Goal: Register for event/course

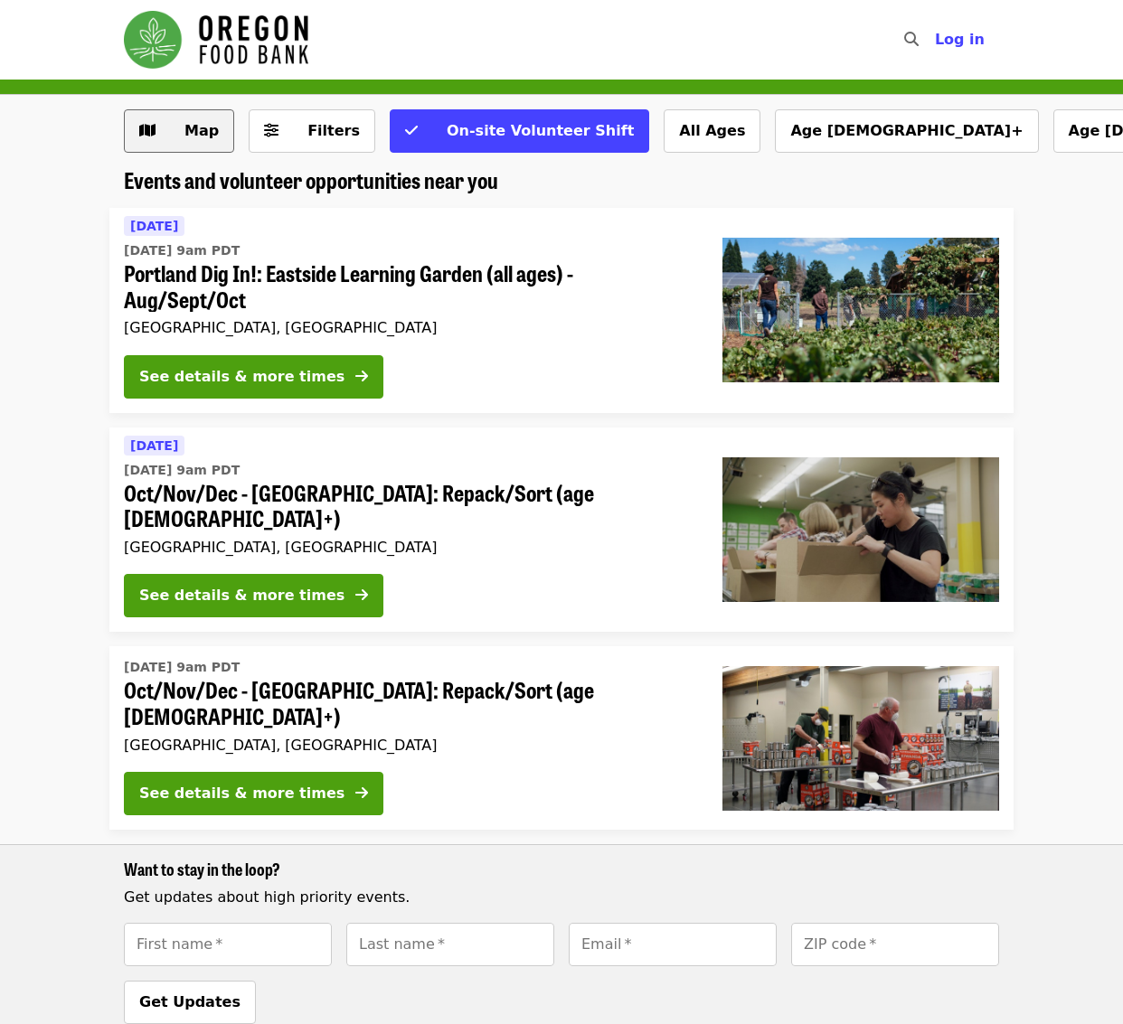
click at [199, 134] on span "Map" at bounding box center [201, 130] width 34 height 17
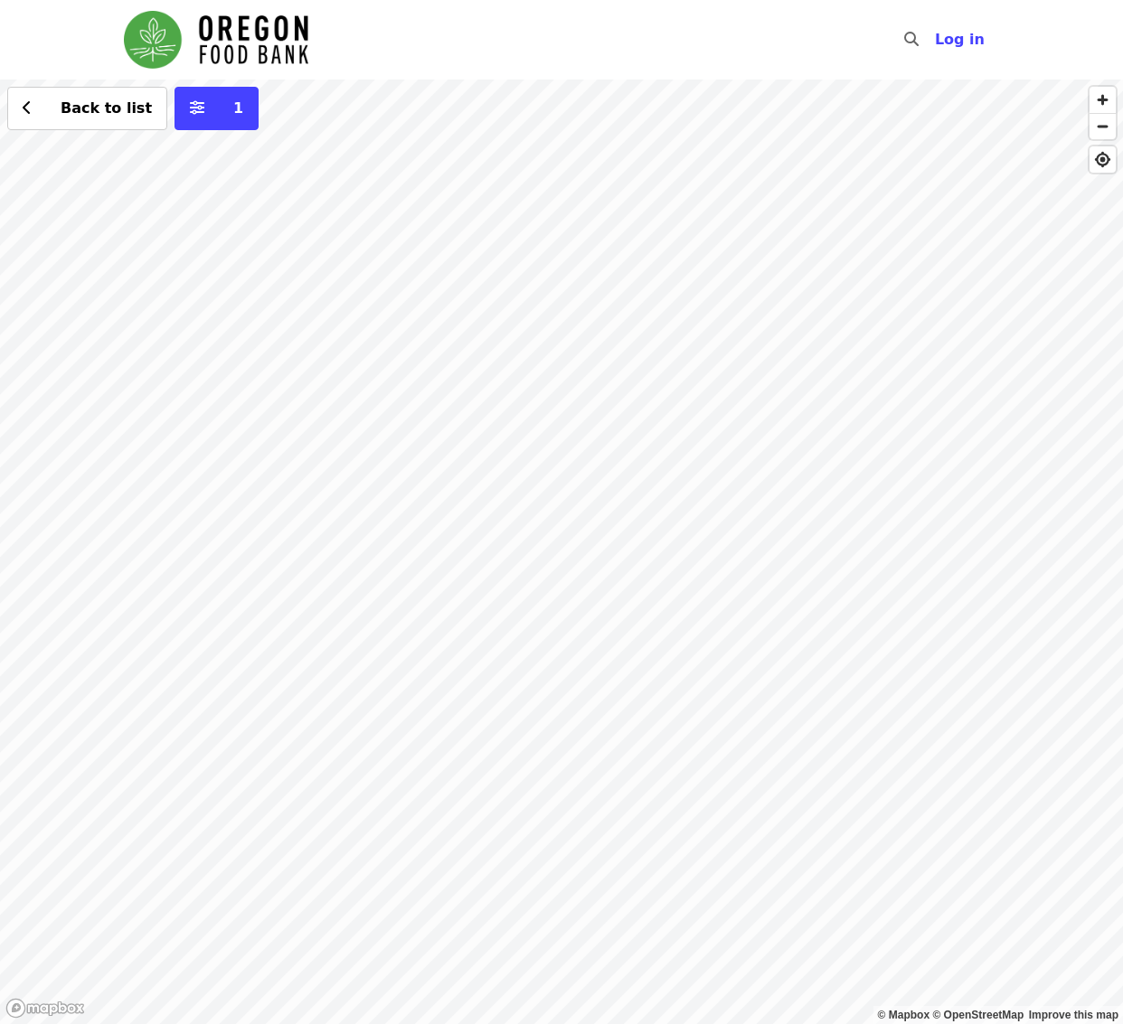
click at [1074, 404] on div "Back to list 1" at bounding box center [561, 552] width 1123 height 945
click at [601, 613] on div "Back to list 1" at bounding box center [561, 552] width 1123 height 945
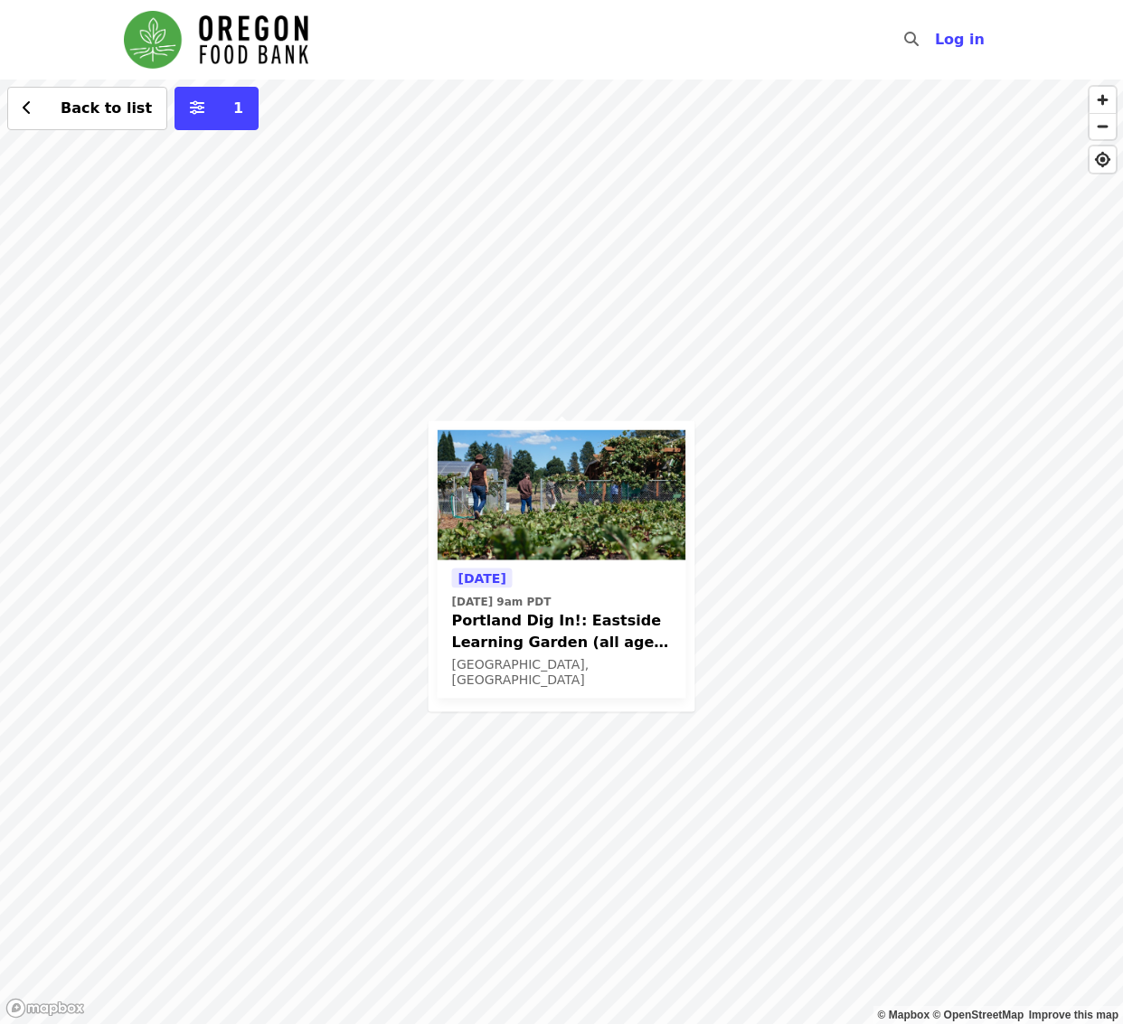
click at [470, 308] on div "Tomorrow Tue, Oct 14 @ 9am PDT Portland Dig In!: Eastside Learning Garden (all …" at bounding box center [561, 552] width 1123 height 945
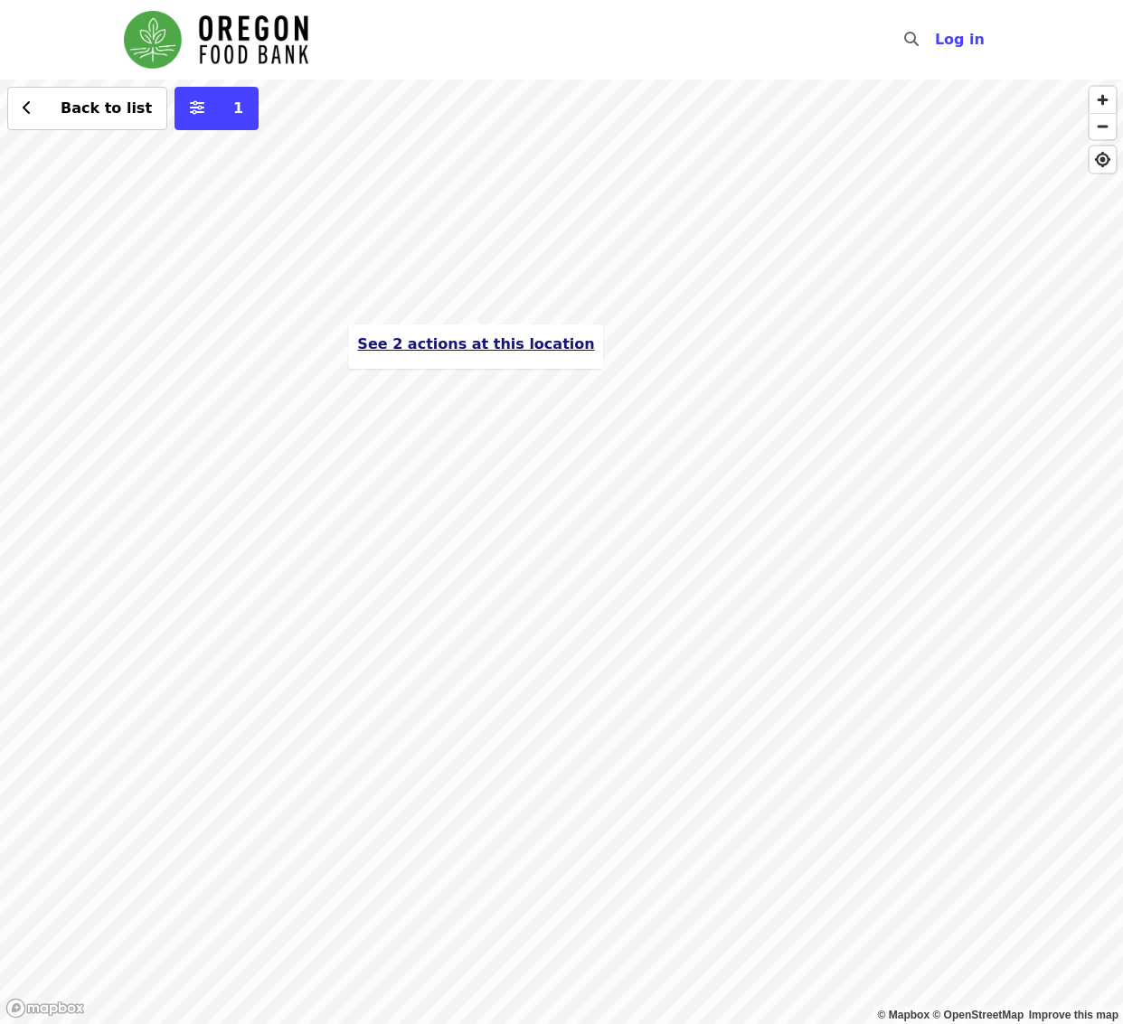
click at [448, 348] on span "See 2 actions at this location" at bounding box center [475, 343] width 237 height 17
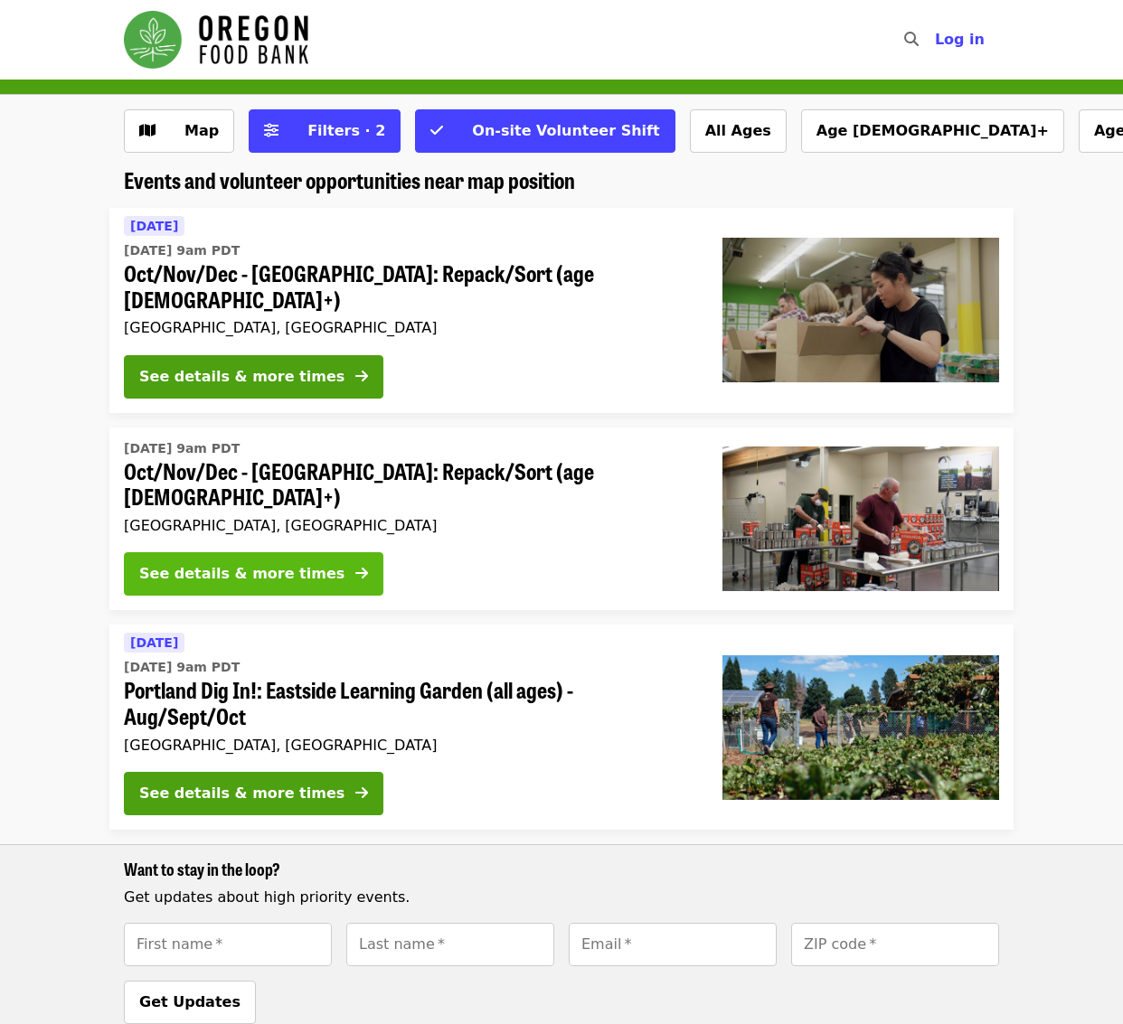
click at [290, 563] on div "See details & more times" at bounding box center [241, 574] width 205 height 22
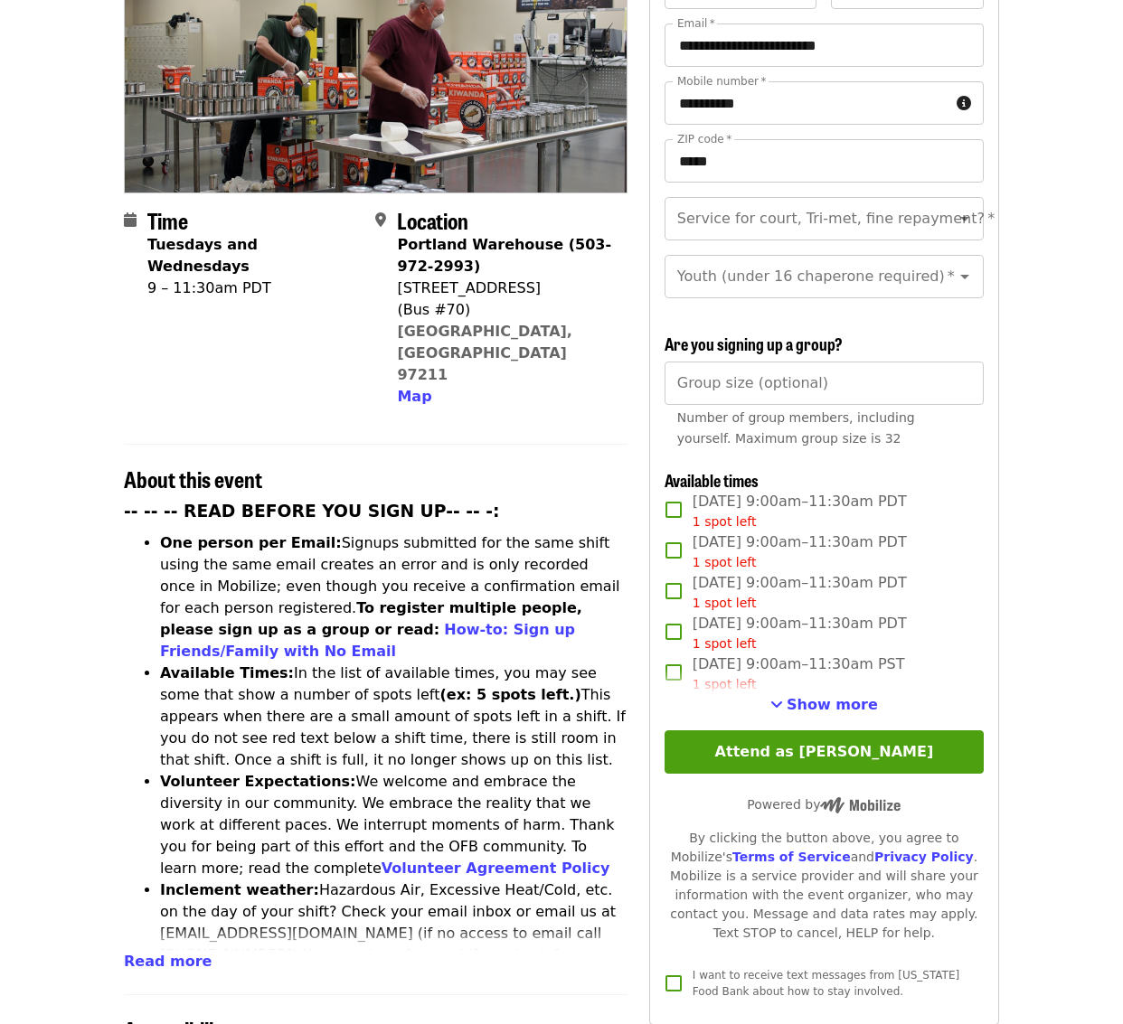
scroll to position [312, 0]
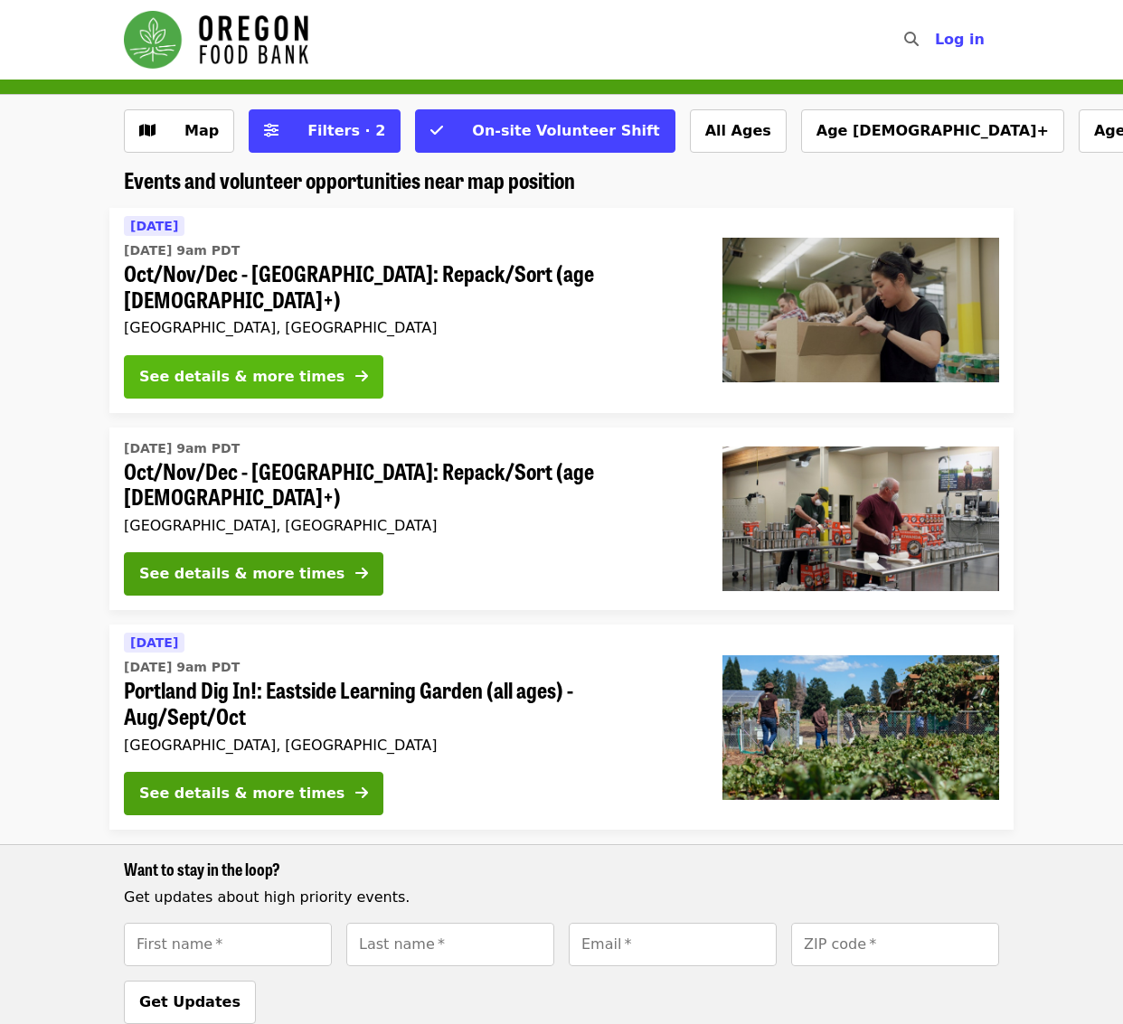
click at [303, 366] on div "See details & more times" at bounding box center [241, 377] width 205 height 22
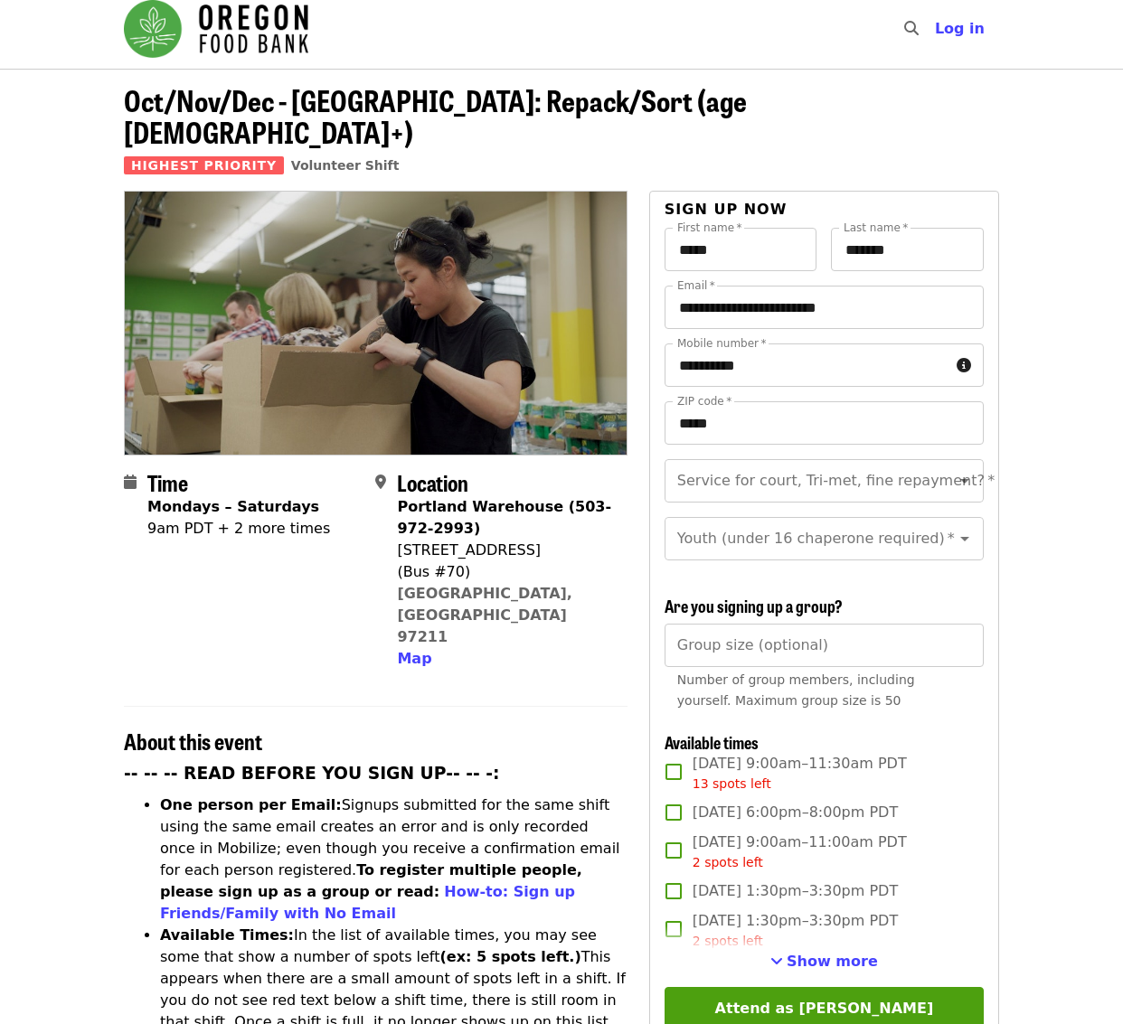
scroll to position [34, 0]
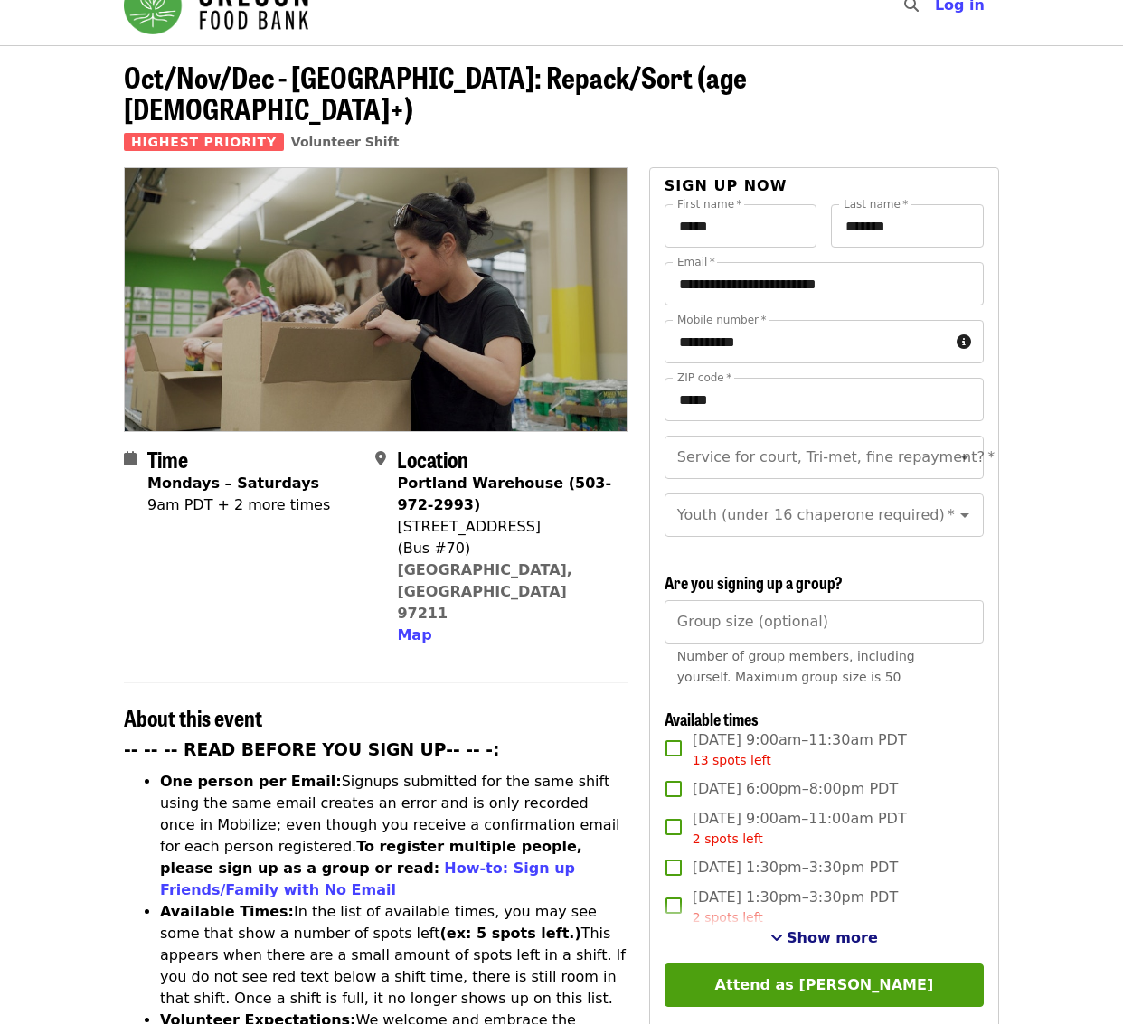
click at [846, 936] on span "Show more" at bounding box center [832, 937] width 91 height 17
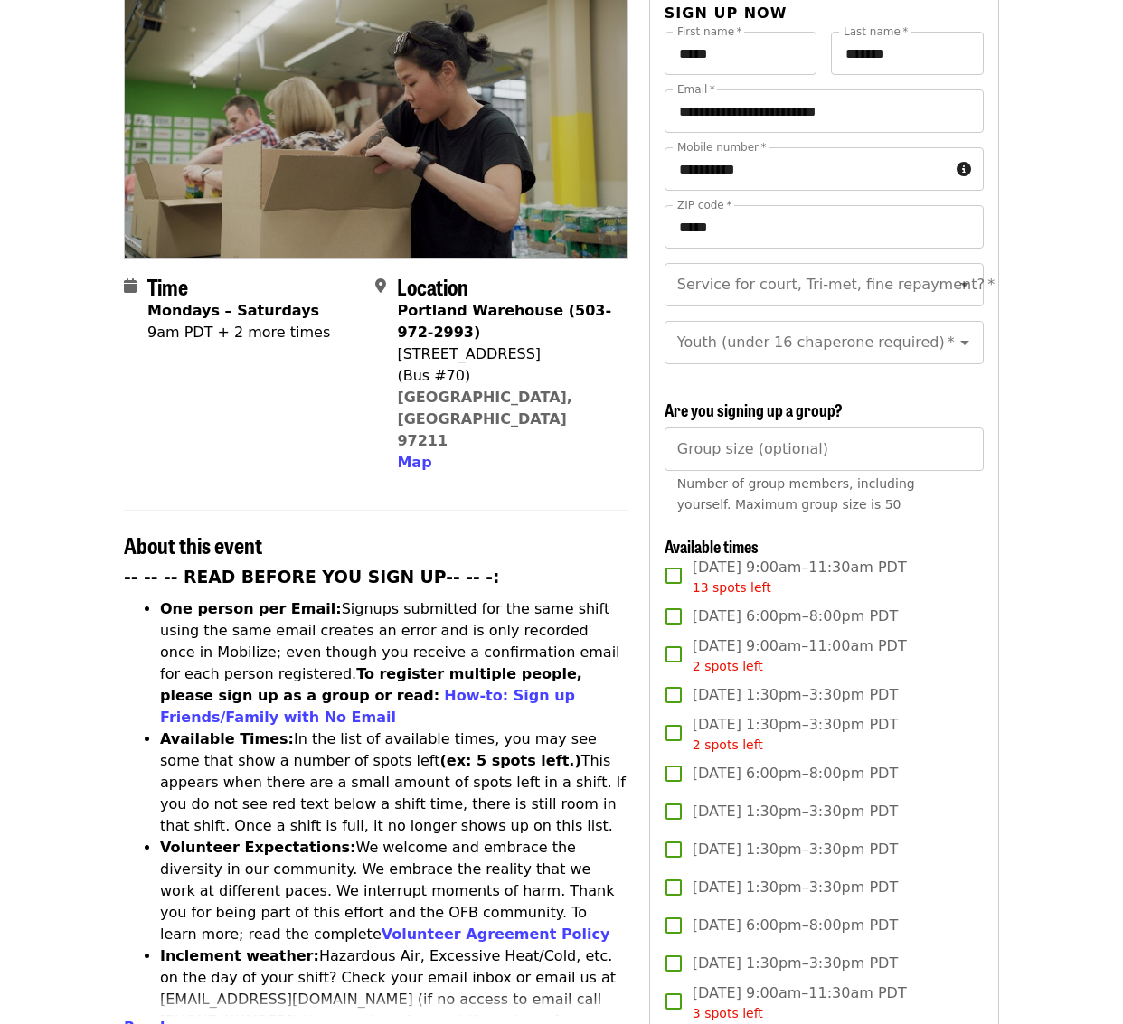
scroll to position [211, 0]
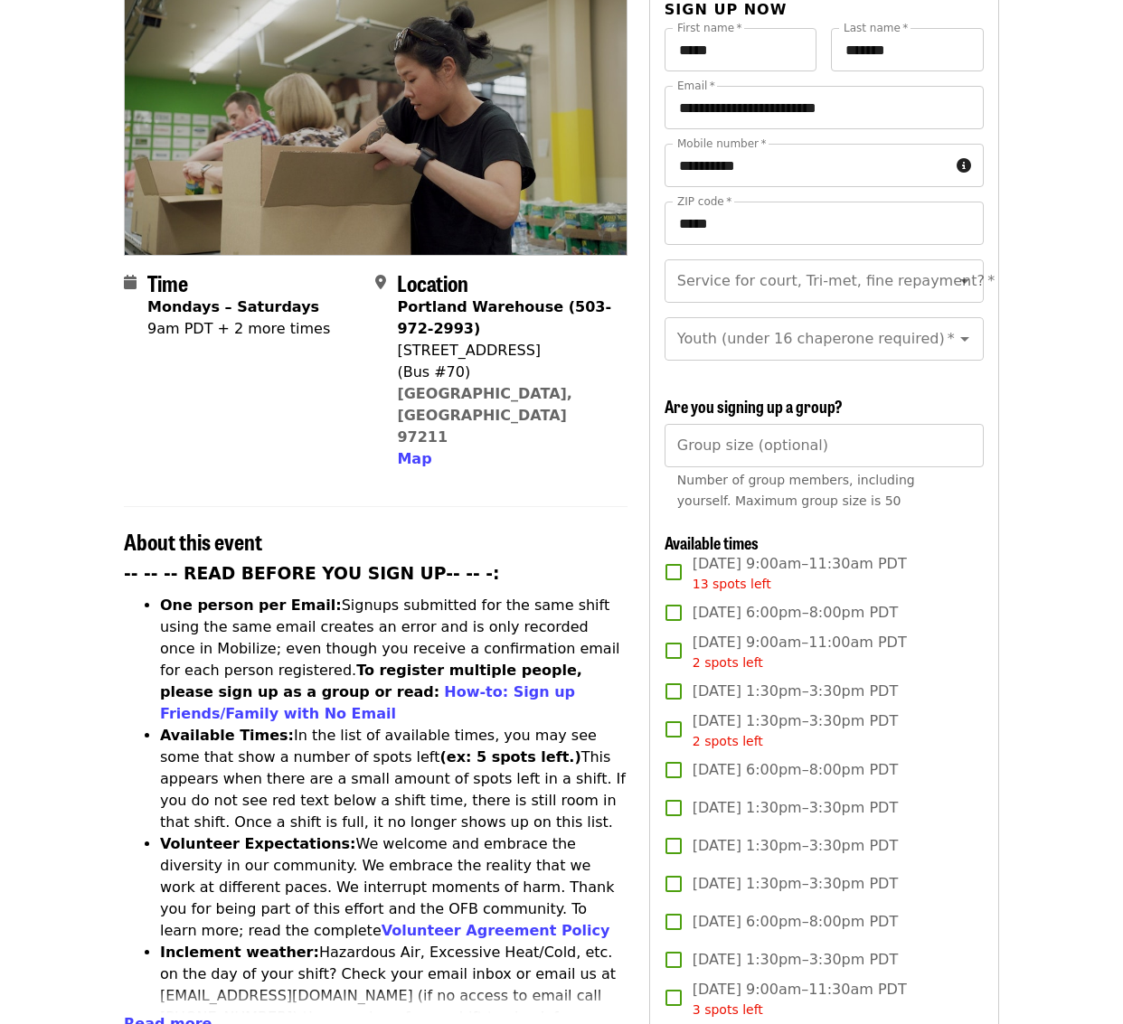
click at [872, 951] on span "Wed, Oct 22, 1:30pm–3:30pm PDT" at bounding box center [794, 960] width 205 height 22
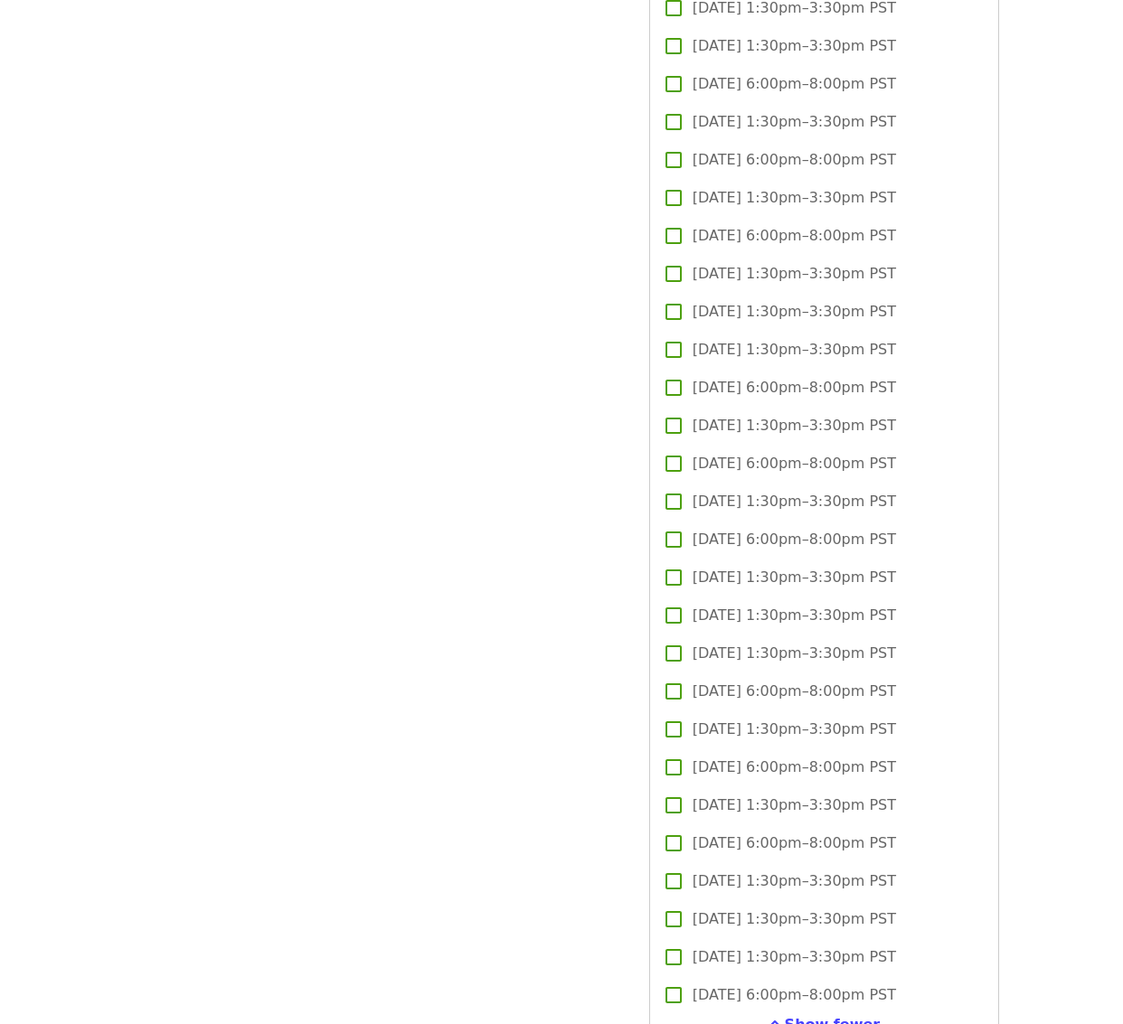
scroll to position [3183, 0]
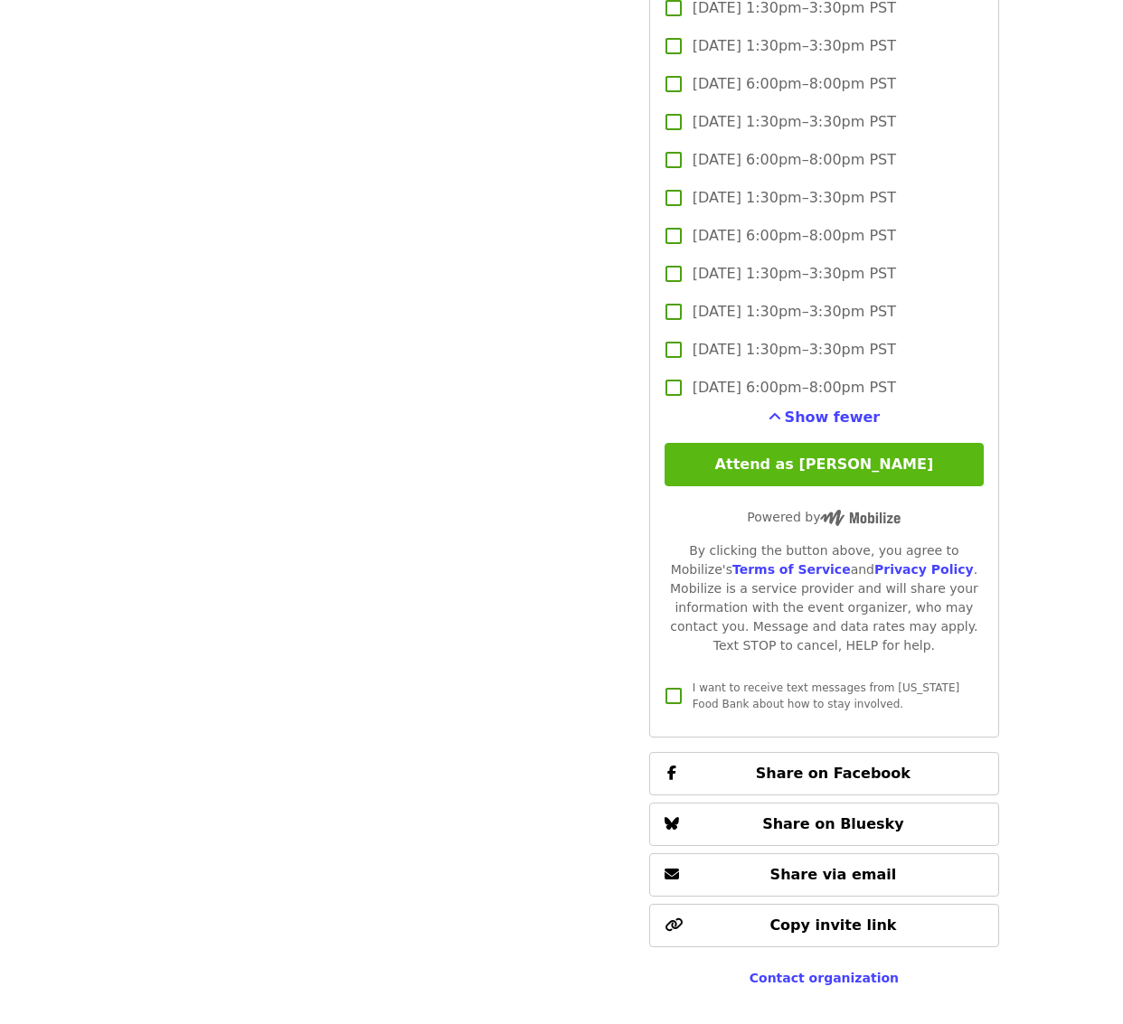
click at [912, 461] on button "Attend as [PERSON_NAME]" at bounding box center [823, 464] width 319 height 43
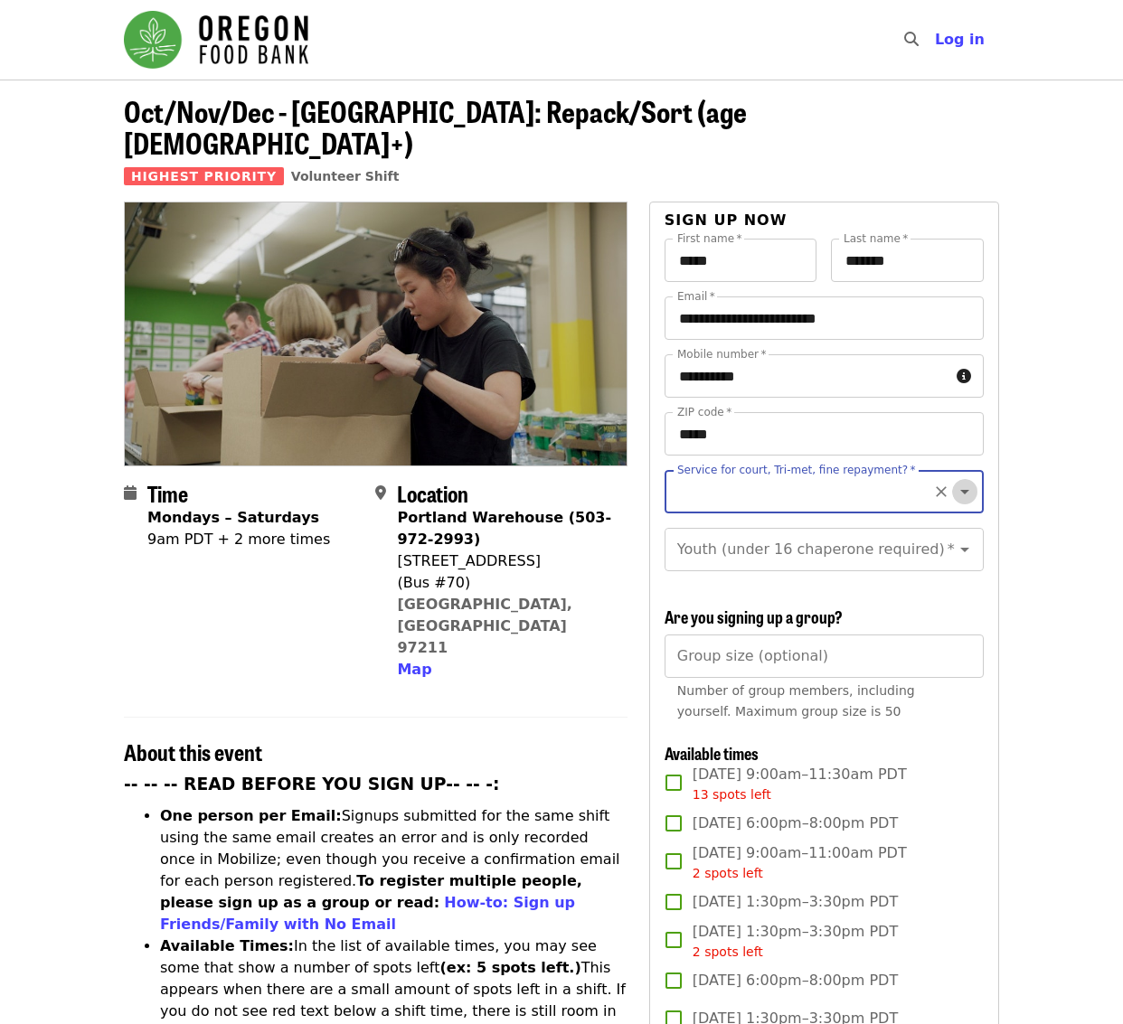
click at [960, 490] on icon "Open" at bounding box center [964, 492] width 9 height 5
click at [834, 513] on li "No" at bounding box center [817, 509] width 306 height 33
type input "**"
click at [954, 539] on icon "Open" at bounding box center [965, 550] width 22 height 22
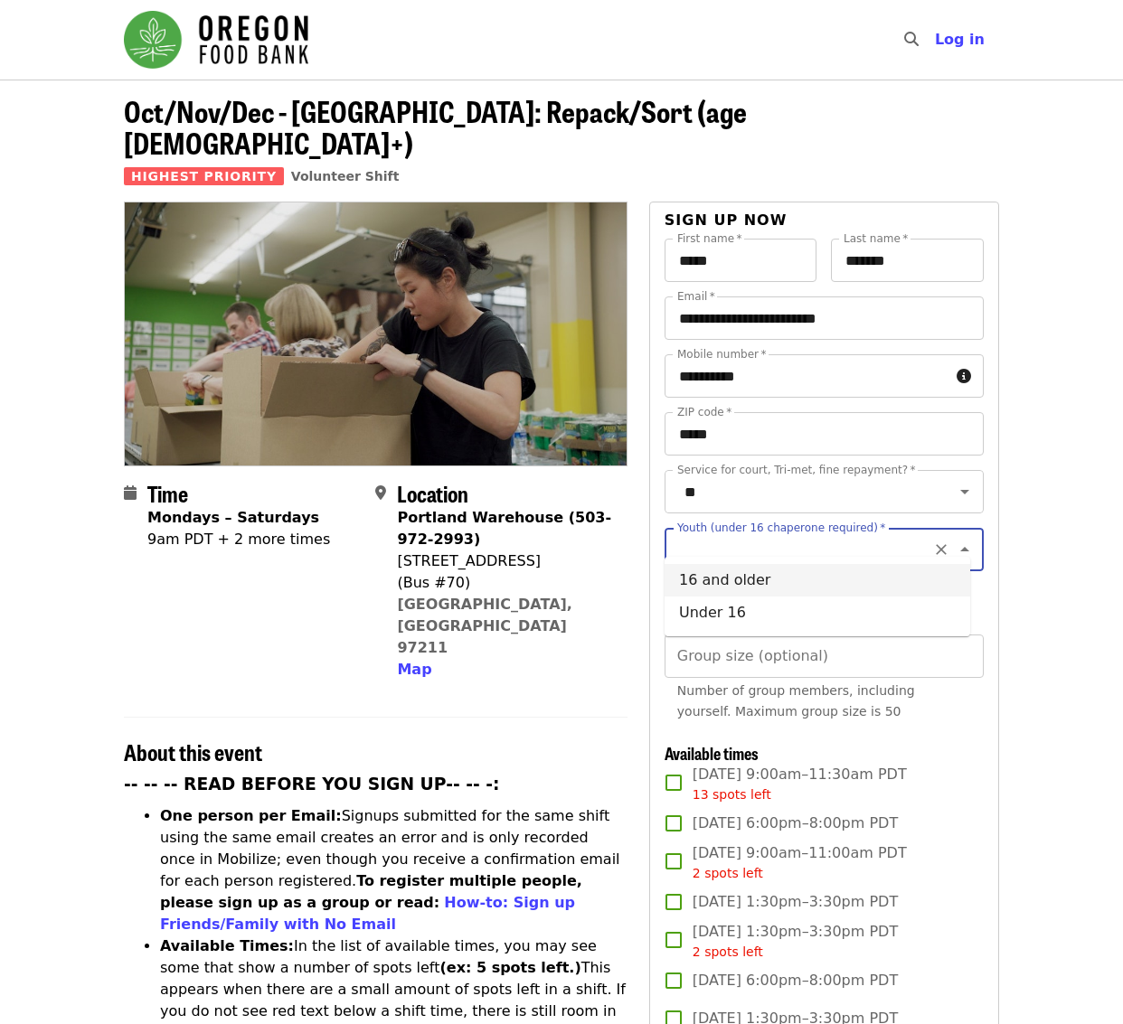
click at [787, 587] on li "16 and older" at bounding box center [817, 580] width 306 height 33
type input "**********"
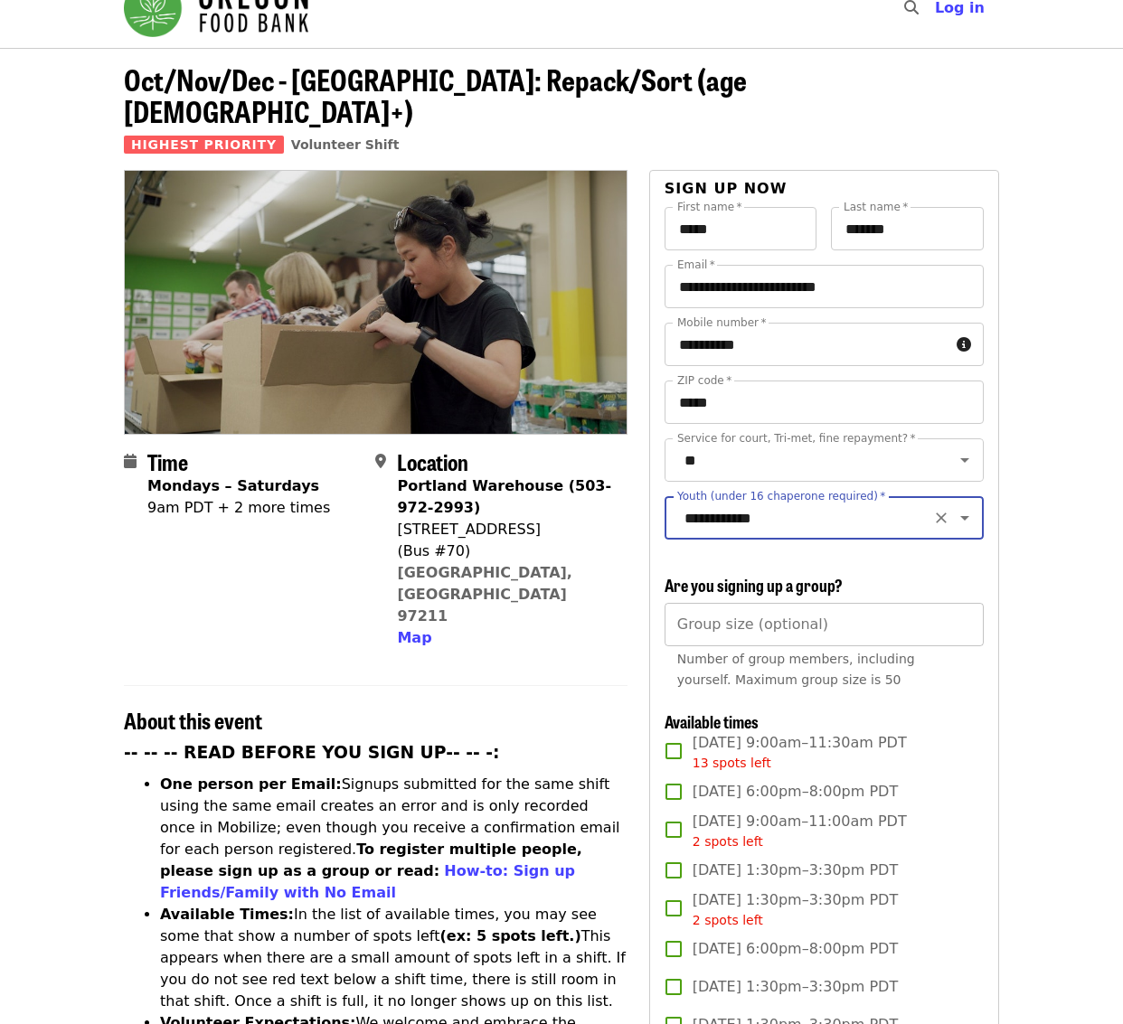
click at [834, 621] on input "Group size (optional)" at bounding box center [823, 624] width 319 height 43
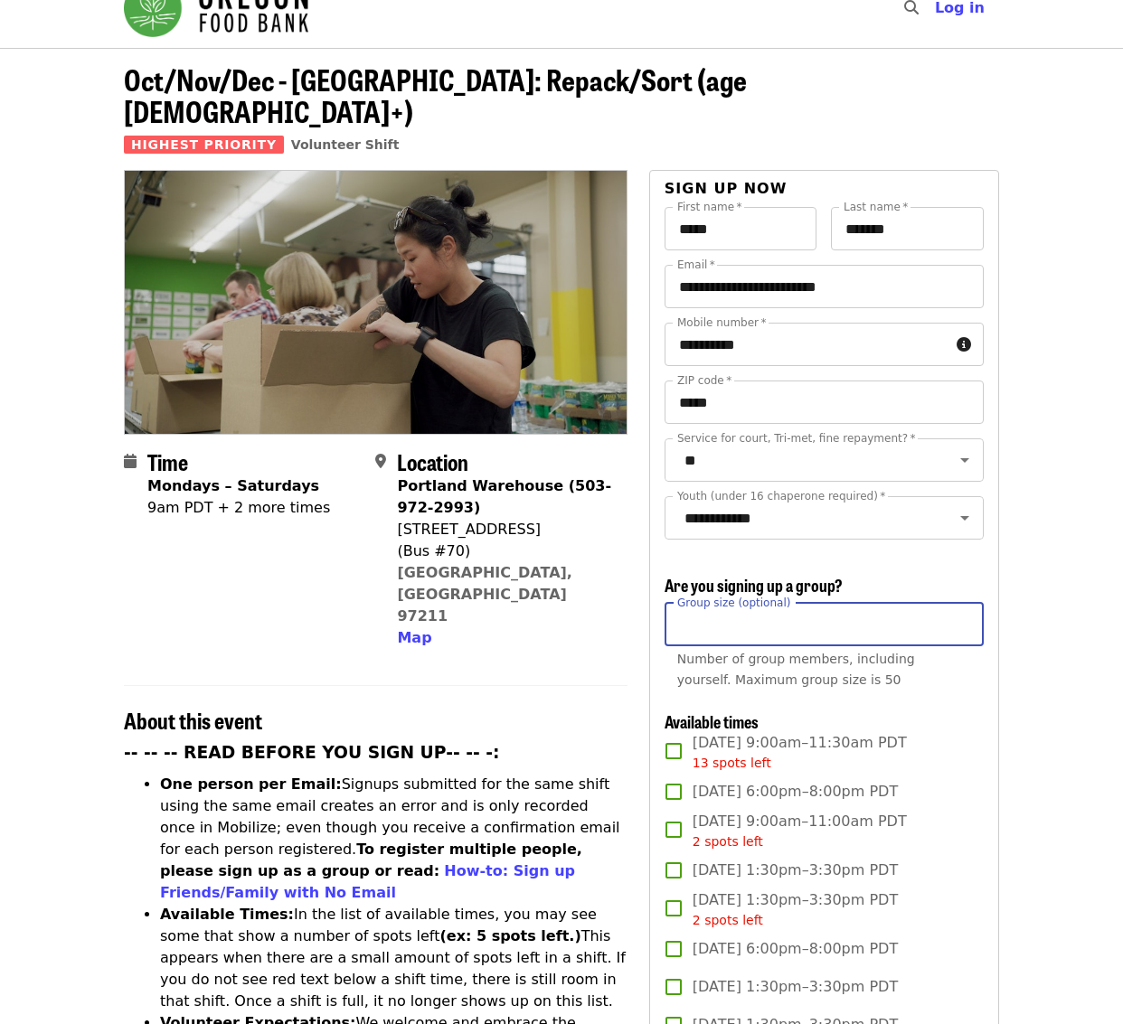
type input "*"
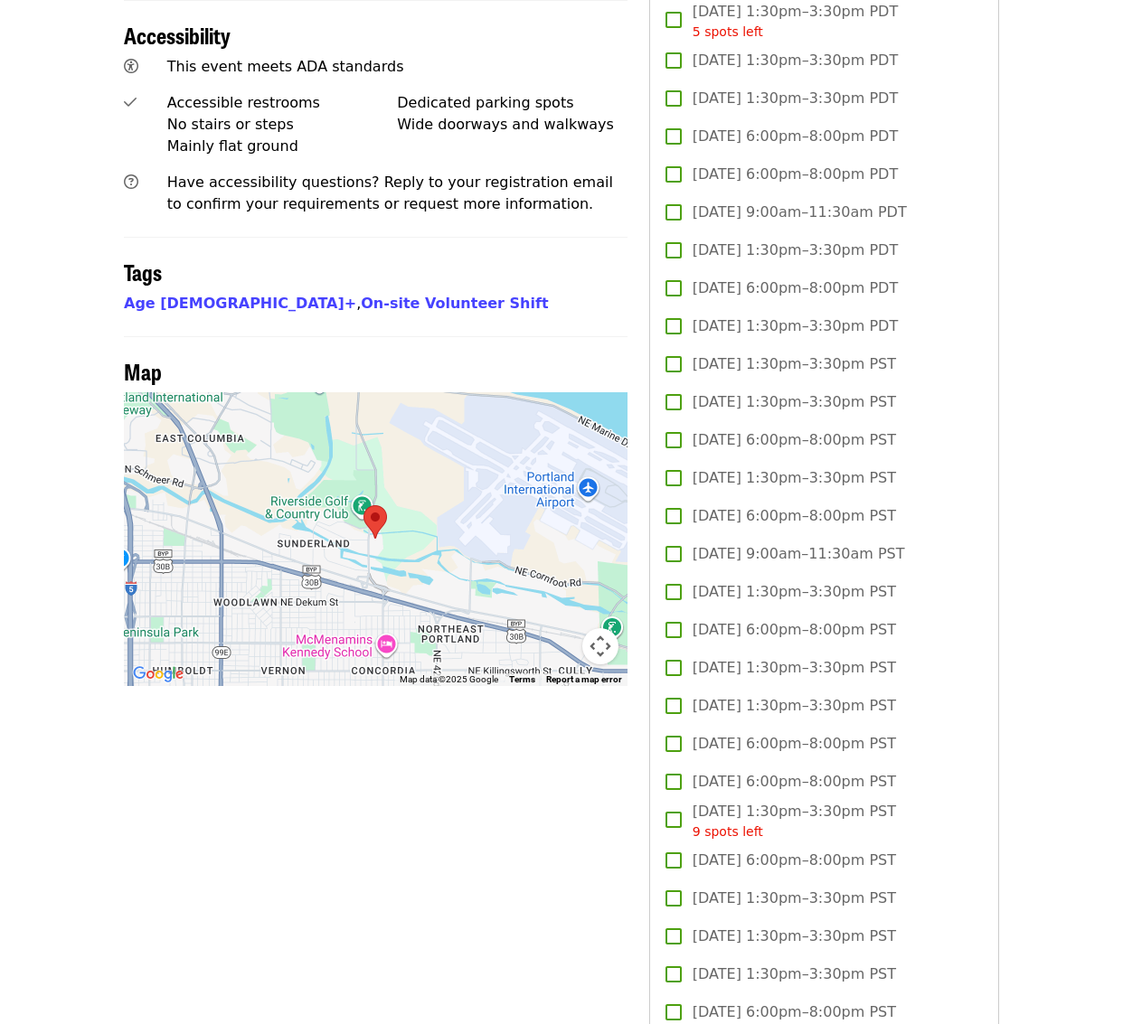
scroll to position [0, 0]
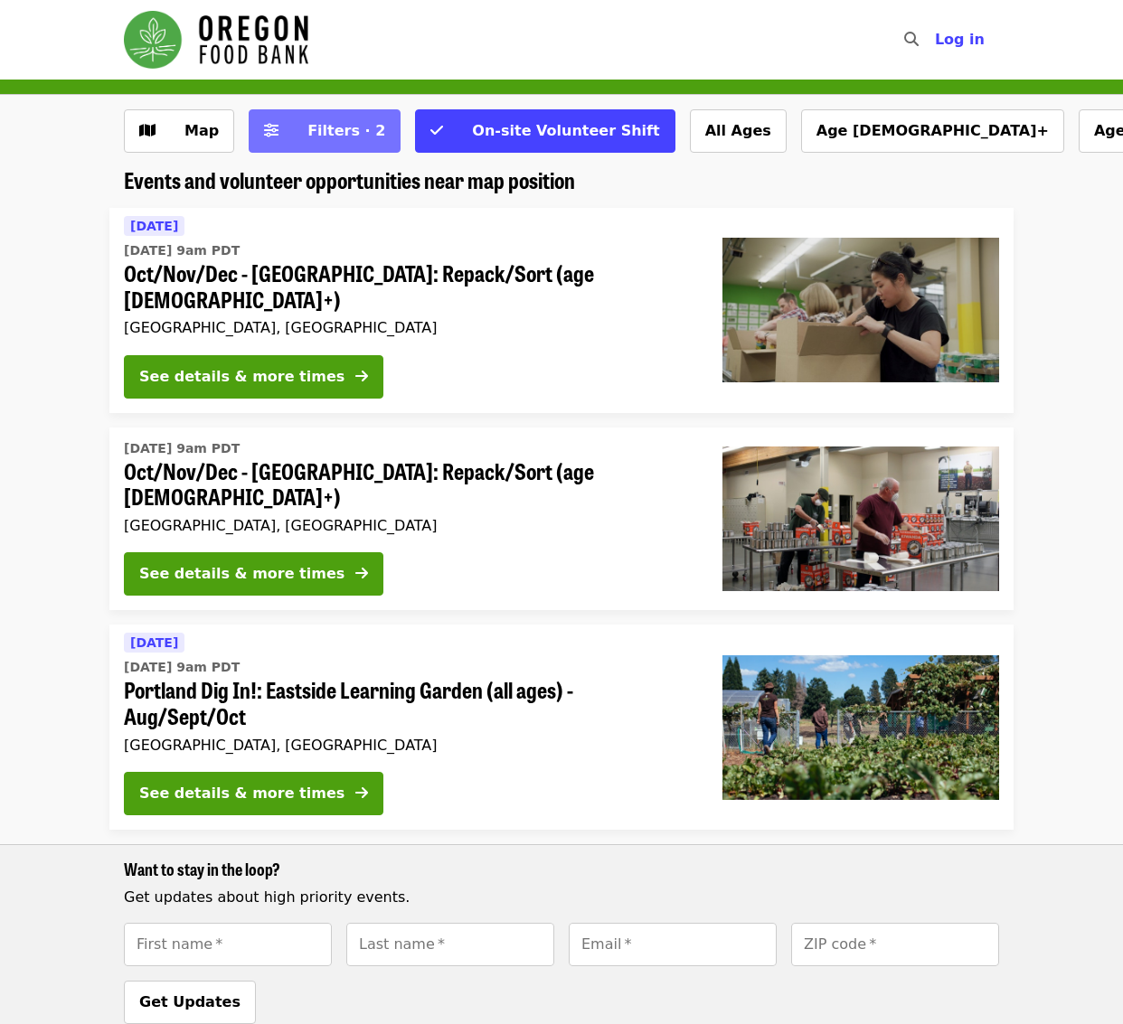
click at [340, 141] on span "Filters · 2" at bounding box center [337, 131] width 96 height 22
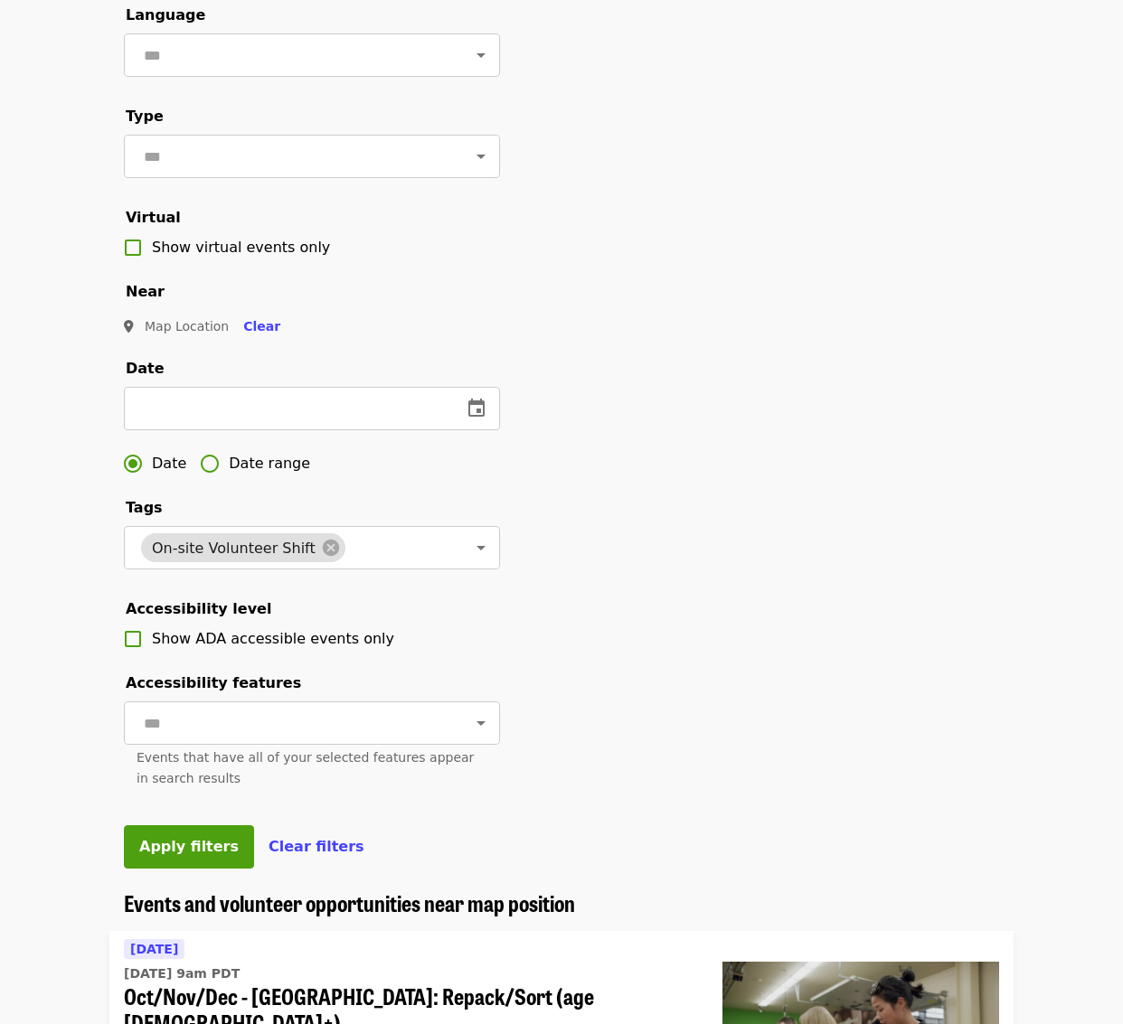
scroll to position [344, 0]
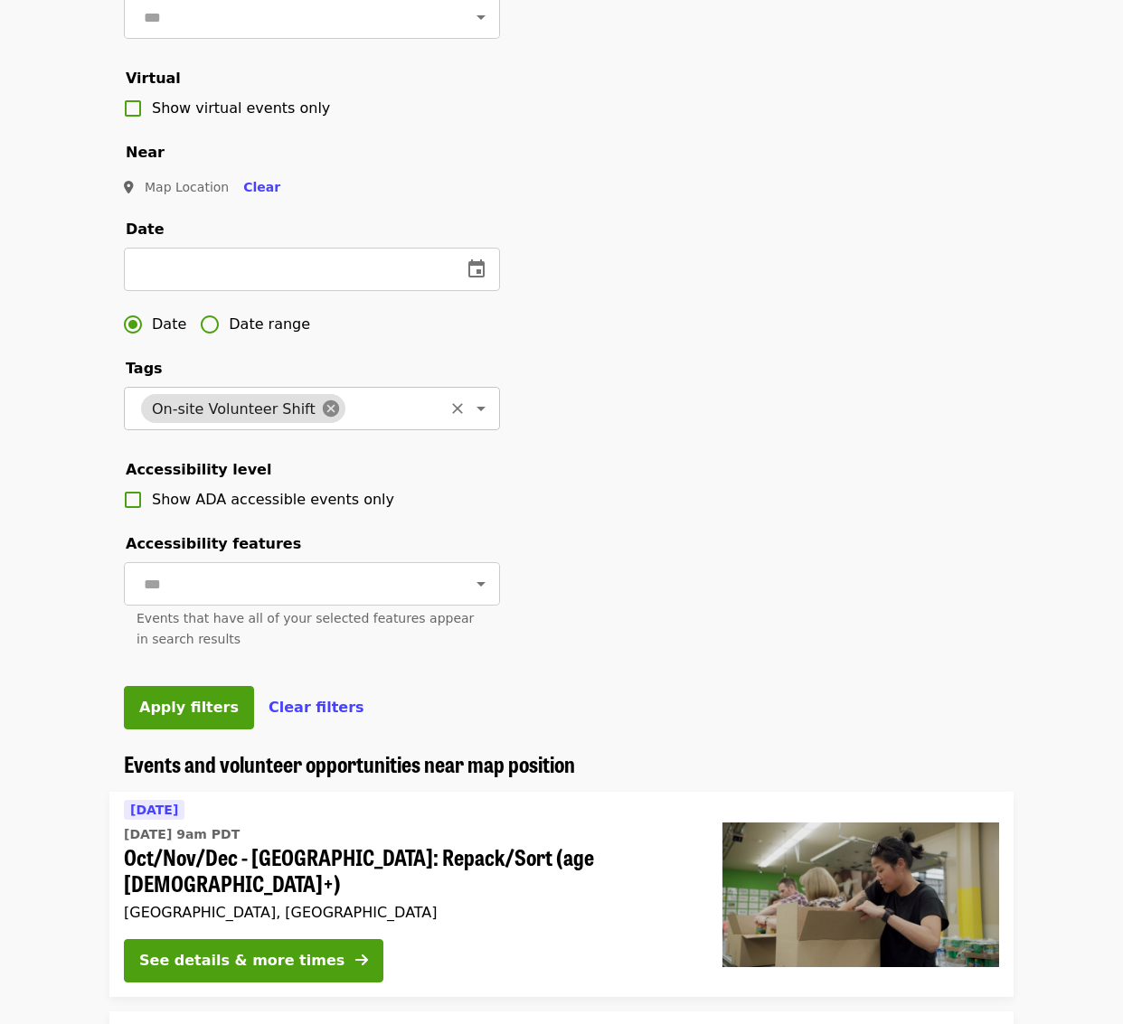
click at [323, 417] on icon at bounding box center [331, 408] width 16 height 16
click at [656, 516] on div "Filter events Cancel ​ Language ​ Type ​ Virtual Show virtual events only Near …" at bounding box center [561, 258] width 904 height 986
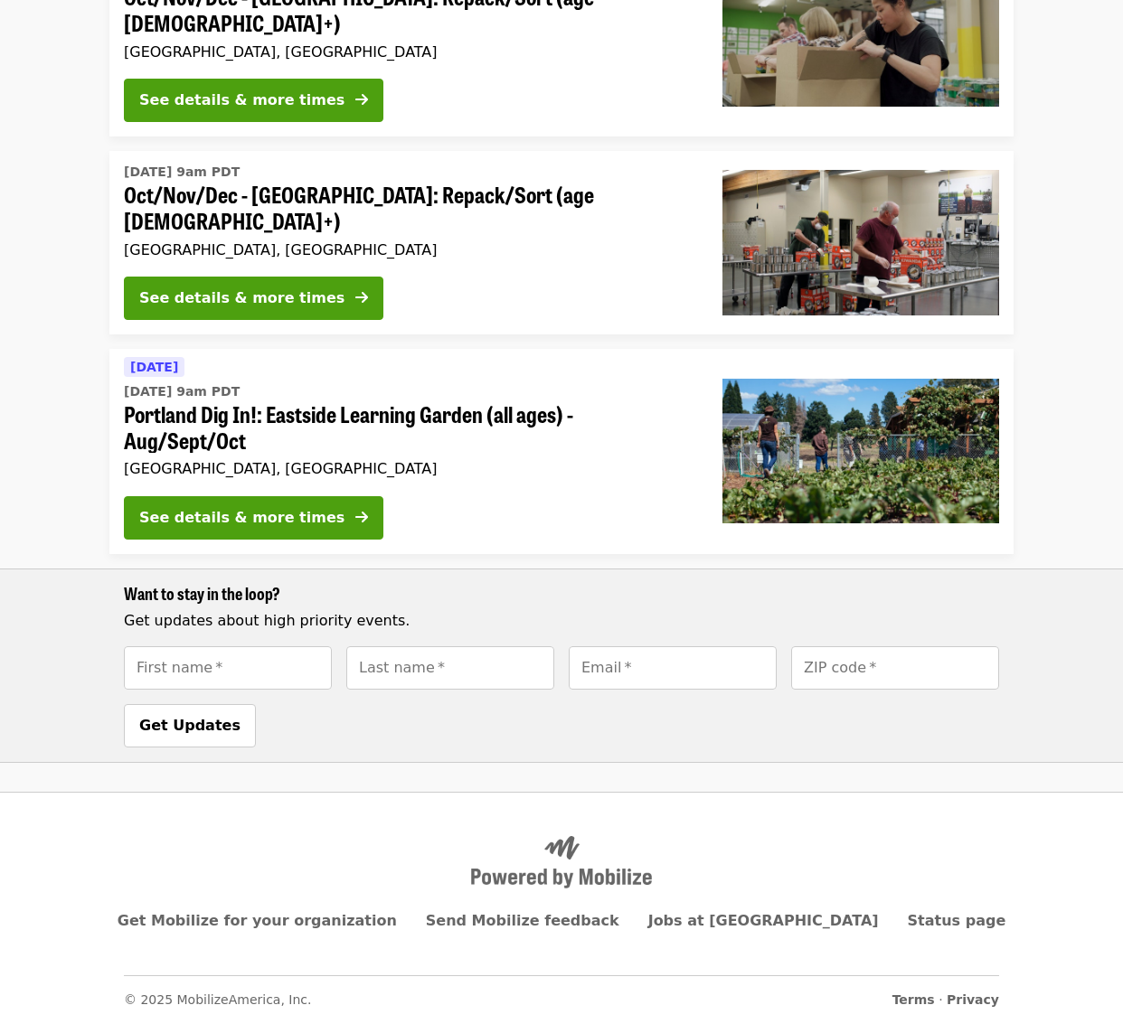
scroll to position [0, 0]
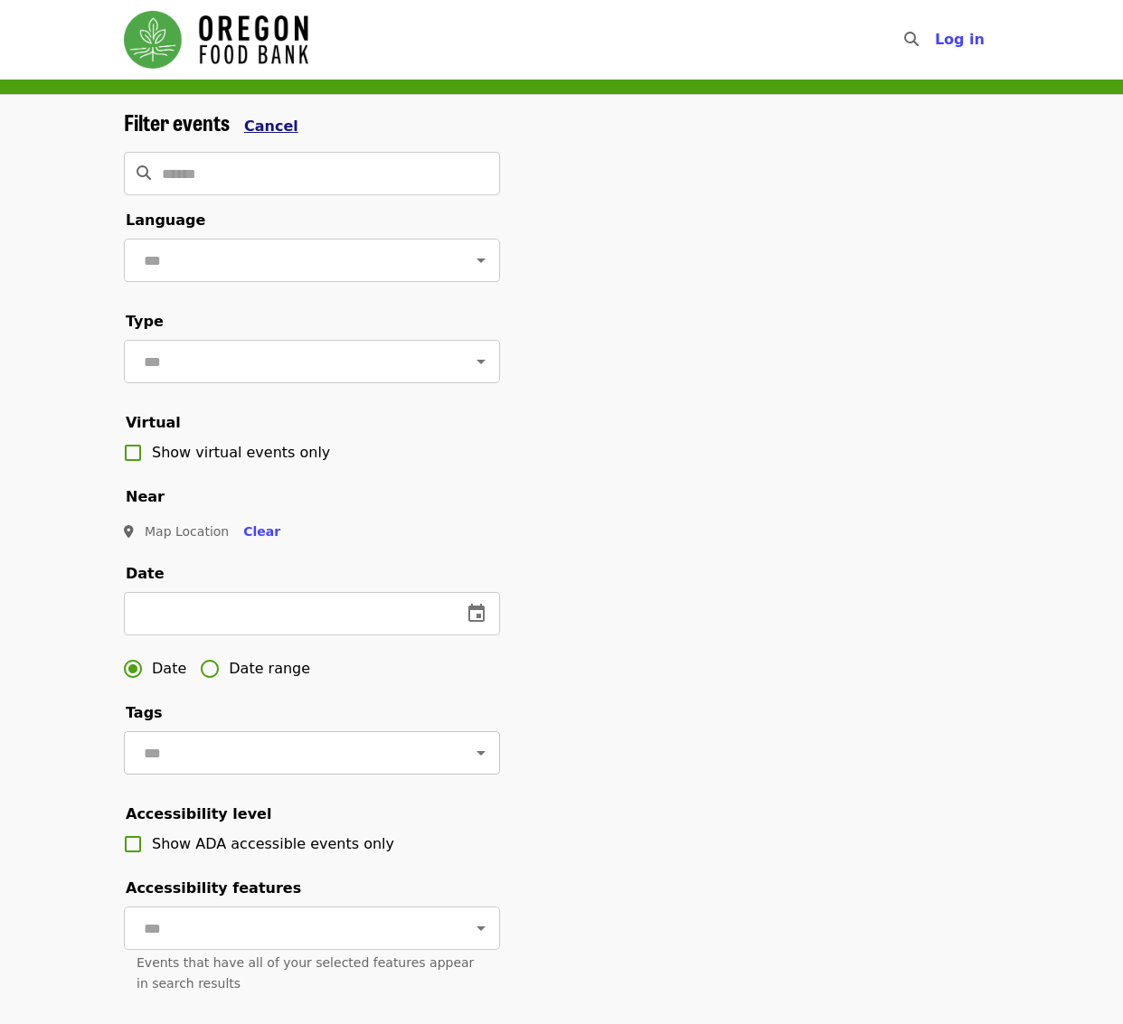
click at [274, 118] on span "Cancel" at bounding box center [271, 126] width 54 height 17
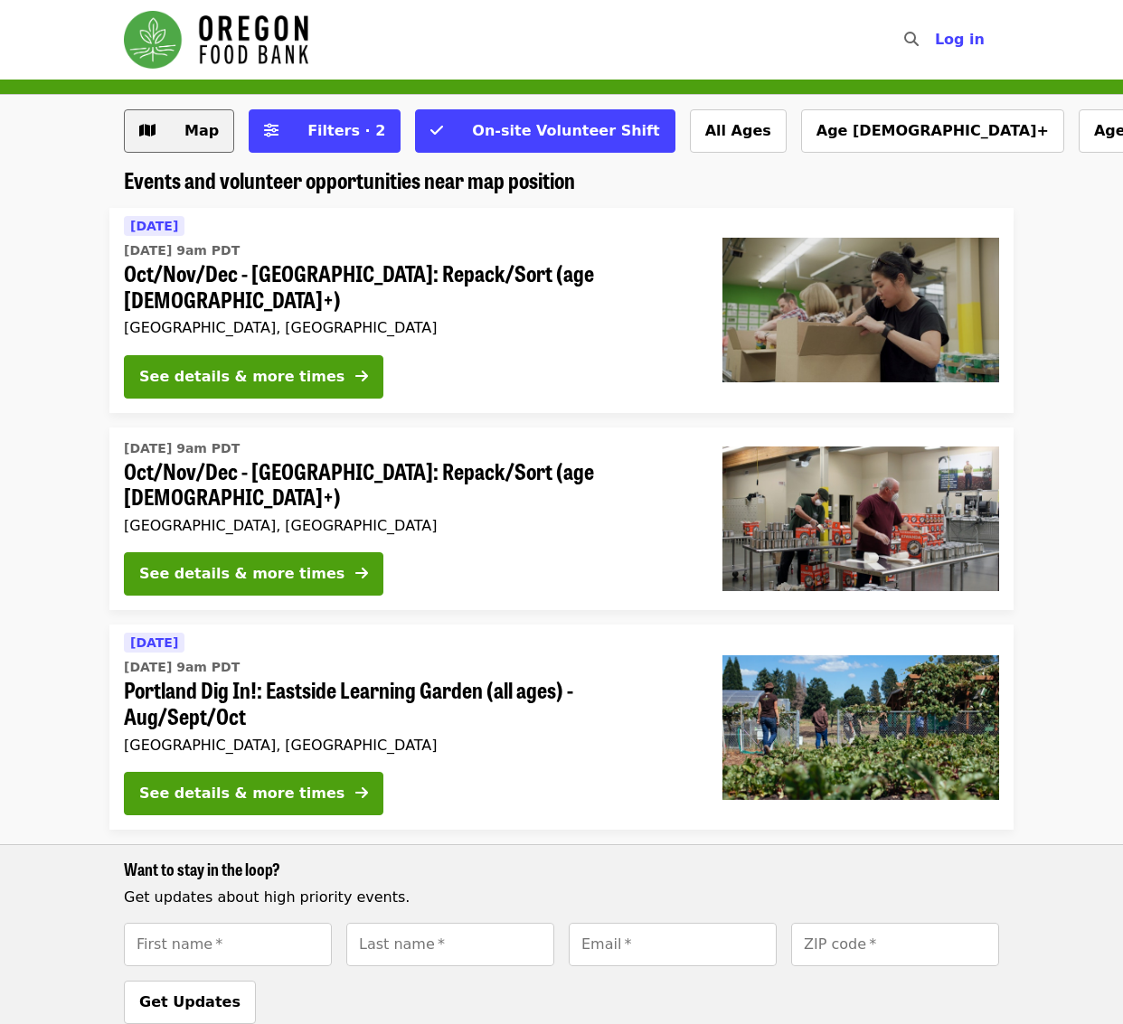
click at [187, 133] on span "Map" at bounding box center [201, 130] width 34 height 17
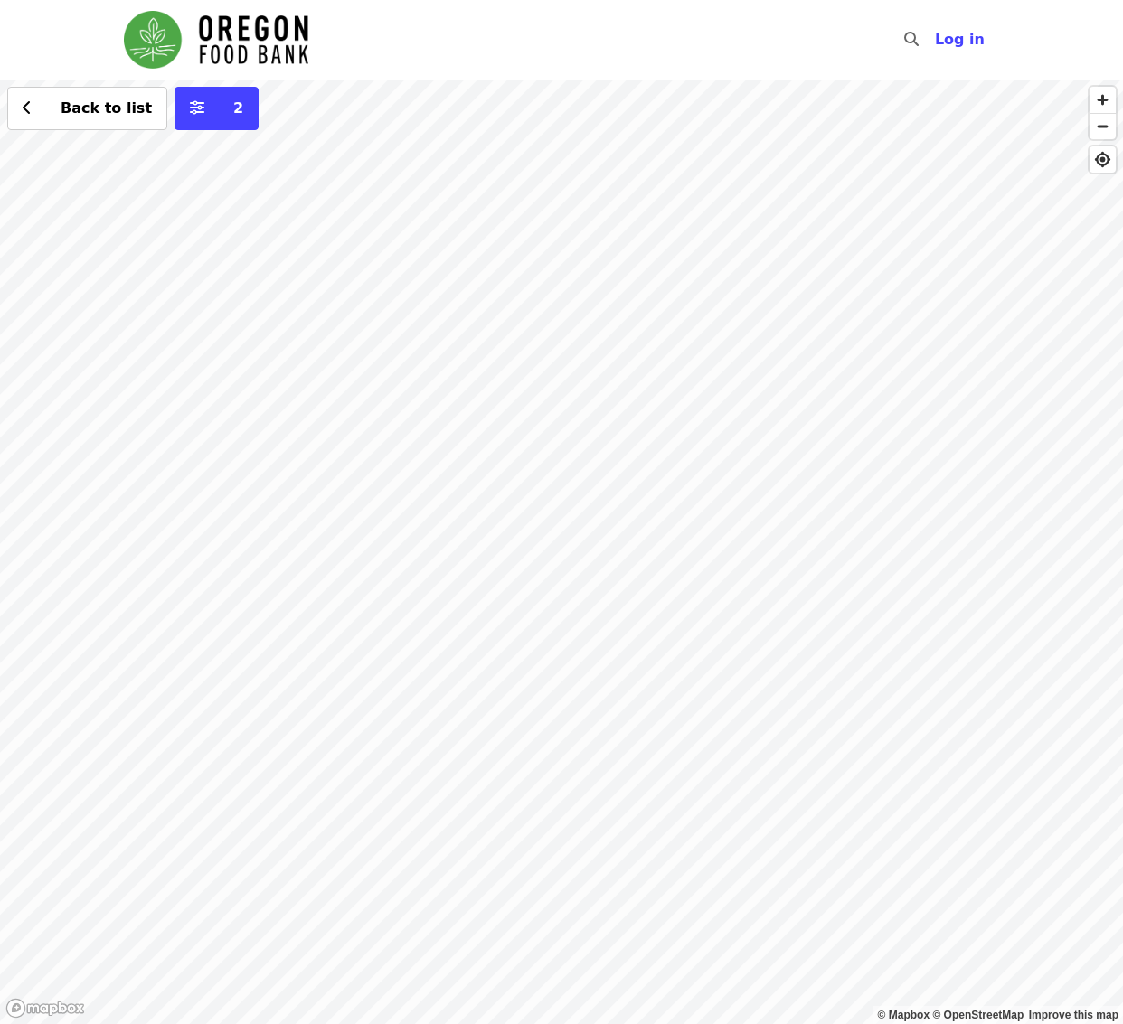
click at [25, 720] on div "Back to list 2" at bounding box center [561, 552] width 1123 height 945
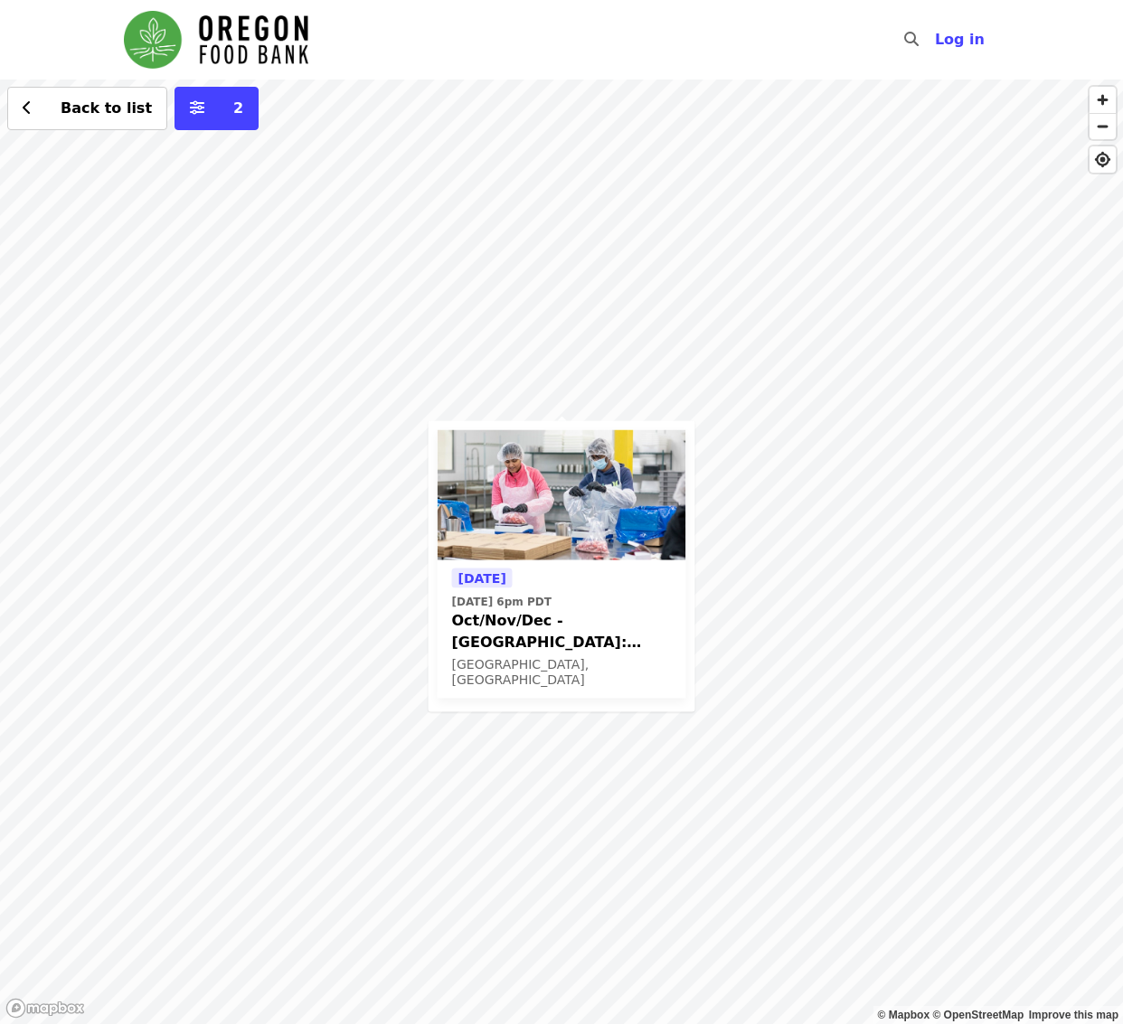
click at [505, 642] on span "Oct/Nov/Dec - [GEOGRAPHIC_DATA]: Repack/Sort (age [DEMOGRAPHIC_DATA]+)" at bounding box center [562, 630] width 220 height 43
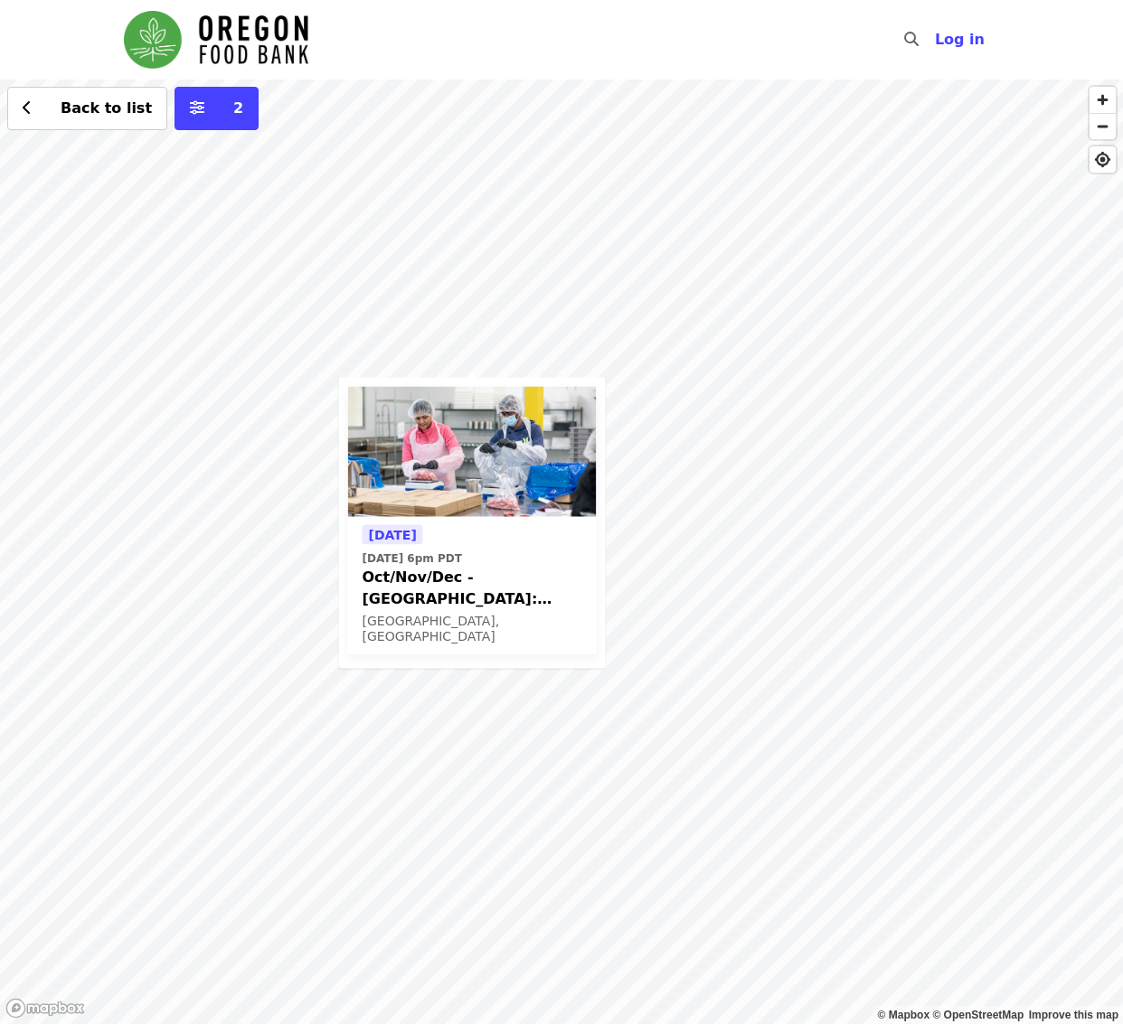
drag, startPoint x: 642, startPoint y: 438, endPoint x: 298, endPoint y: 264, distance: 384.9
click at [298, 264] on div "Tomorrow Thu, Oct 9 @ 6pm PDT Oct/Nov/Dec - Beaverton: Repack/Sort (age 10+) Be…" at bounding box center [561, 552] width 1123 height 945
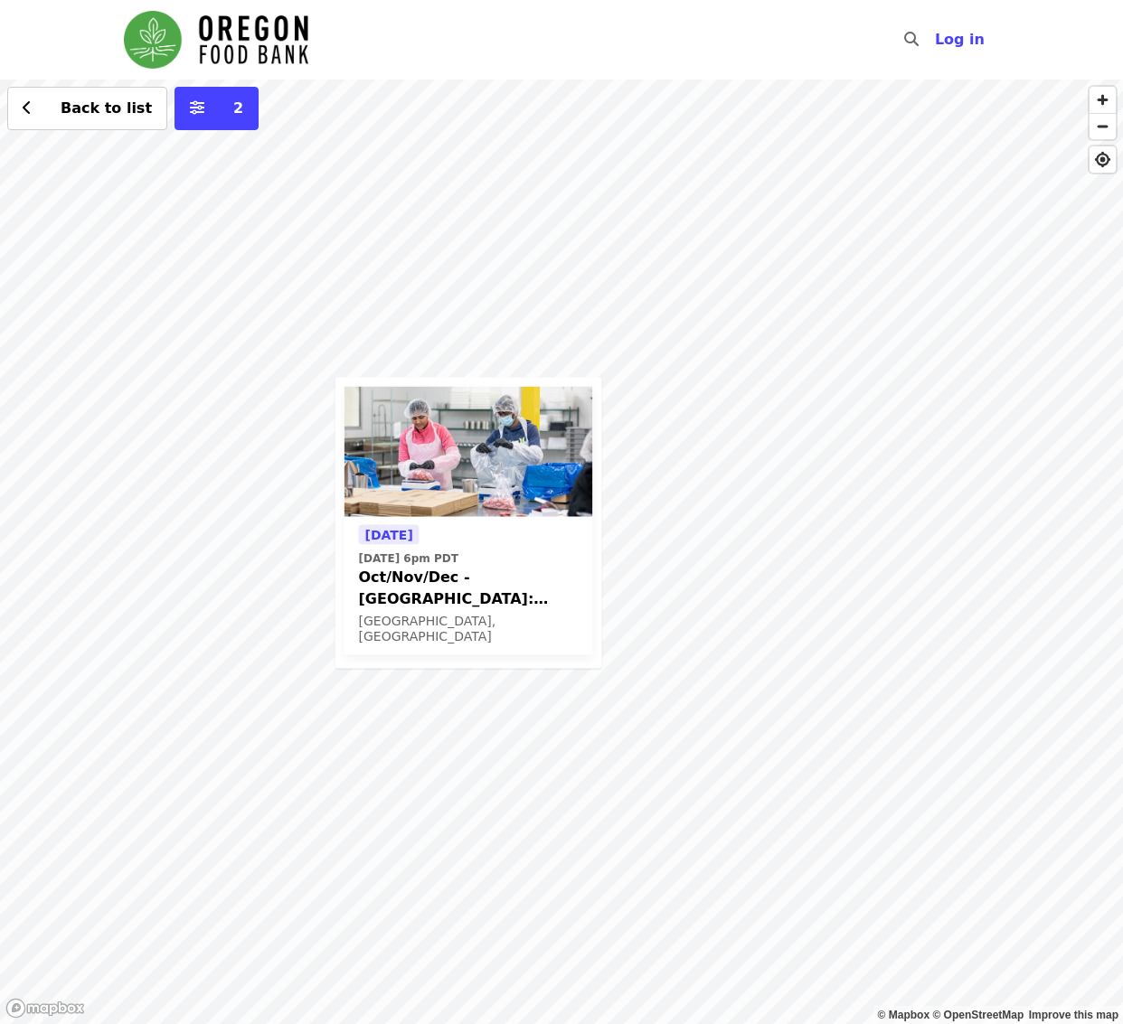
click at [824, 511] on div "Tomorrow Thu, Oct 9 @ 6pm PDT Oct/Nov/Dec - Beaverton: Repack/Sort (age 10+) Be…" at bounding box center [561, 552] width 1123 height 945
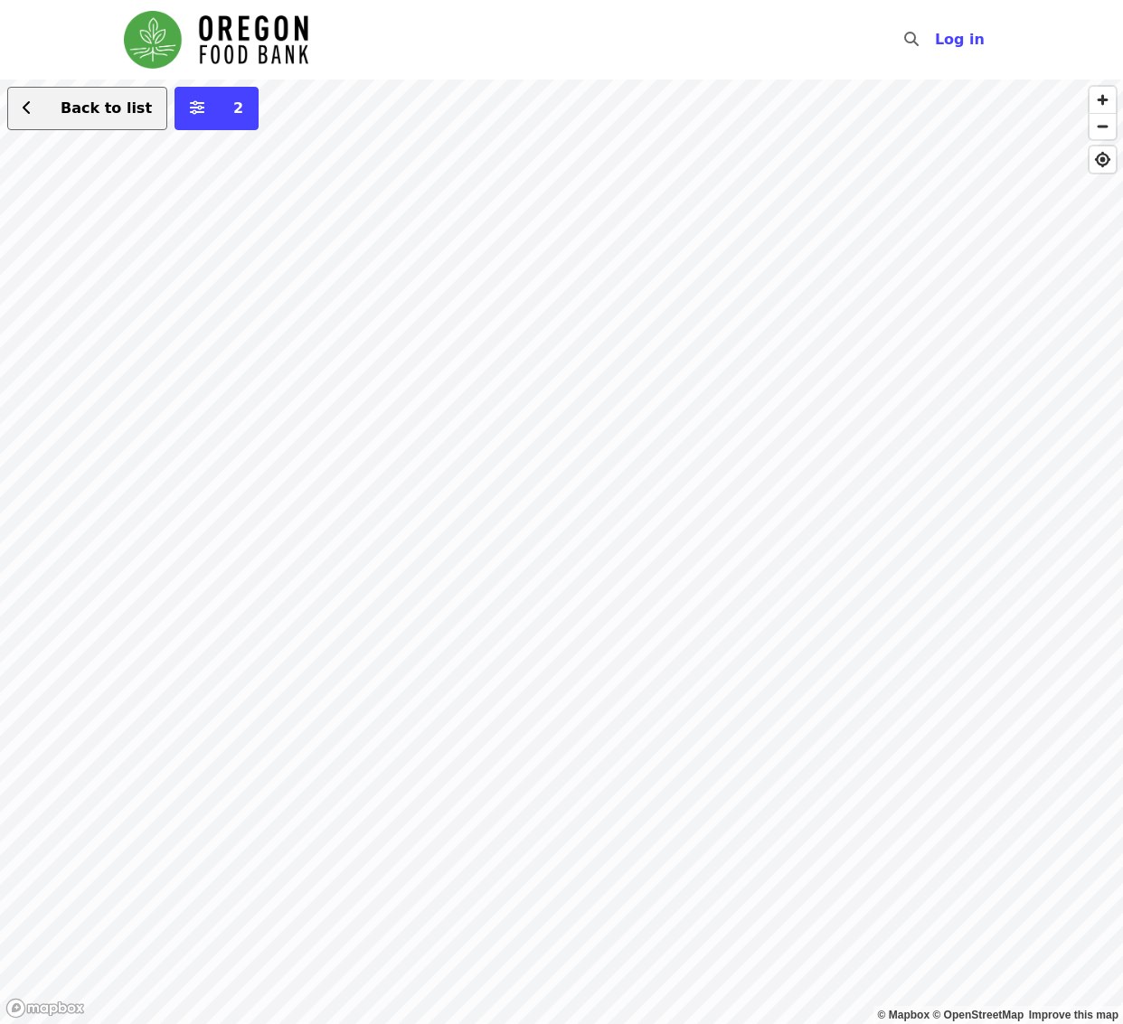
click at [90, 116] on span "Back to list" at bounding box center [106, 107] width 91 height 17
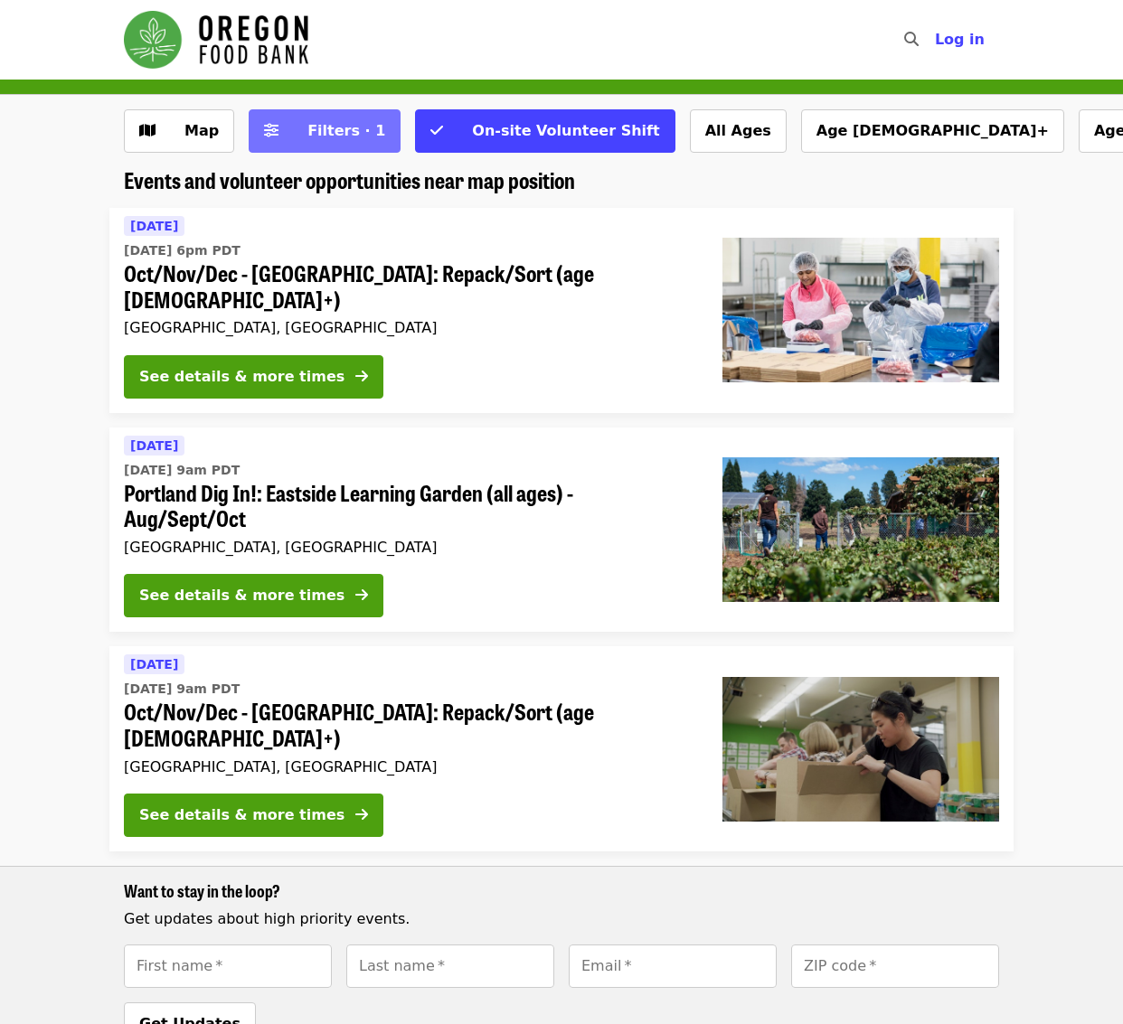
click at [344, 129] on span "Filters · 1" at bounding box center [346, 130] width 78 height 17
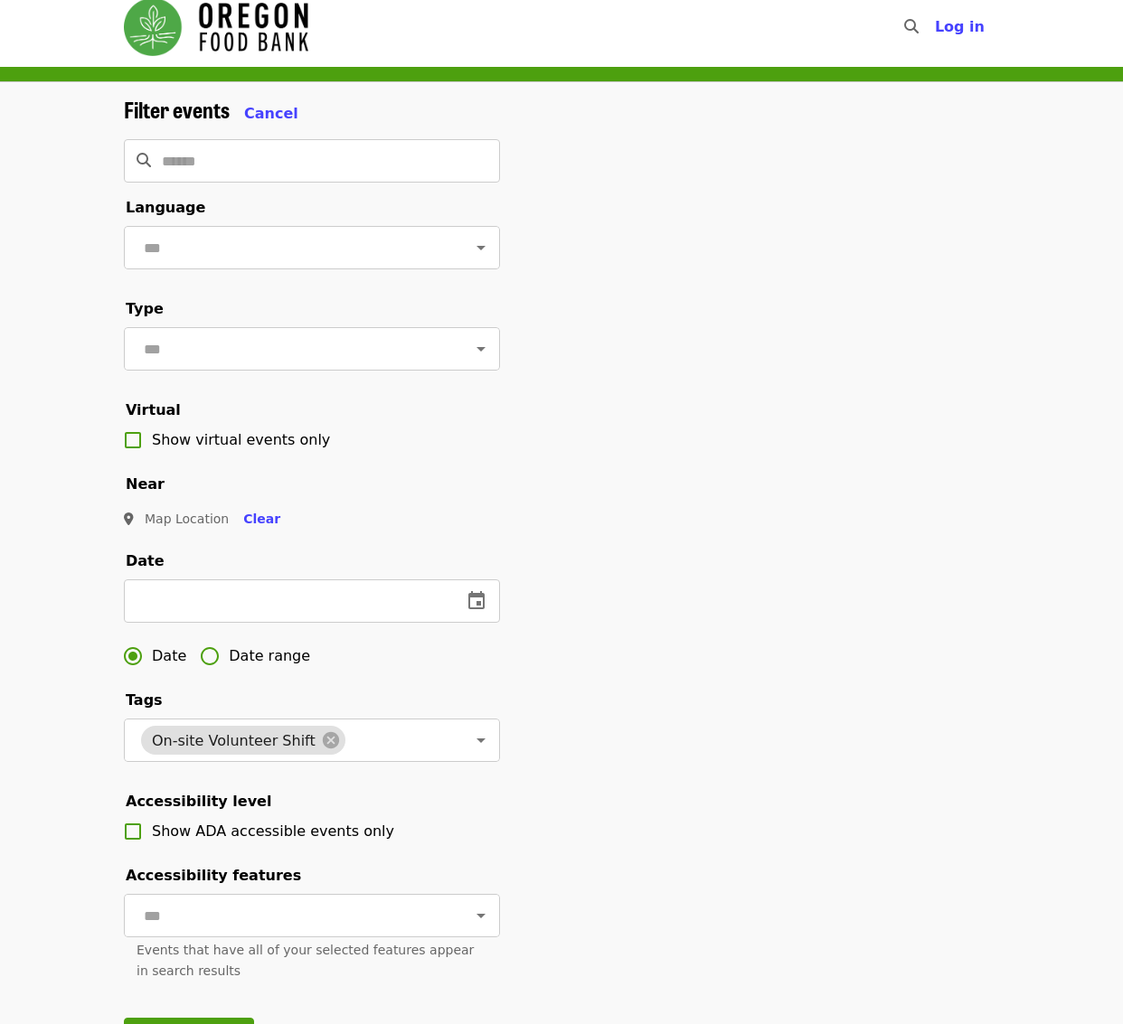
scroll to position [137, 0]
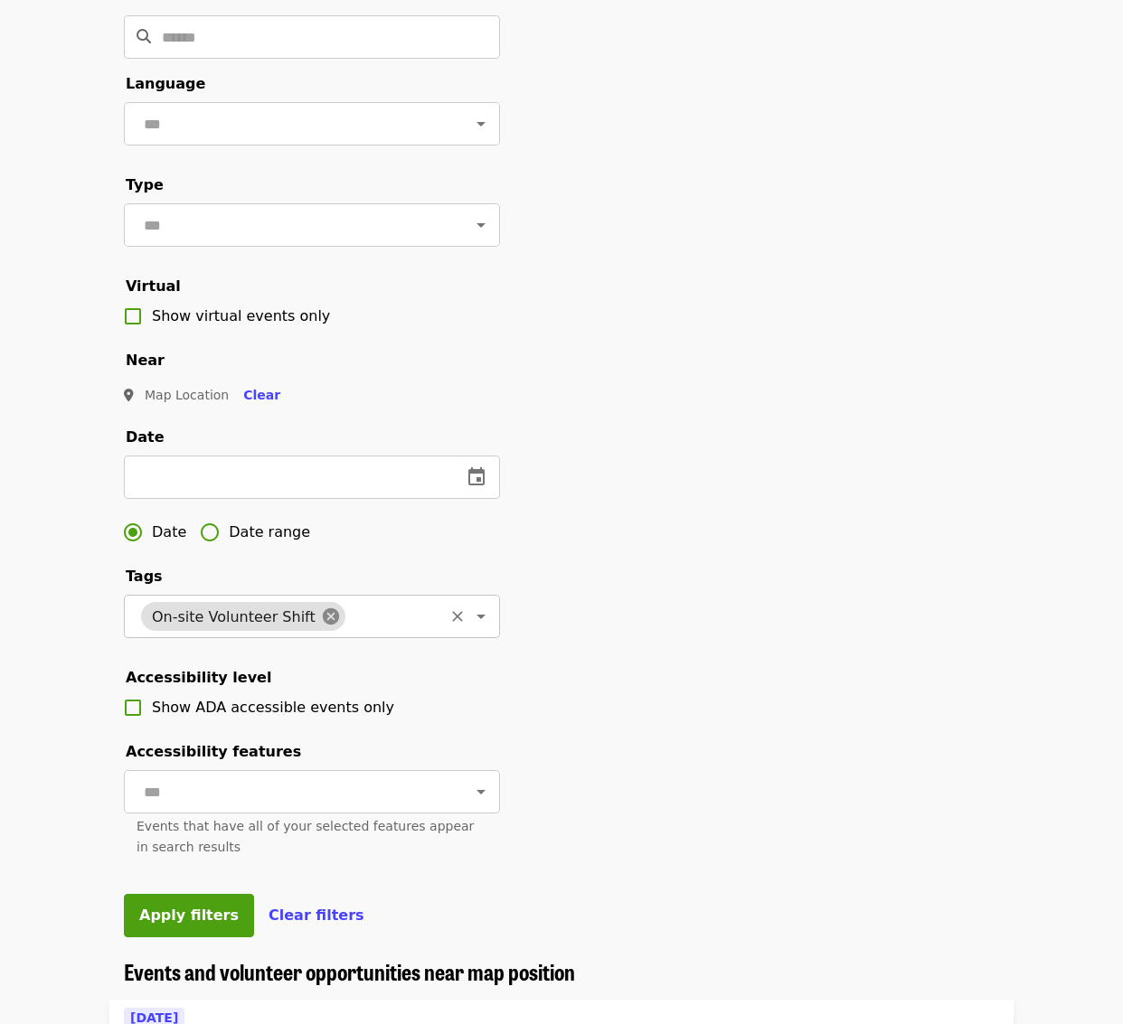
click at [321, 627] on icon at bounding box center [331, 617] width 20 height 20
click at [473, 627] on icon "Open" at bounding box center [481, 617] width 22 height 22
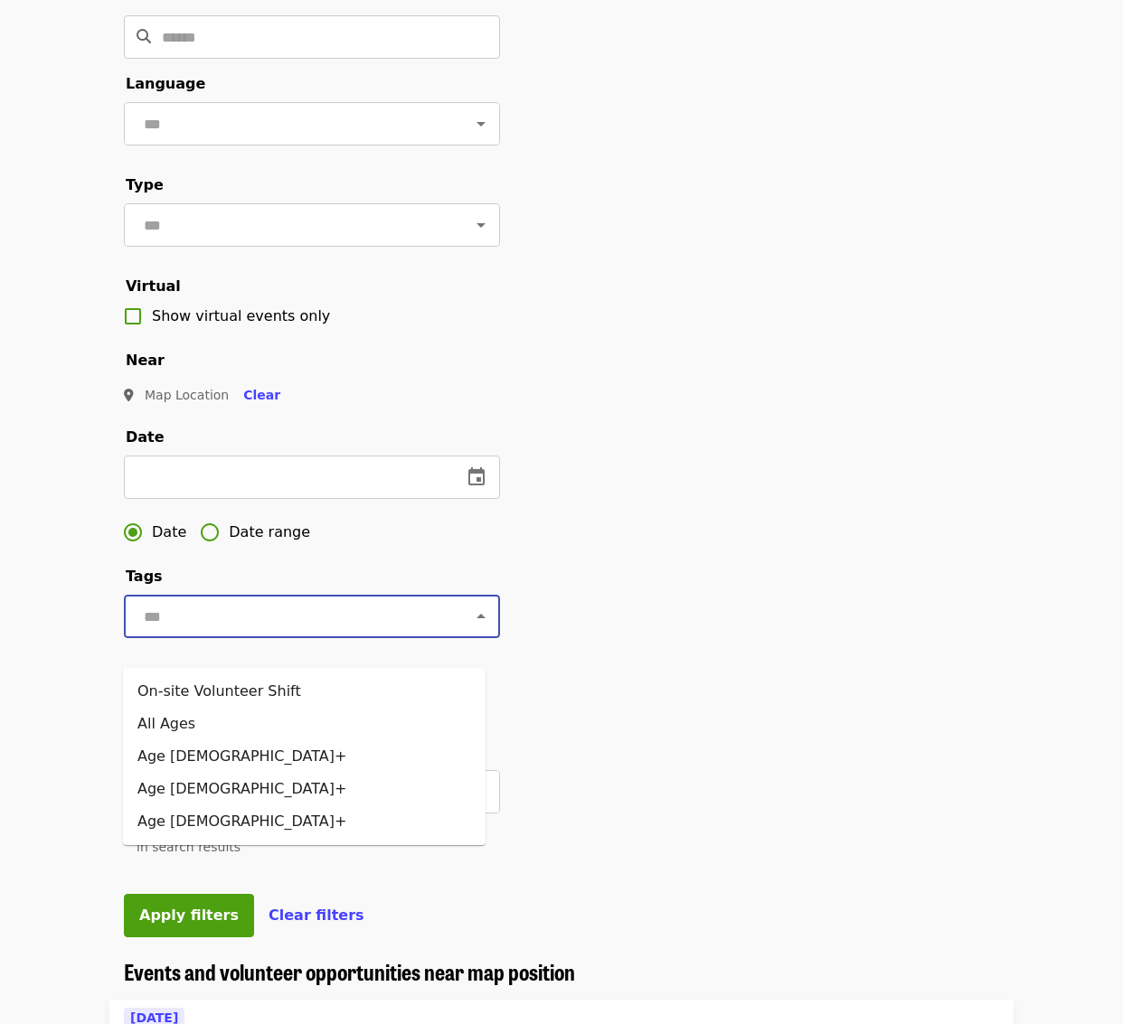
click at [650, 637] on div "Filter events Cancel ​ Language ​ Type ​ Virtual Show virtual events only Near …" at bounding box center [561, 466] width 904 height 986
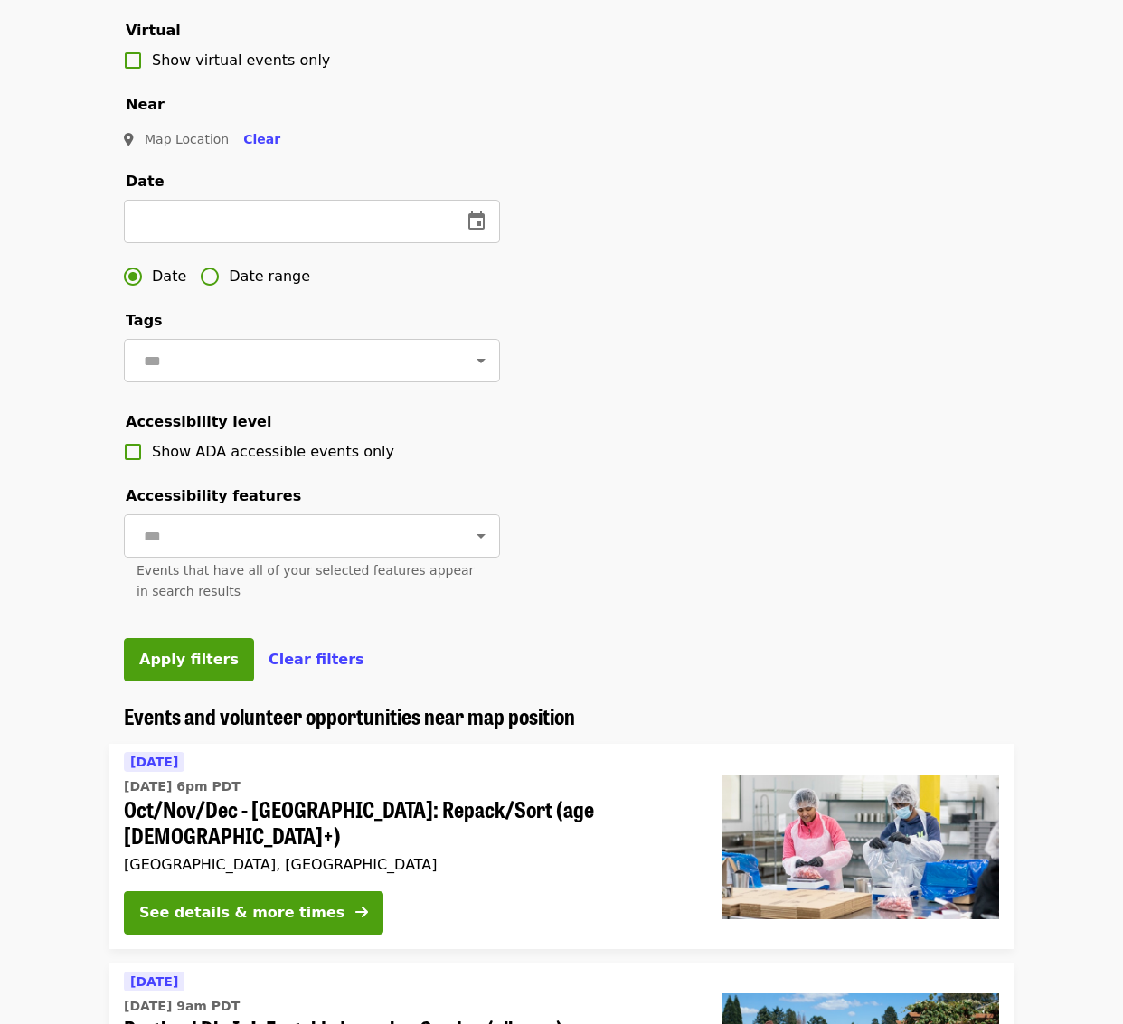
scroll to position [542, 0]
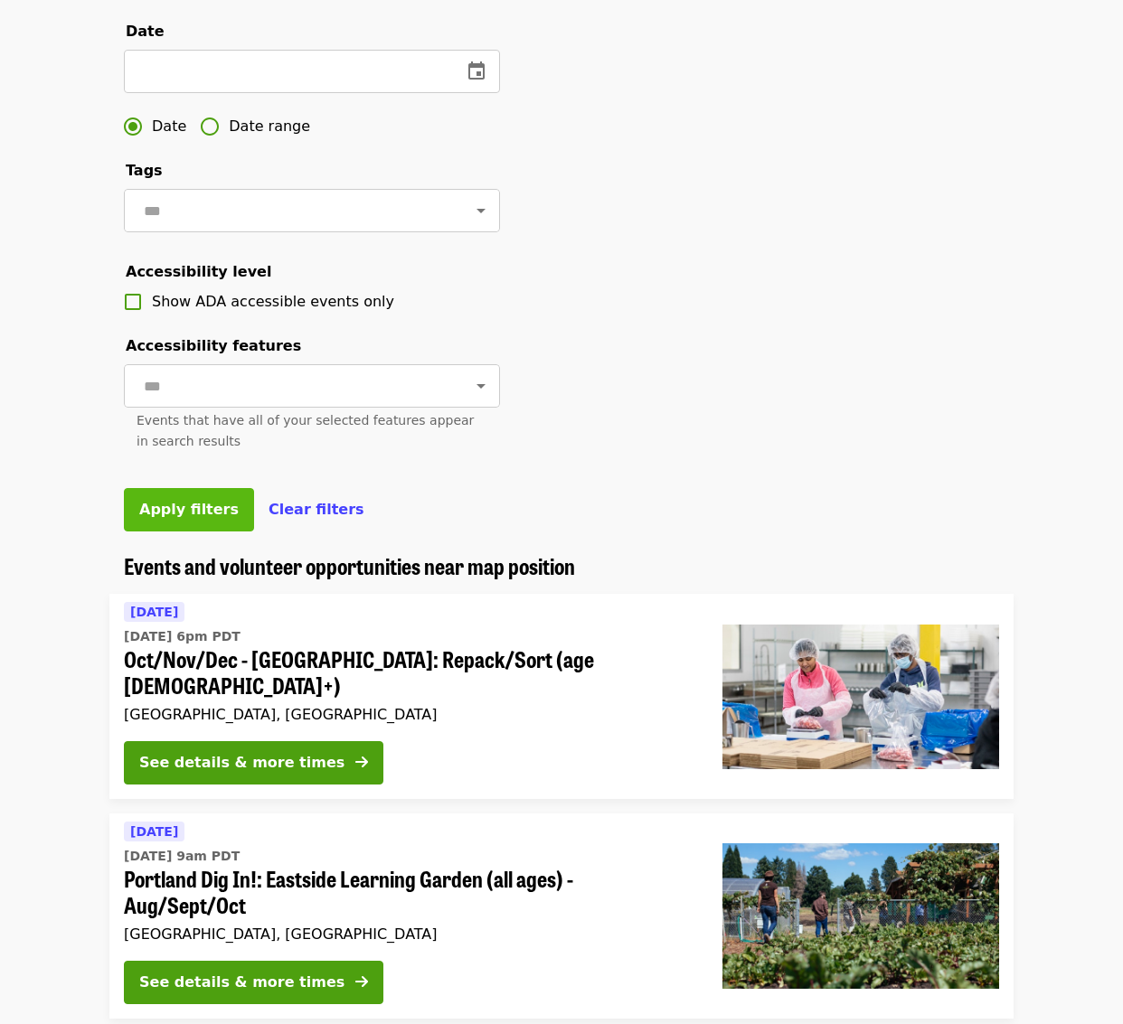
click at [190, 518] on span "Apply filters" at bounding box center [188, 509] width 99 height 17
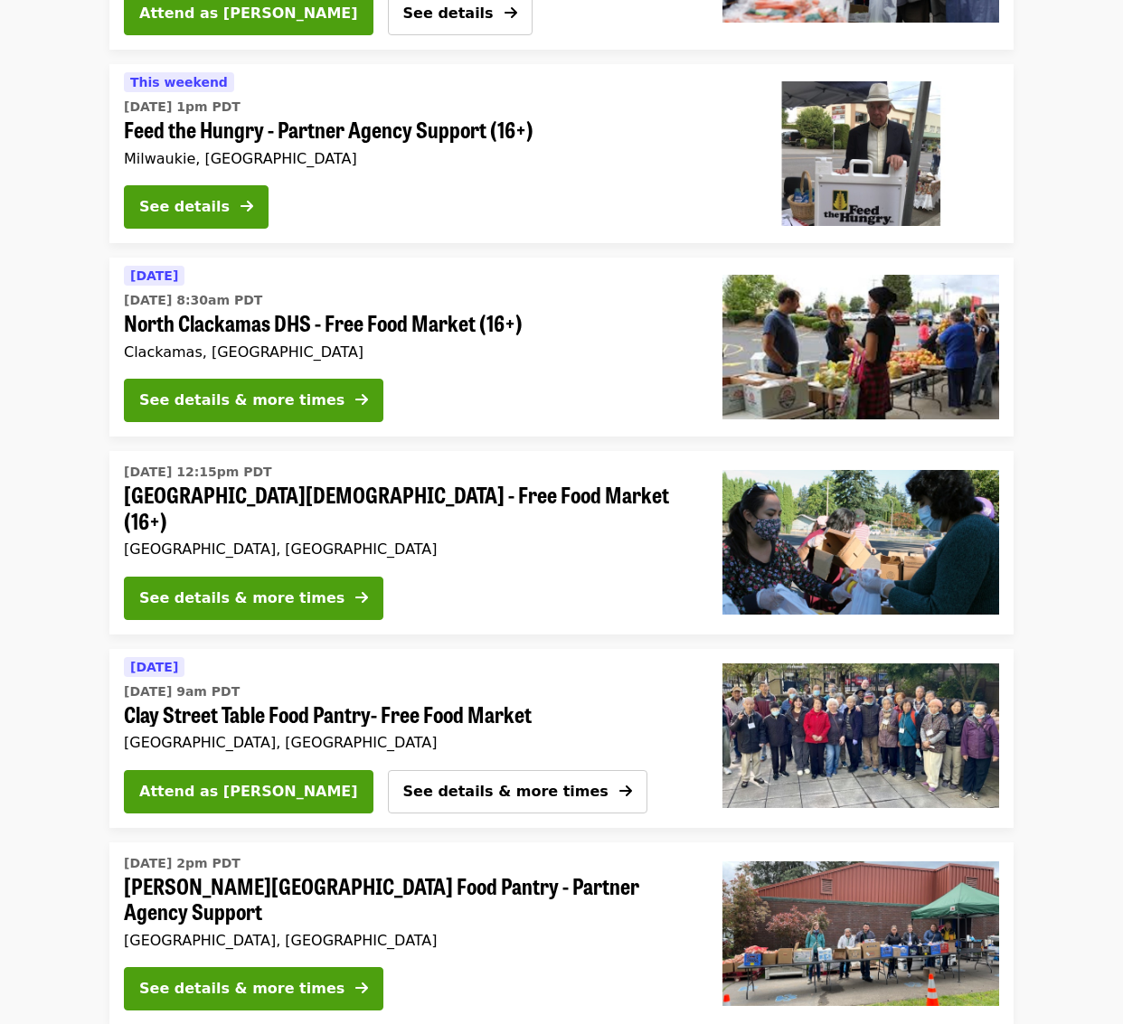
scroll to position [459, 0]
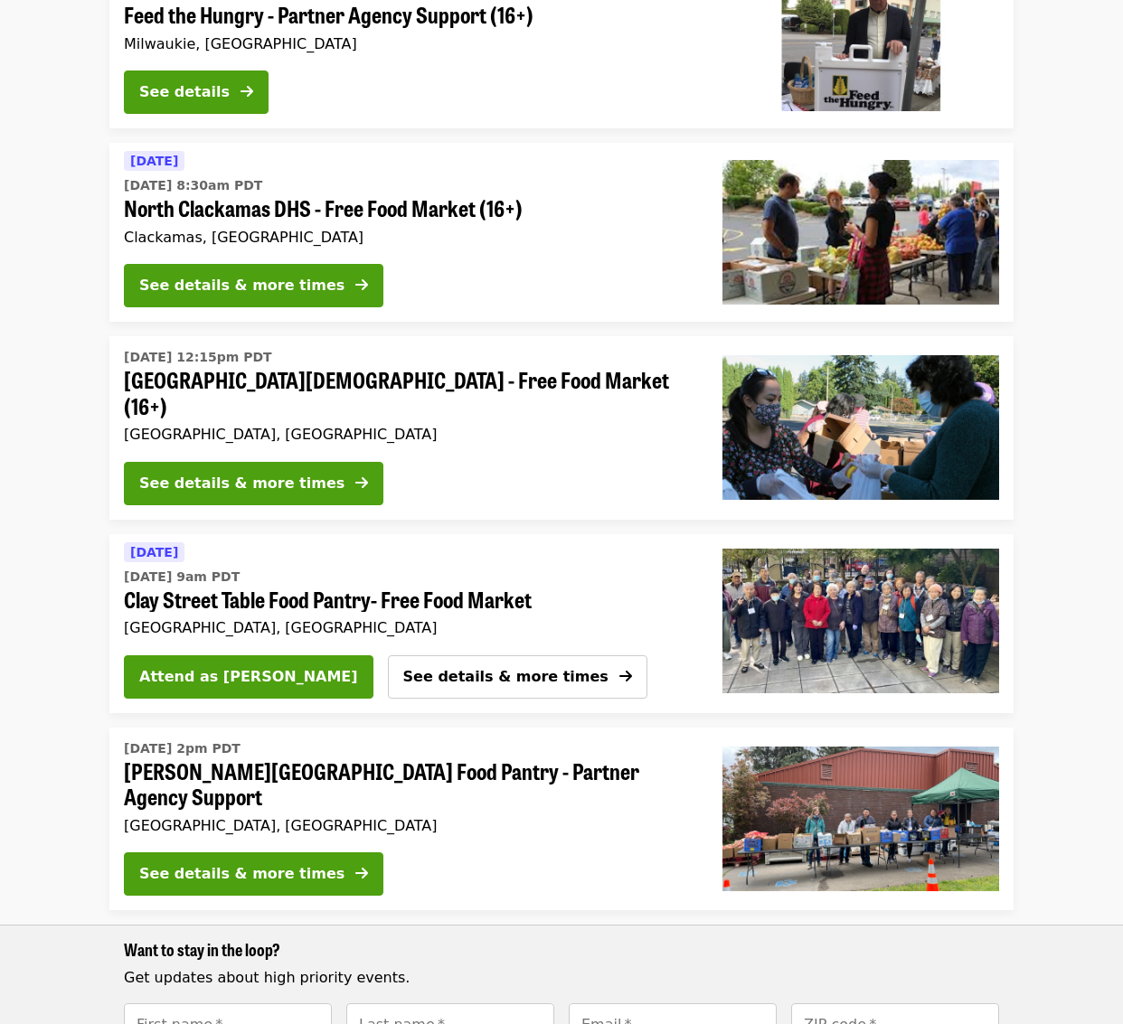
click at [495, 587] on span "Clay Street Table Food Pantry- Free Food Market" at bounding box center [401, 600] width 555 height 26
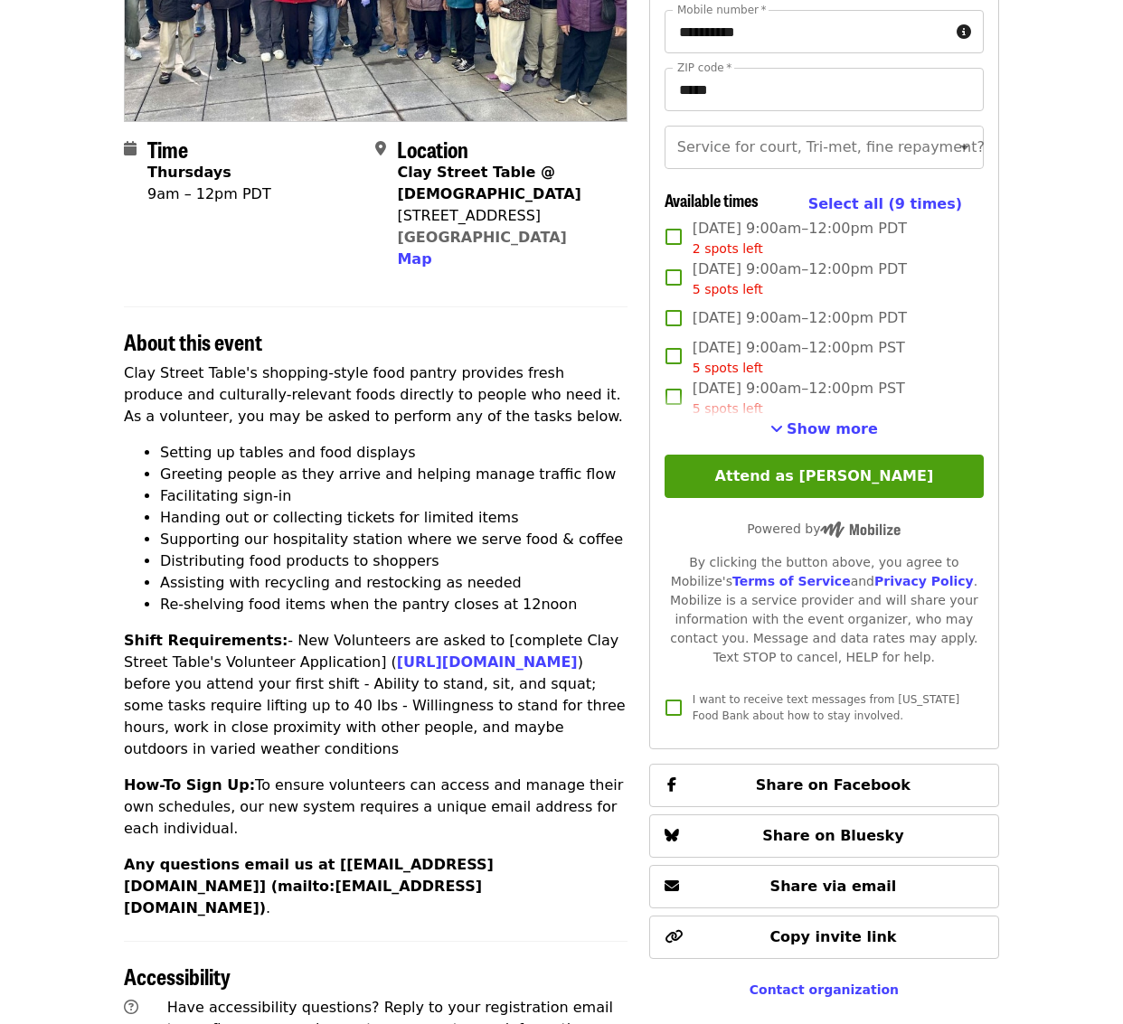
scroll to position [66, 0]
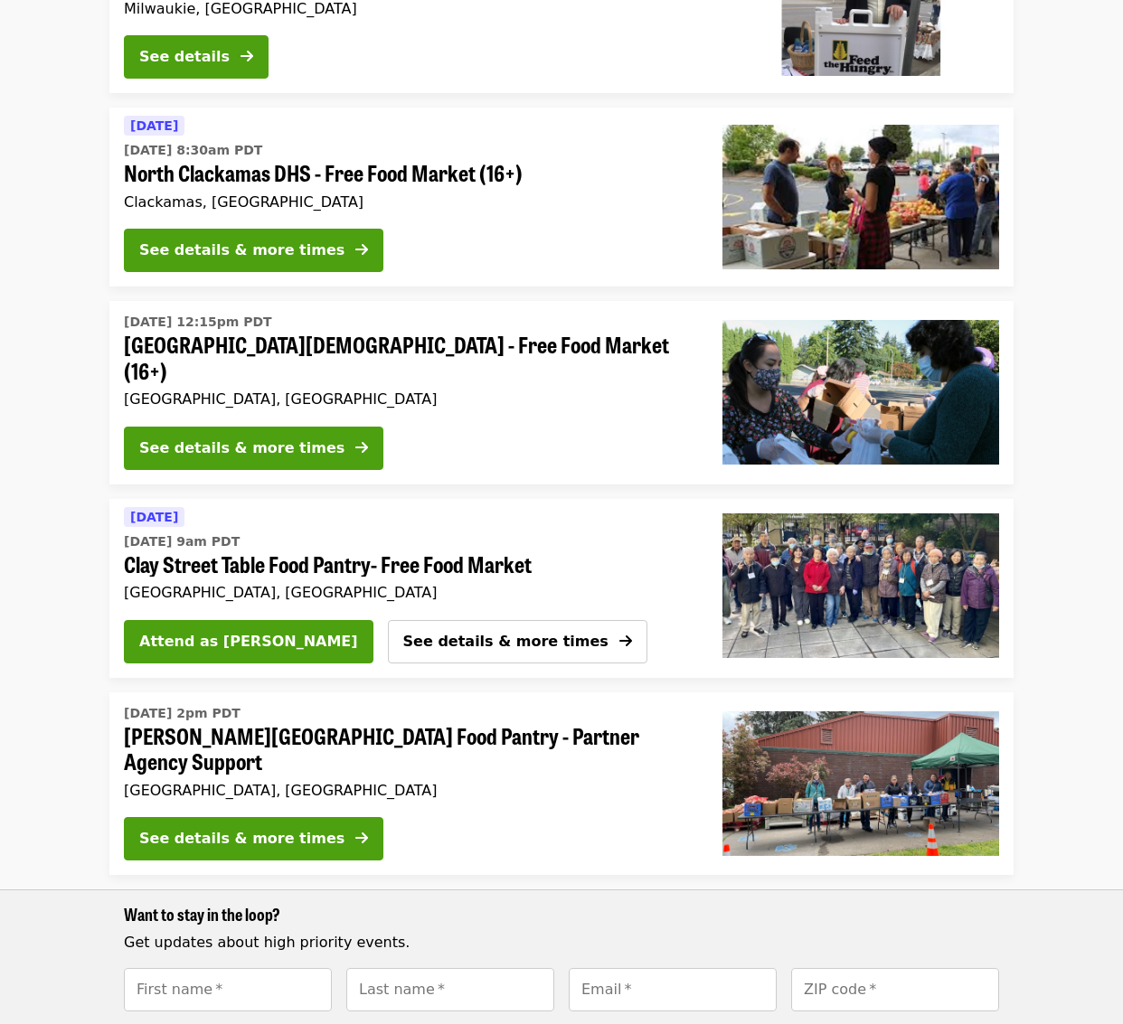
scroll to position [515, 0]
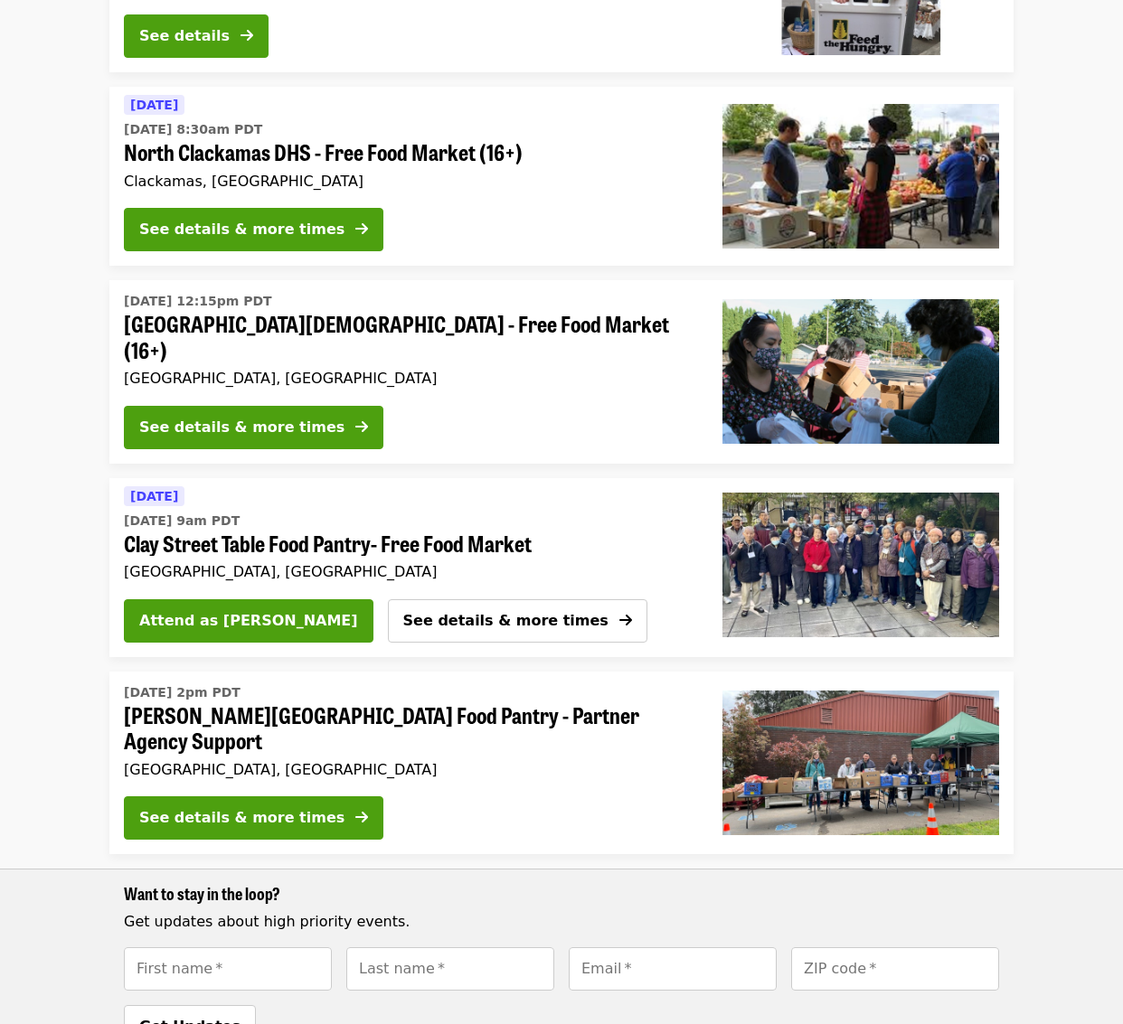
click at [389, 704] on span "Kelly Elementary School Food Pantry - Partner Agency Support" at bounding box center [409, 728] width 570 height 52
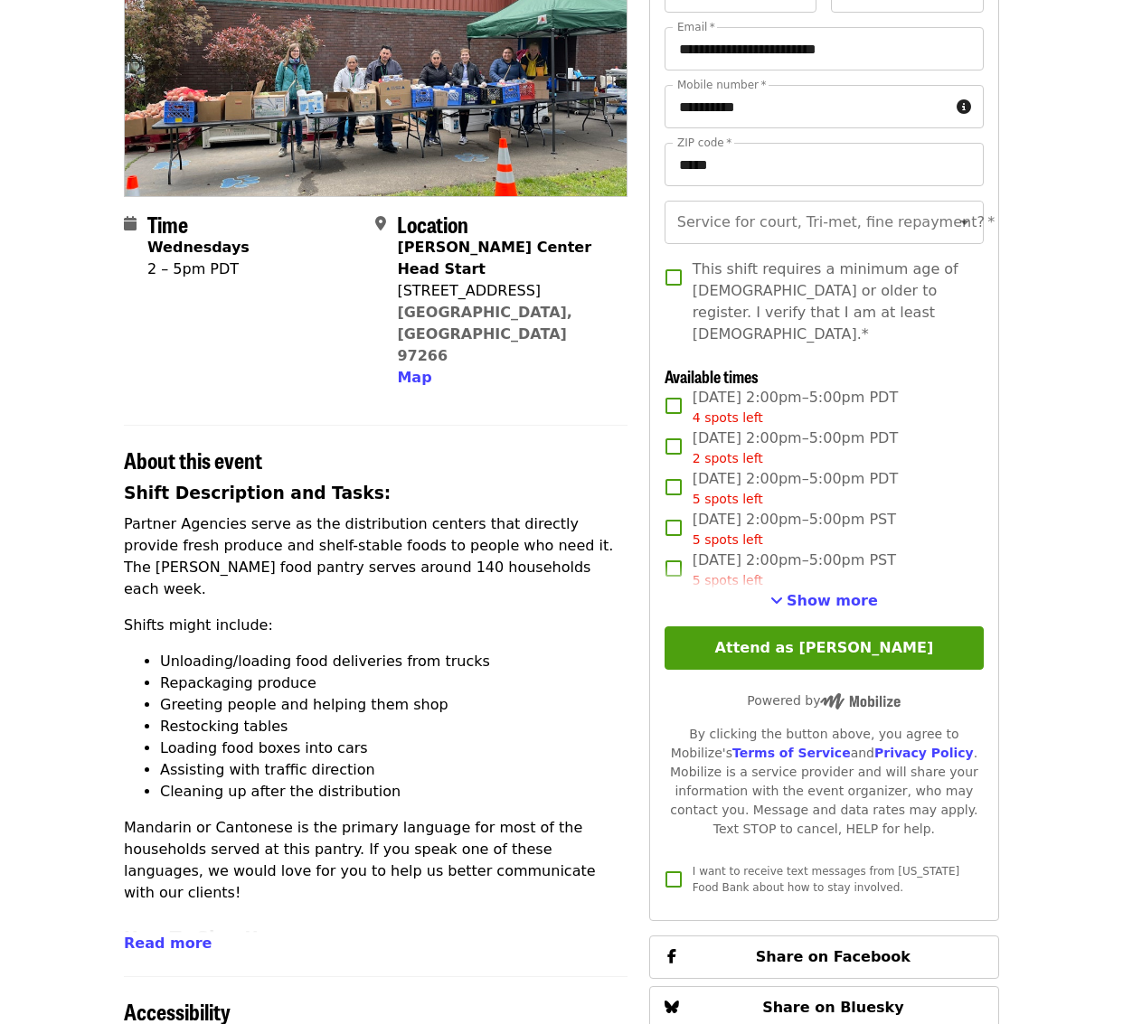
scroll to position [241, 0]
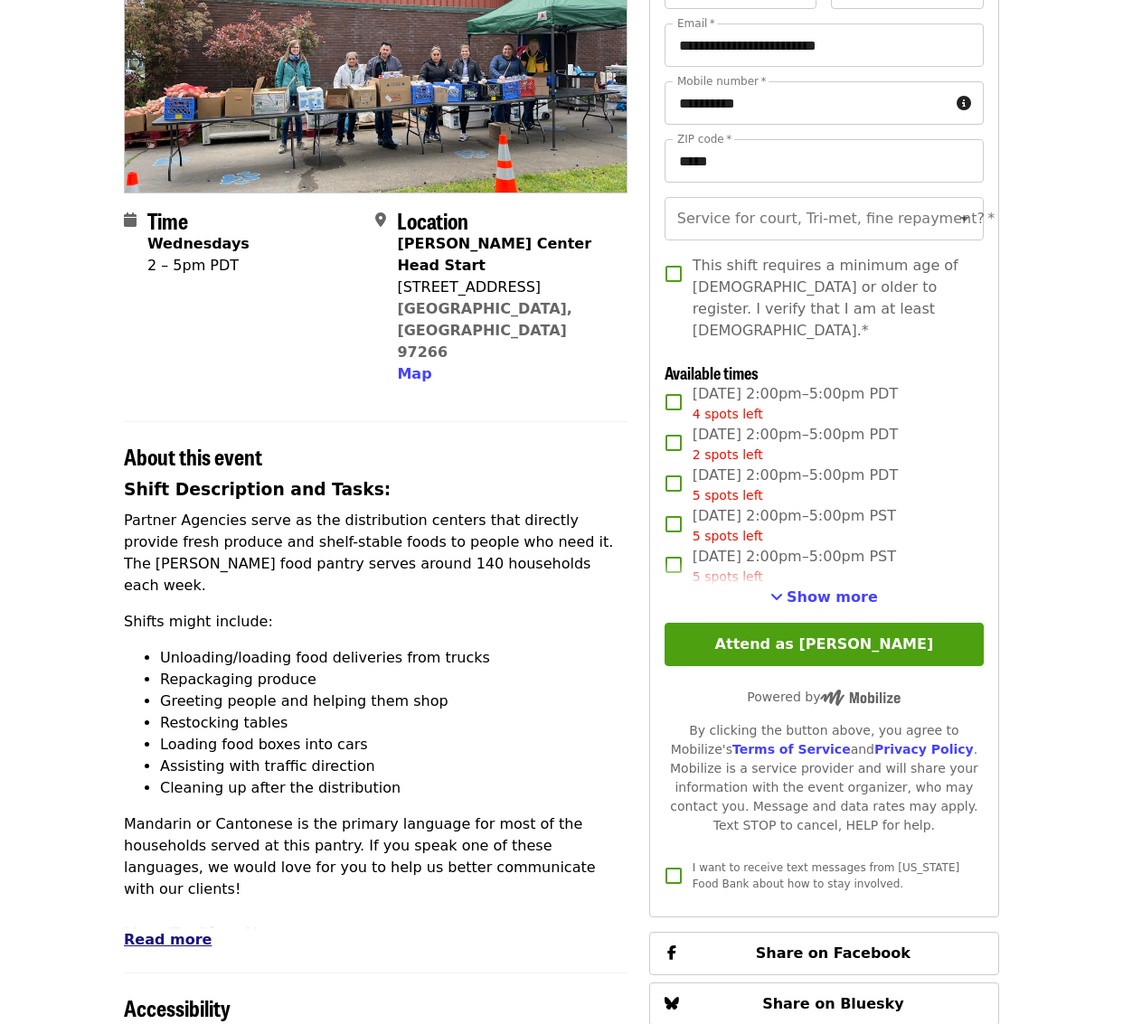
click at [179, 931] on span "Read more" at bounding box center [168, 939] width 88 height 17
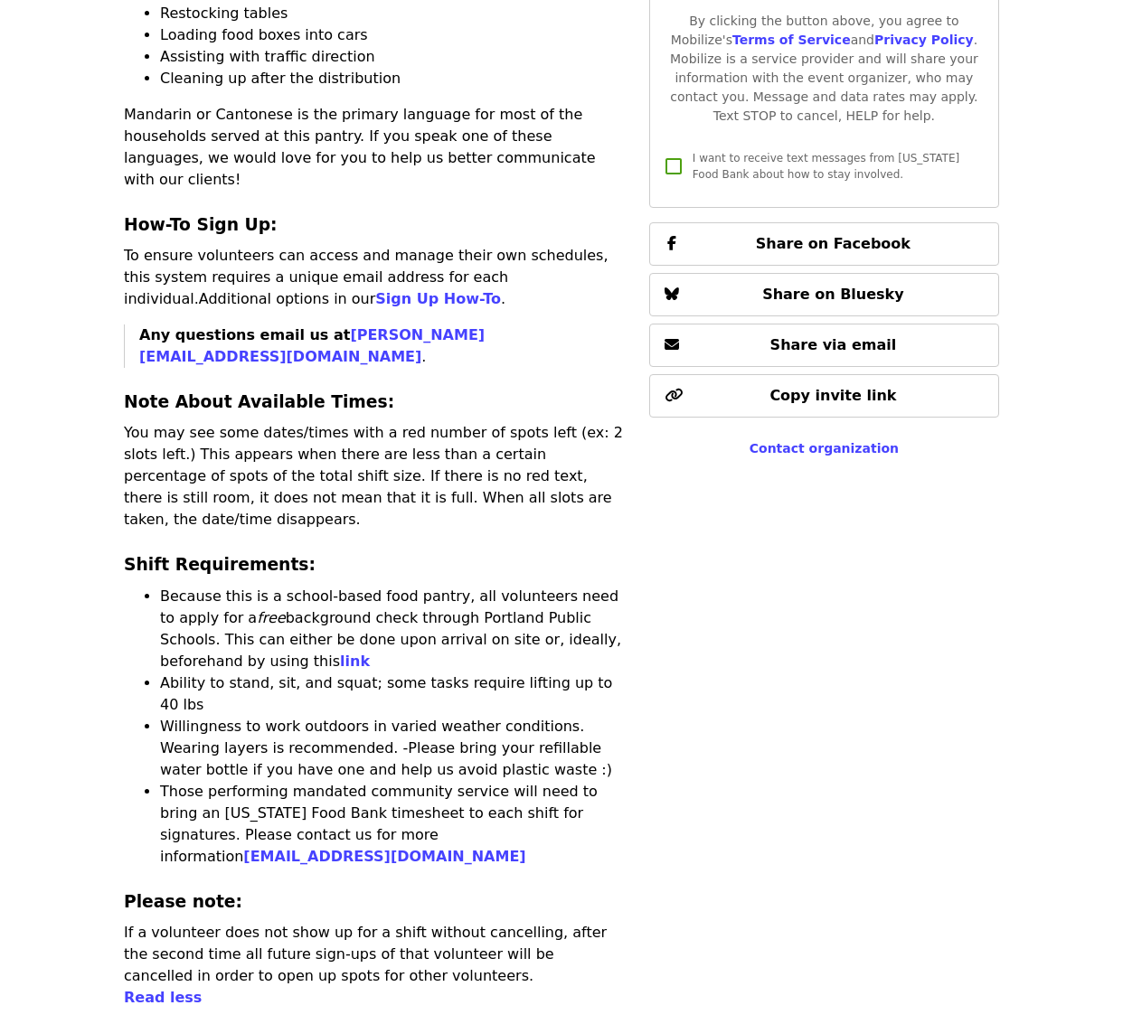
scroll to position [1029, 0]
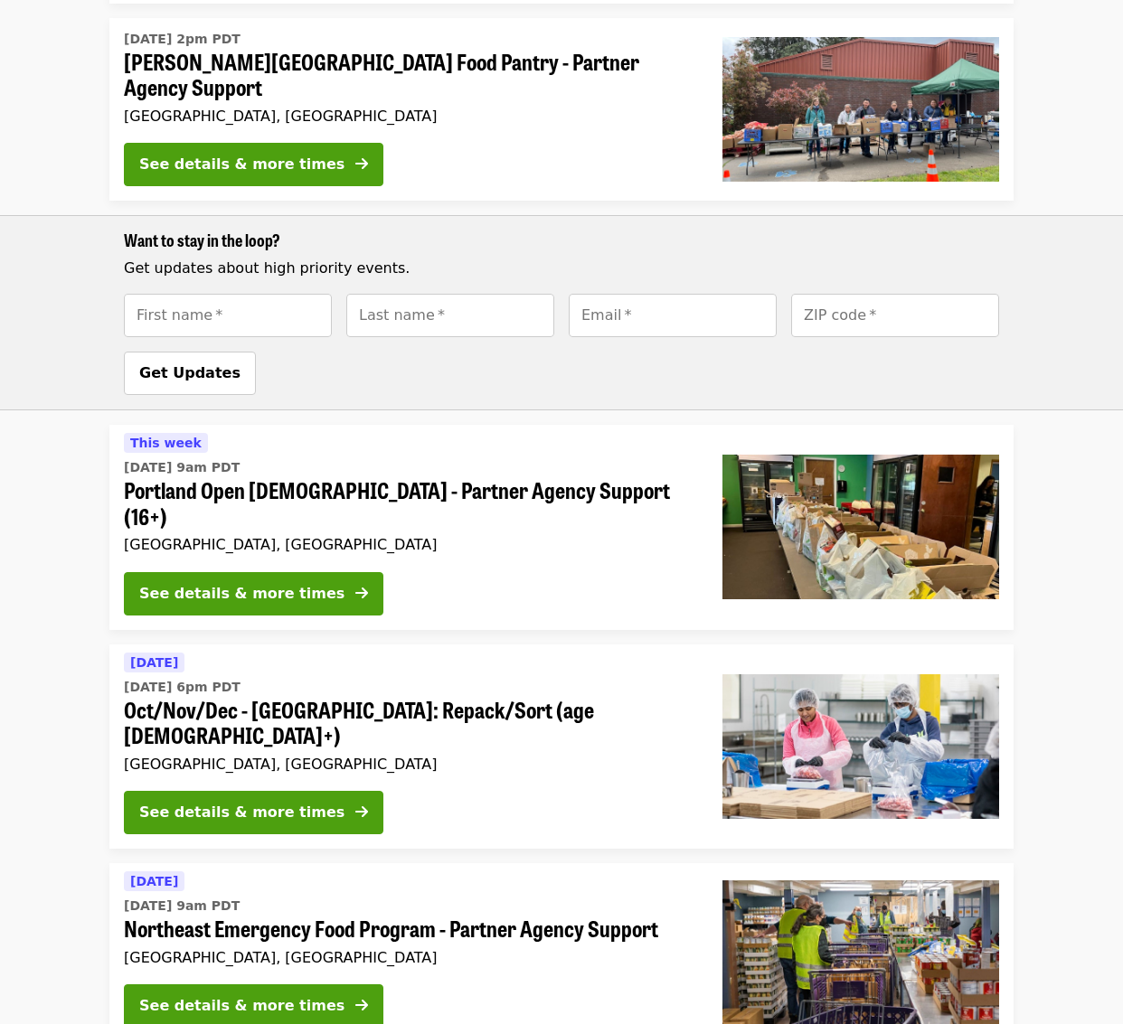
scroll to position [1308, 0]
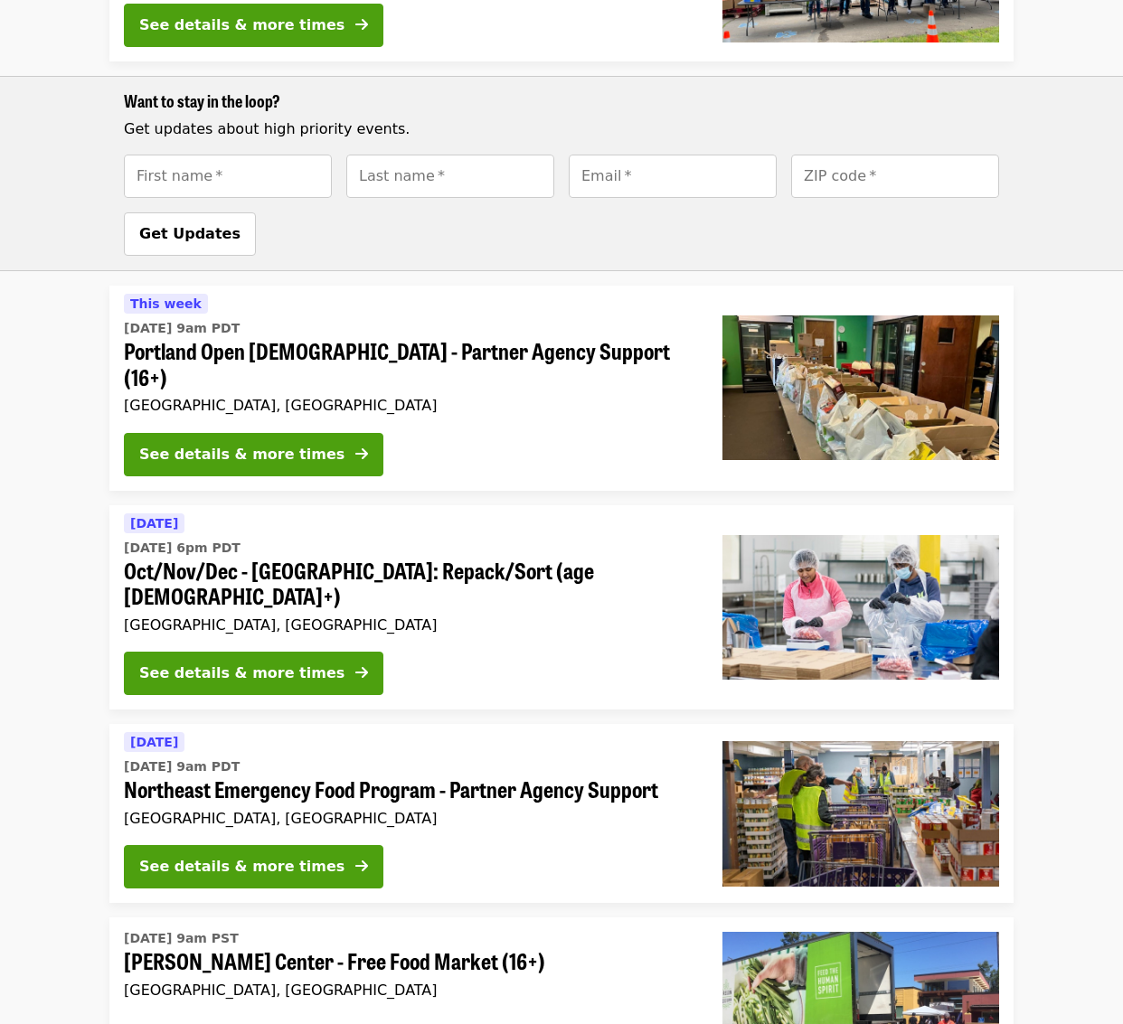
click at [285, 777] on span "Northeast Emergency Food Program - Partner Agency Support" at bounding box center [409, 790] width 570 height 26
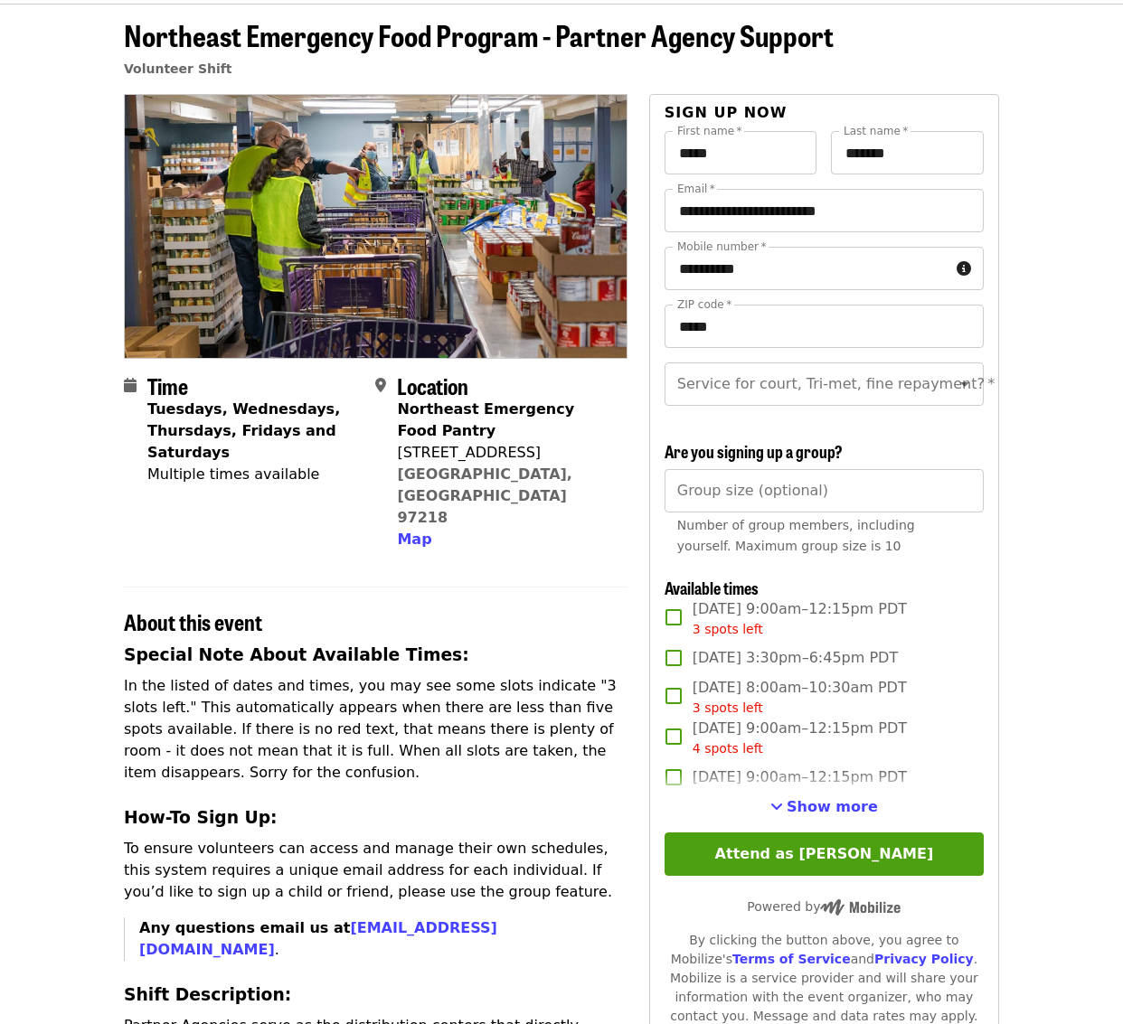
scroll to position [83, 0]
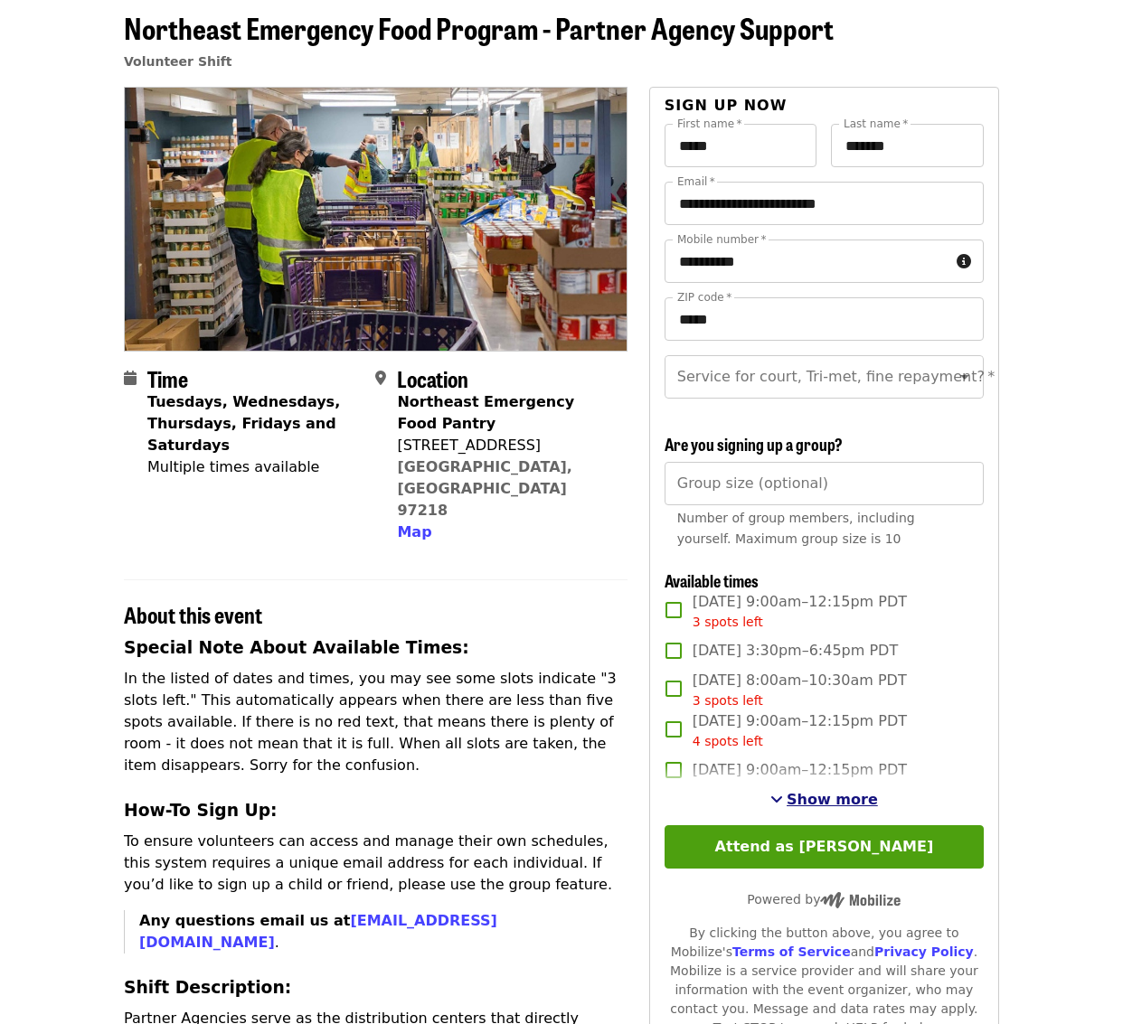
click at [833, 808] on span "Show more" at bounding box center [832, 799] width 91 height 17
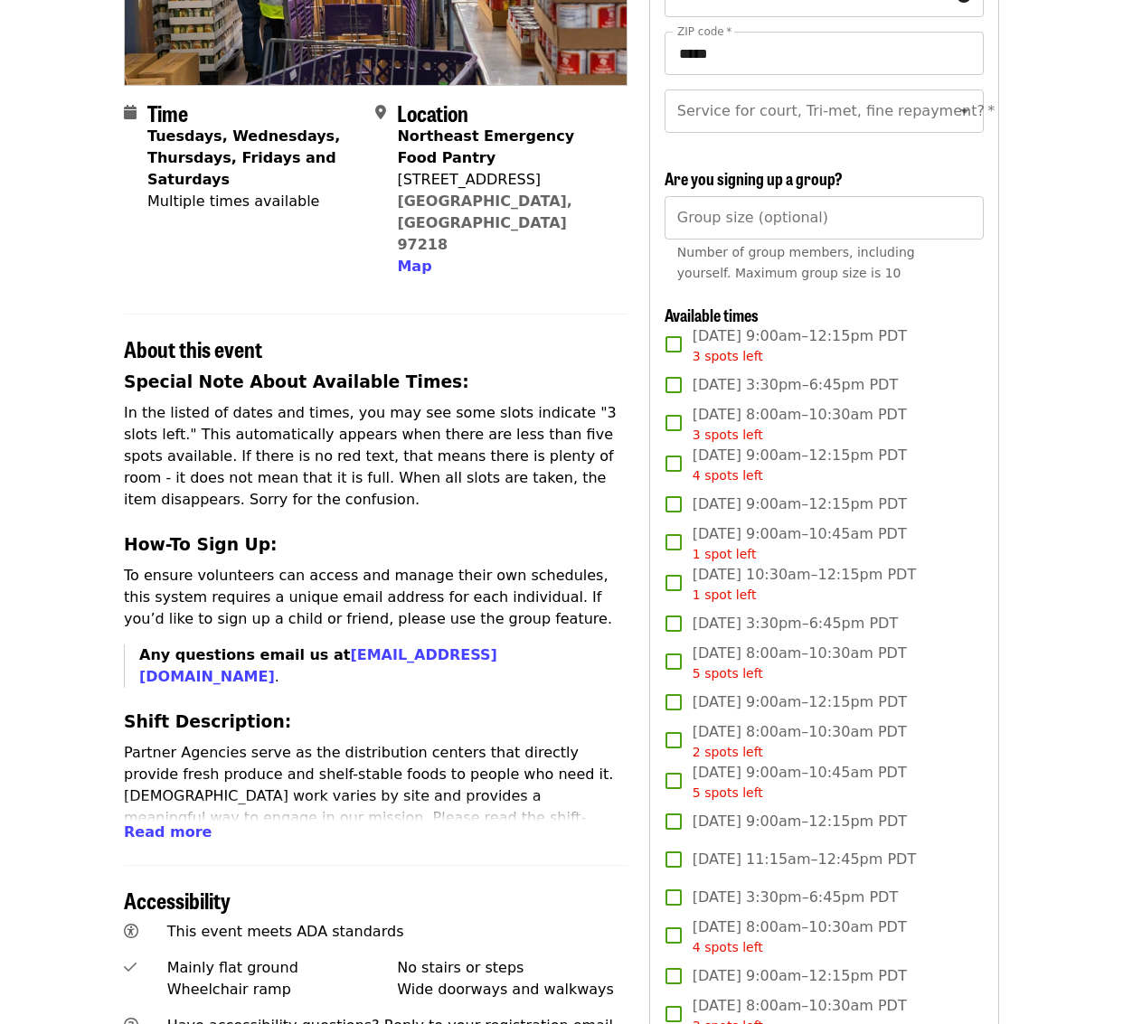
scroll to position [383, 0]
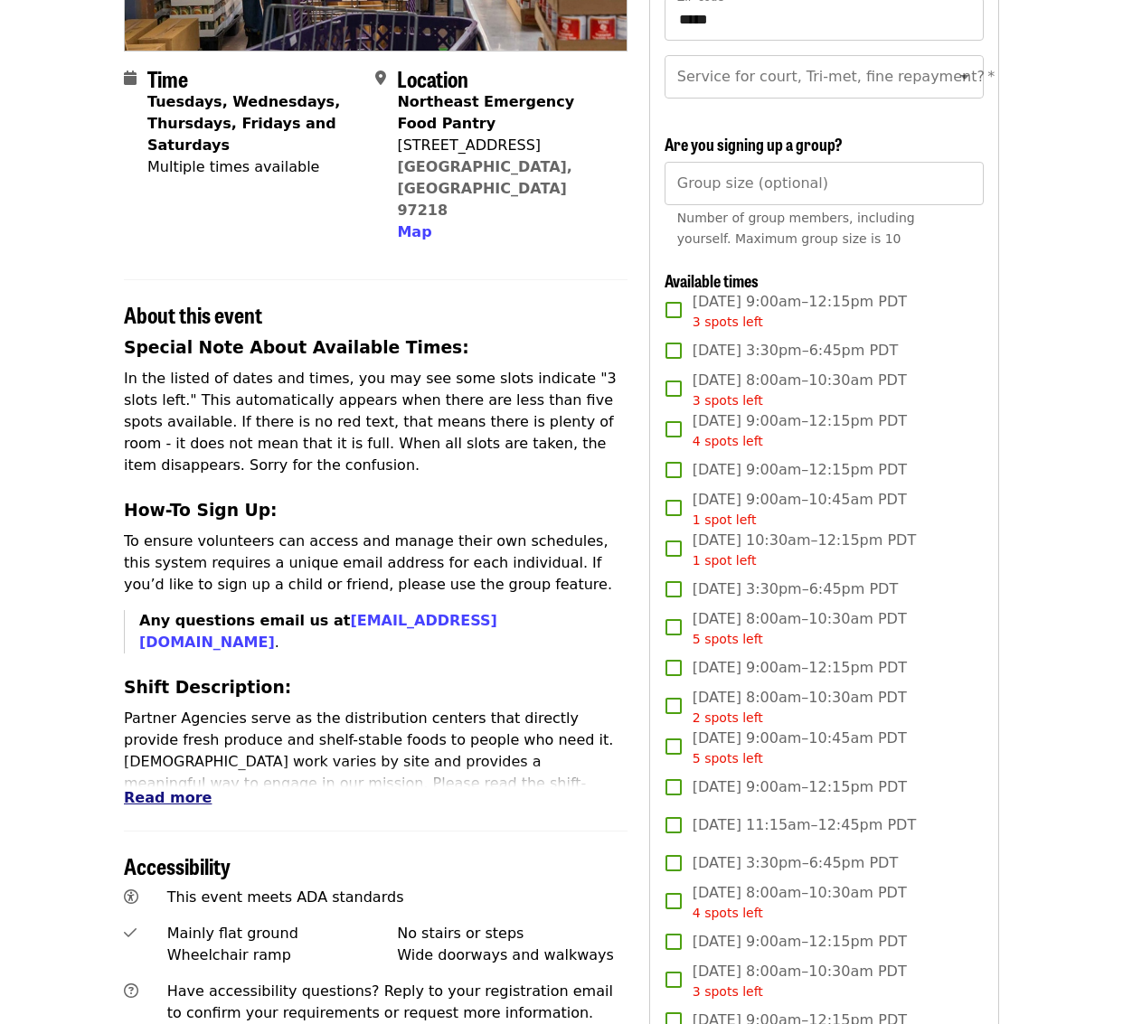
click at [172, 789] on span "Read more" at bounding box center [168, 797] width 88 height 17
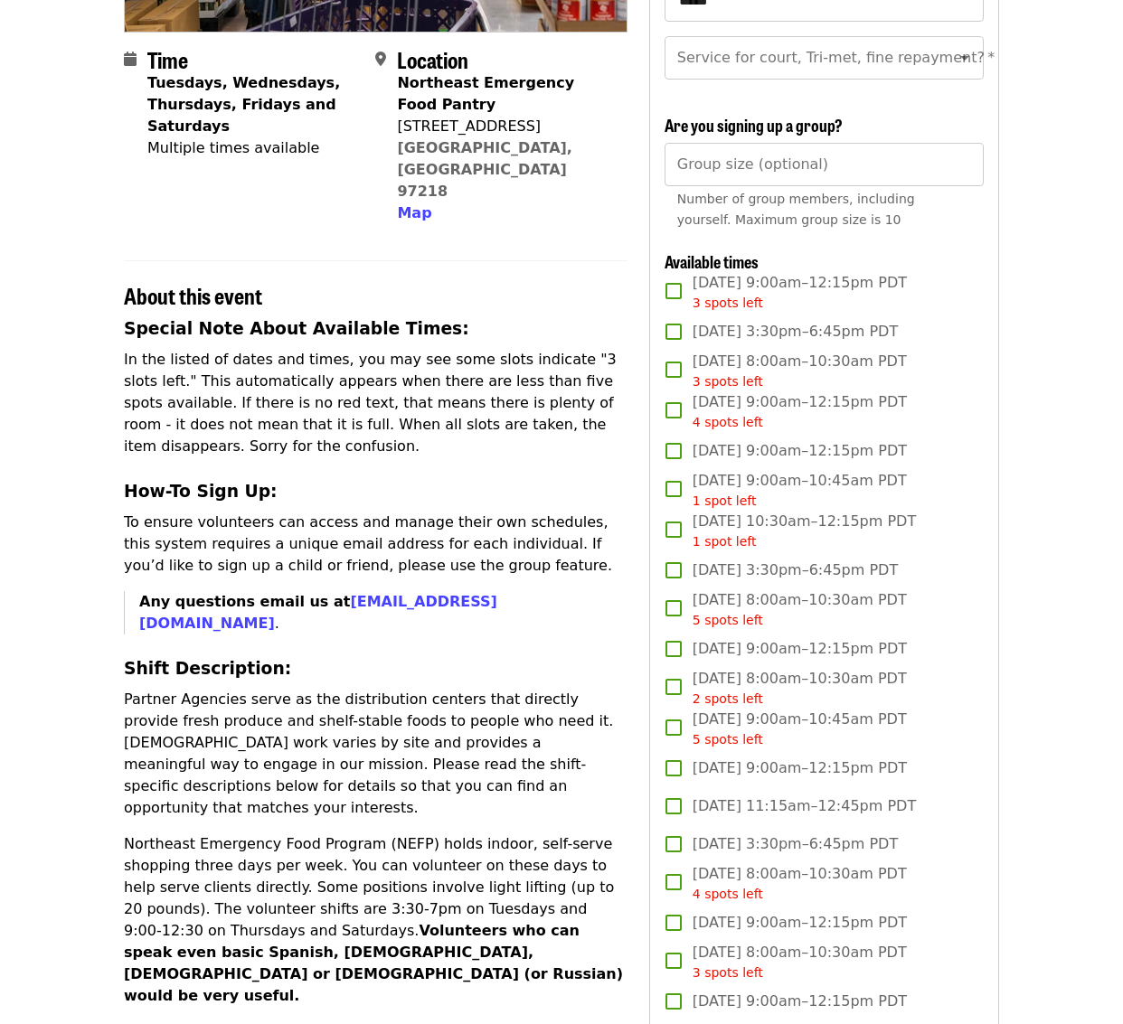
scroll to position [414, 0]
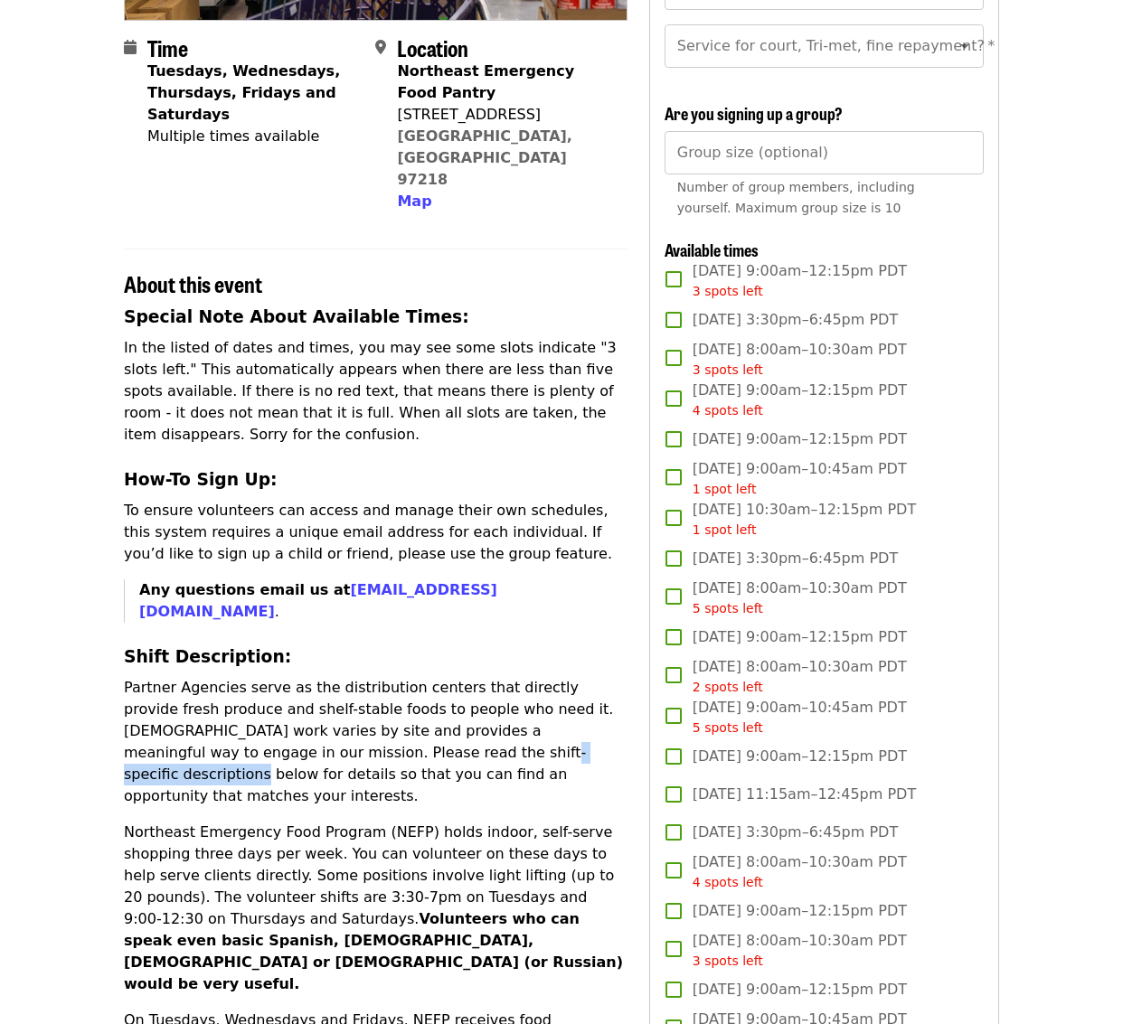
drag, startPoint x: 236, startPoint y: 689, endPoint x: 381, endPoint y: 689, distance: 144.6
click at [381, 689] on p "Partner Agencies serve as the distribution centers that directly provide fresh …" at bounding box center [376, 742] width 504 height 130
click at [448, 704] on p "Partner Agencies serve as the distribution centers that directly provide fresh …" at bounding box center [376, 742] width 504 height 130
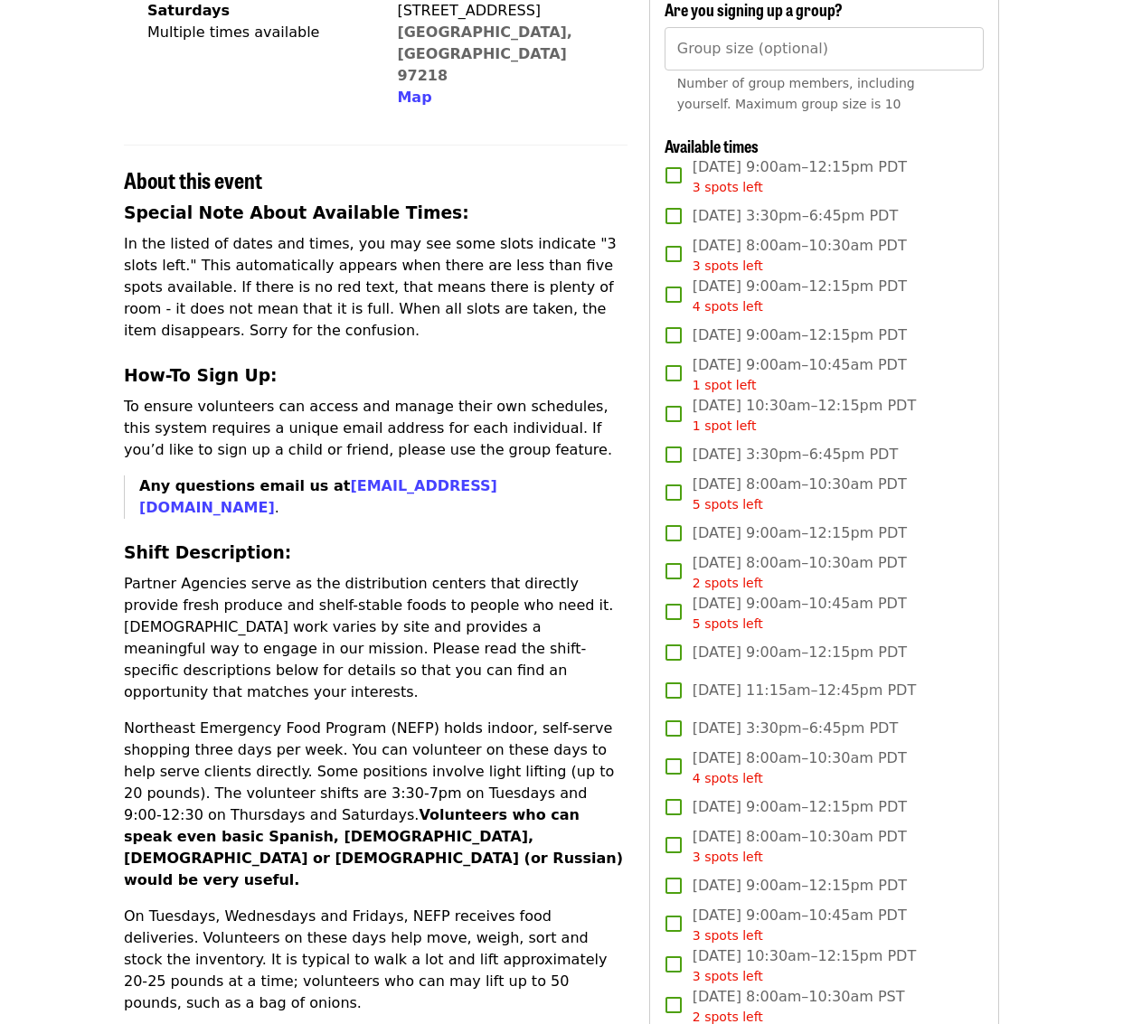
scroll to position [584, 0]
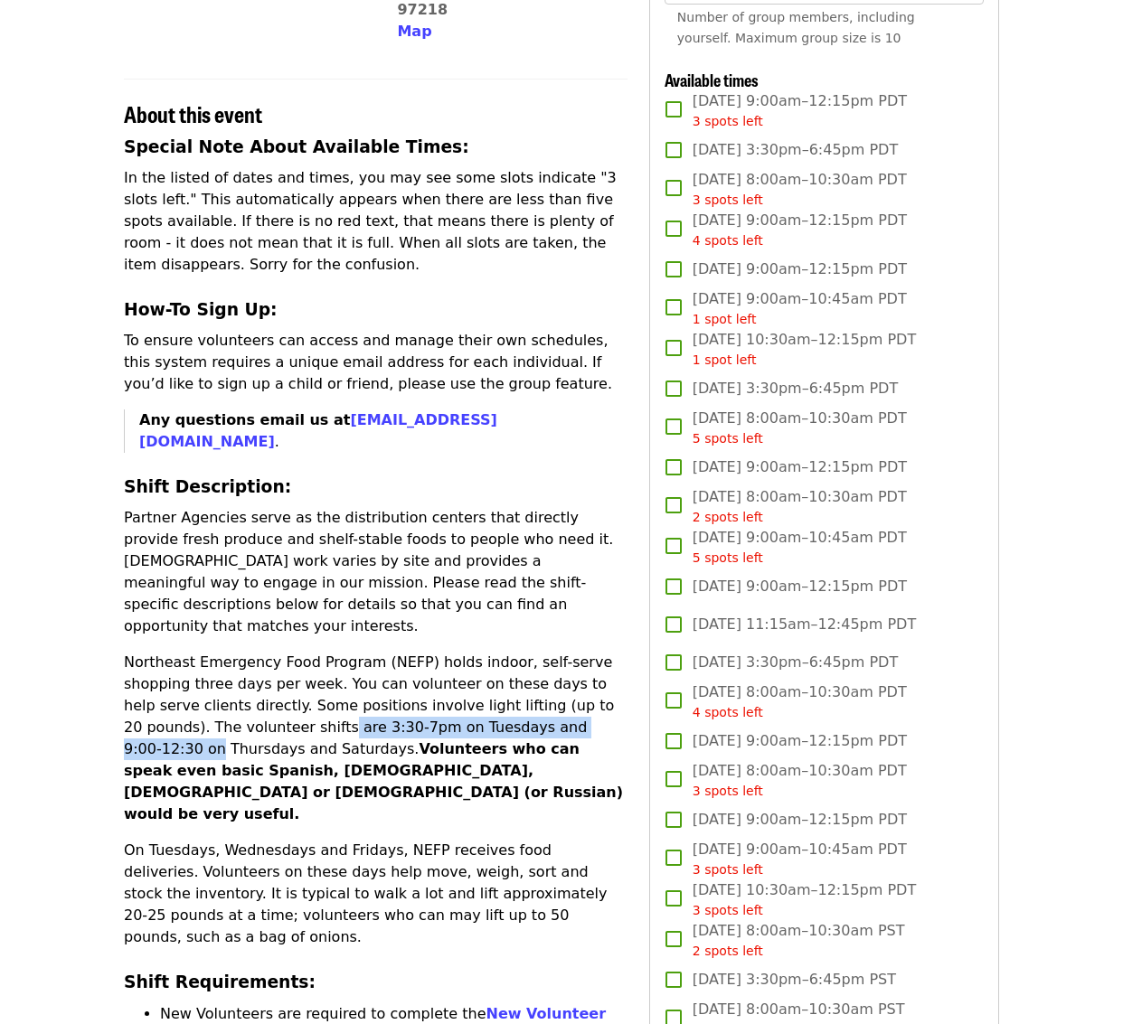
drag, startPoint x: 253, startPoint y: 644, endPoint x: 578, endPoint y: 643, distance: 324.6
click at [578, 652] on p "Northeast Emergency Food Program (NEFP) holds indoor, self-serve shopping three…" at bounding box center [376, 739] width 504 height 174
click at [583, 740] on strong "Volunteers who can speak even basic Spanish, Chinese, Vietnamese or Ukrainian (…" at bounding box center [373, 781] width 499 height 82
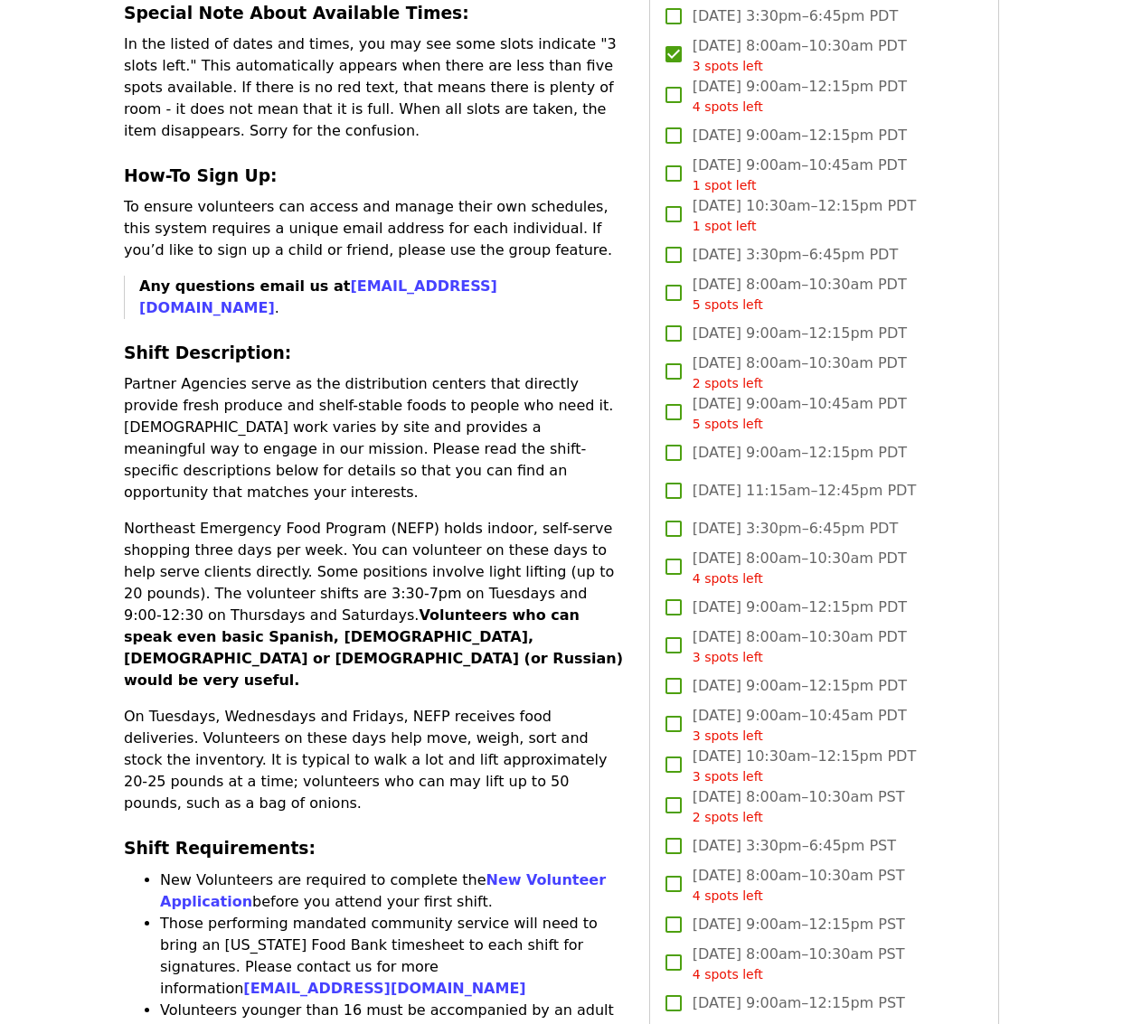
scroll to position [0, 0]
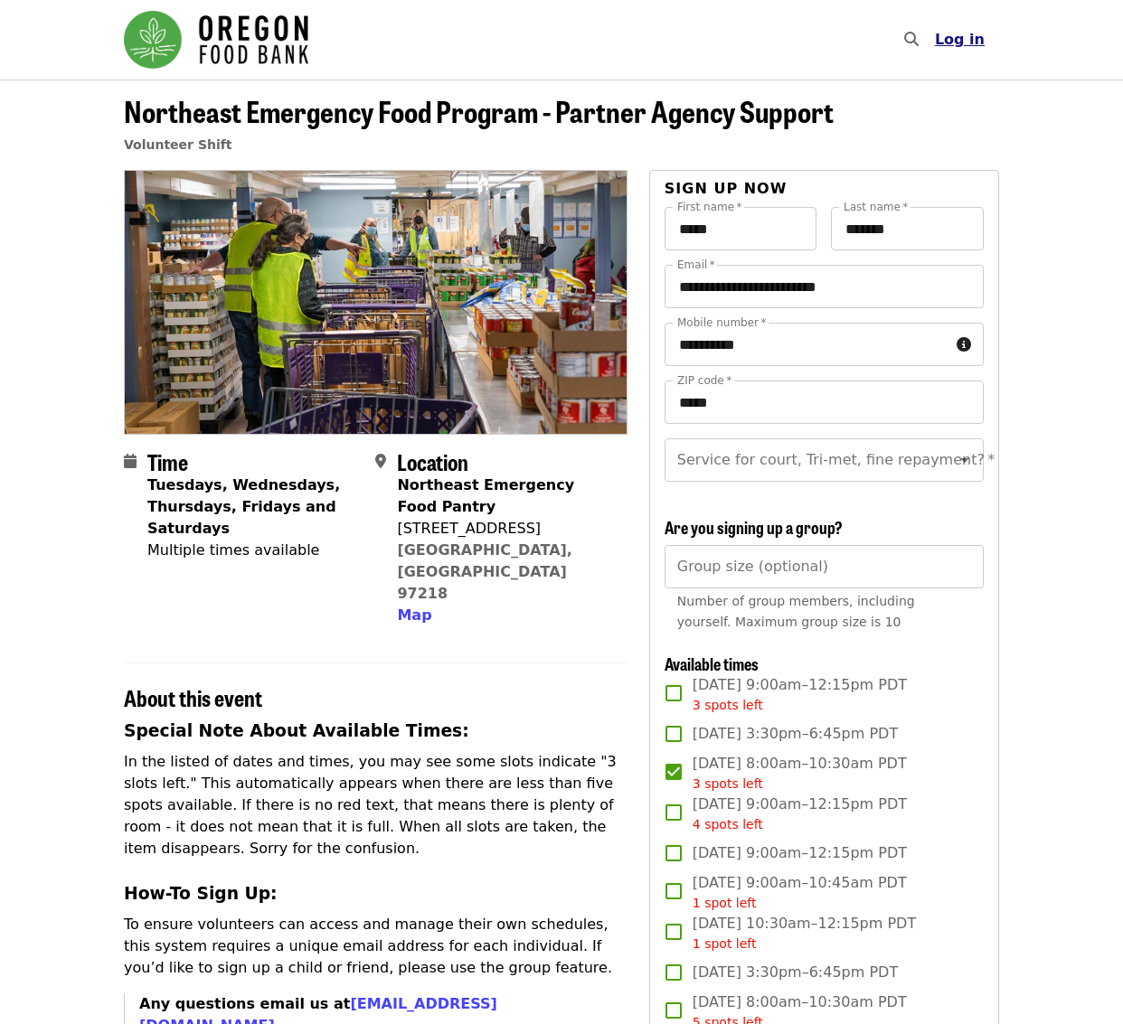
click at [964, 44] on span "Log in" at bounding box center [960, 39] width 50 height 17
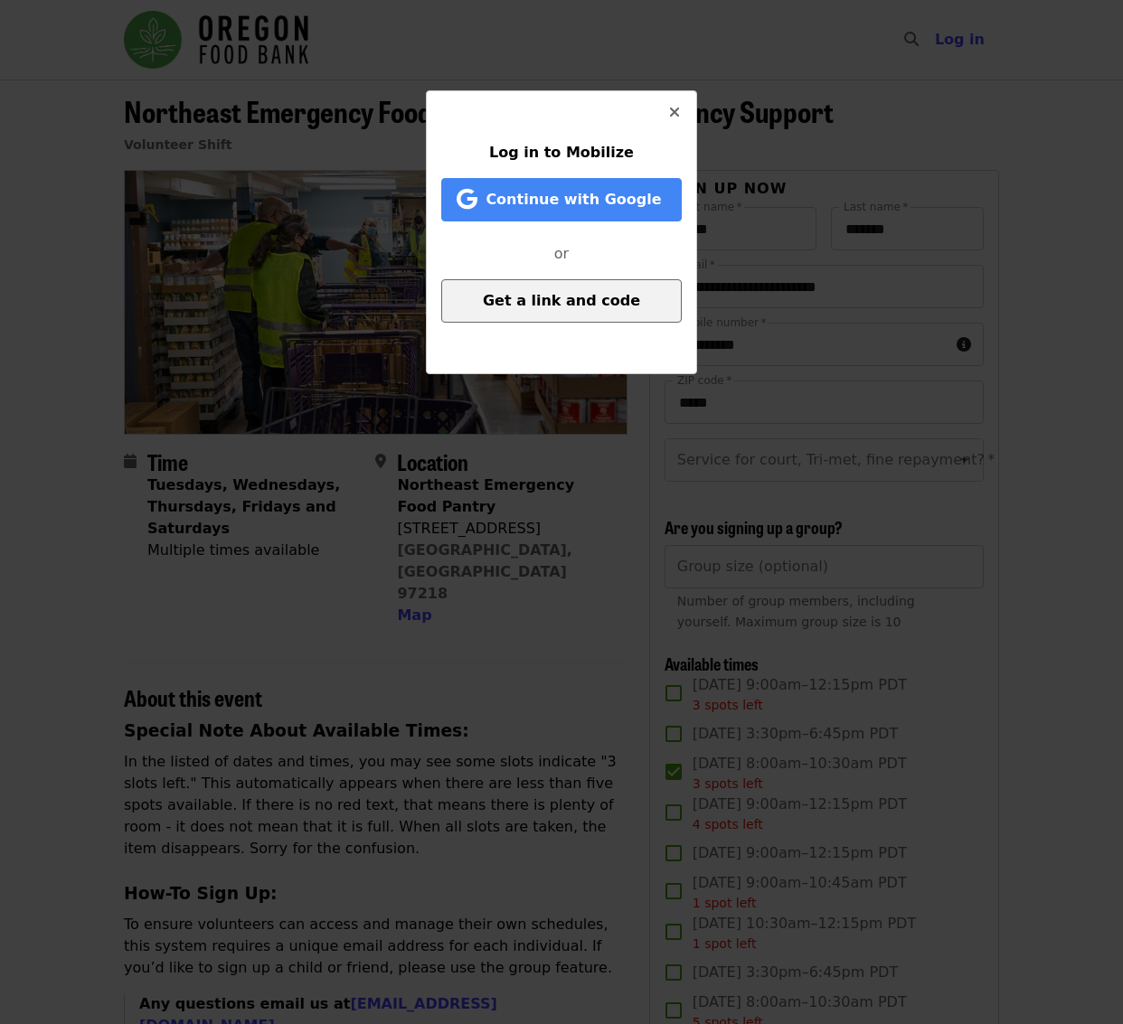
click at [569, 308] on span "Get a link and code" at bounding box center [561, 300] width 157 height 17
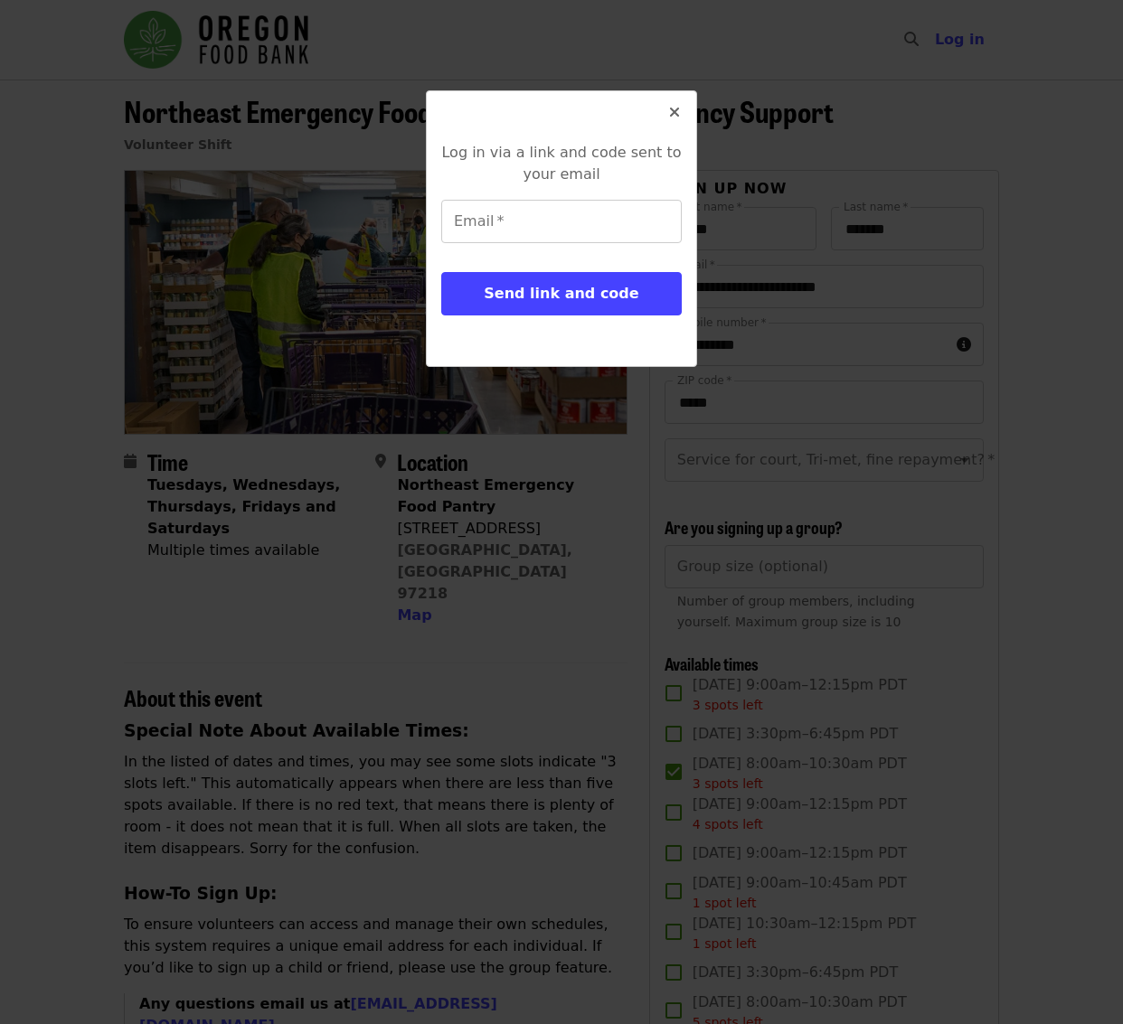
click at [542, 251] on form "Email   * Email * Send link and code" at bounding box center [561, 258] width 240 height 116
click at [540, 231] on input "Email   *" at bounding box center [561, 221] width 240 height 43
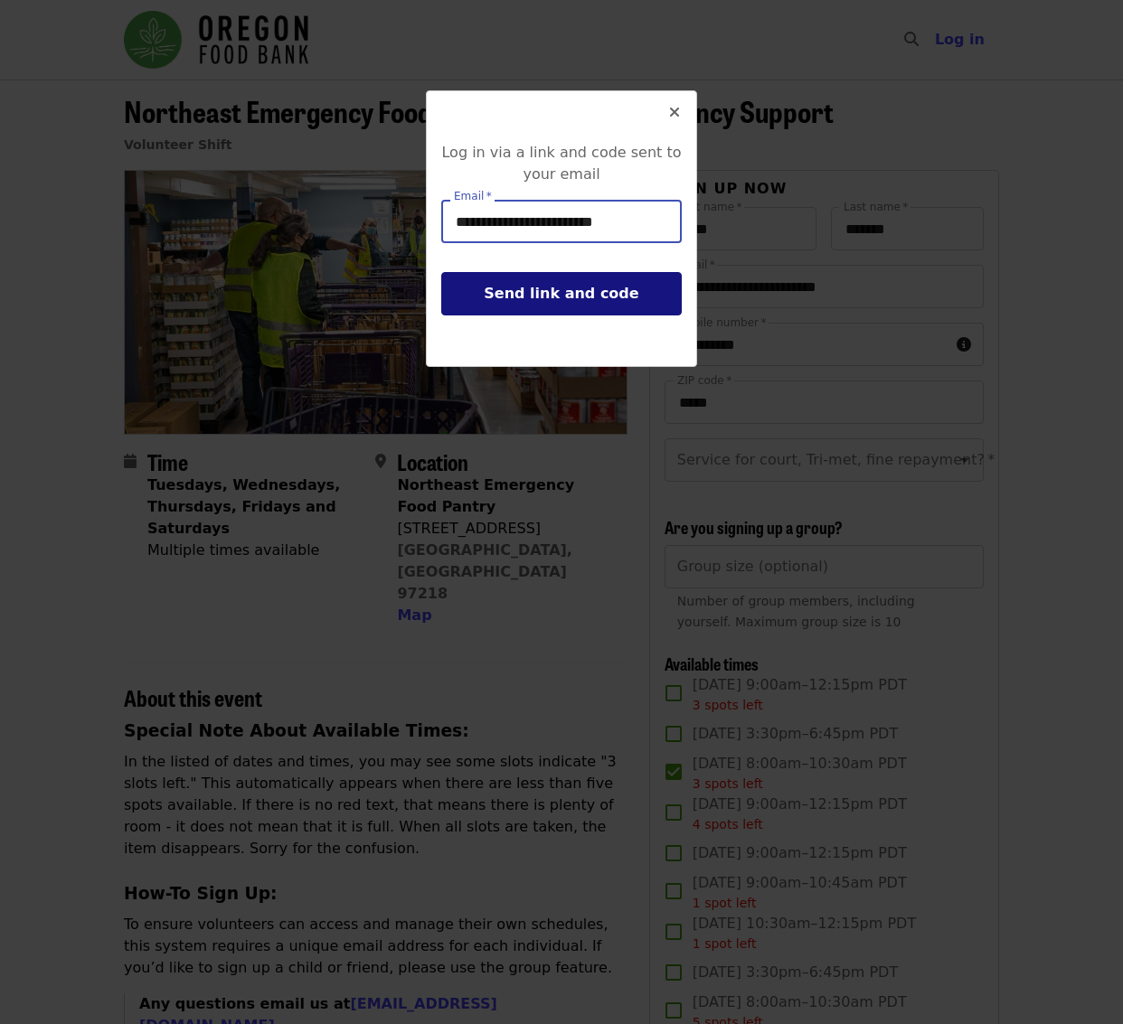
type input "**********"
click at [487, 290] on button "Send link and code" at bounding box center [561, 293] width 240 height 43
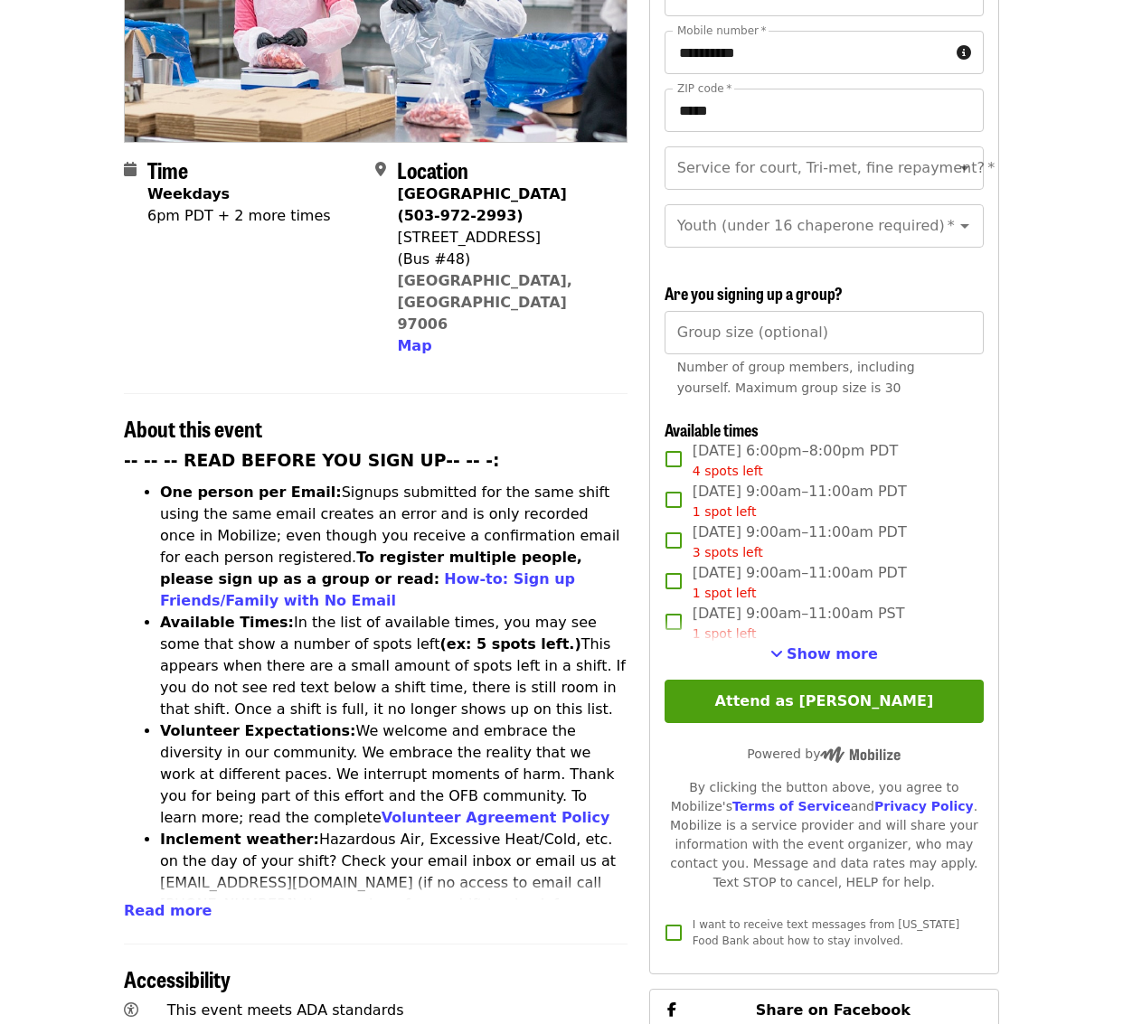
scroll to position [165, 0]
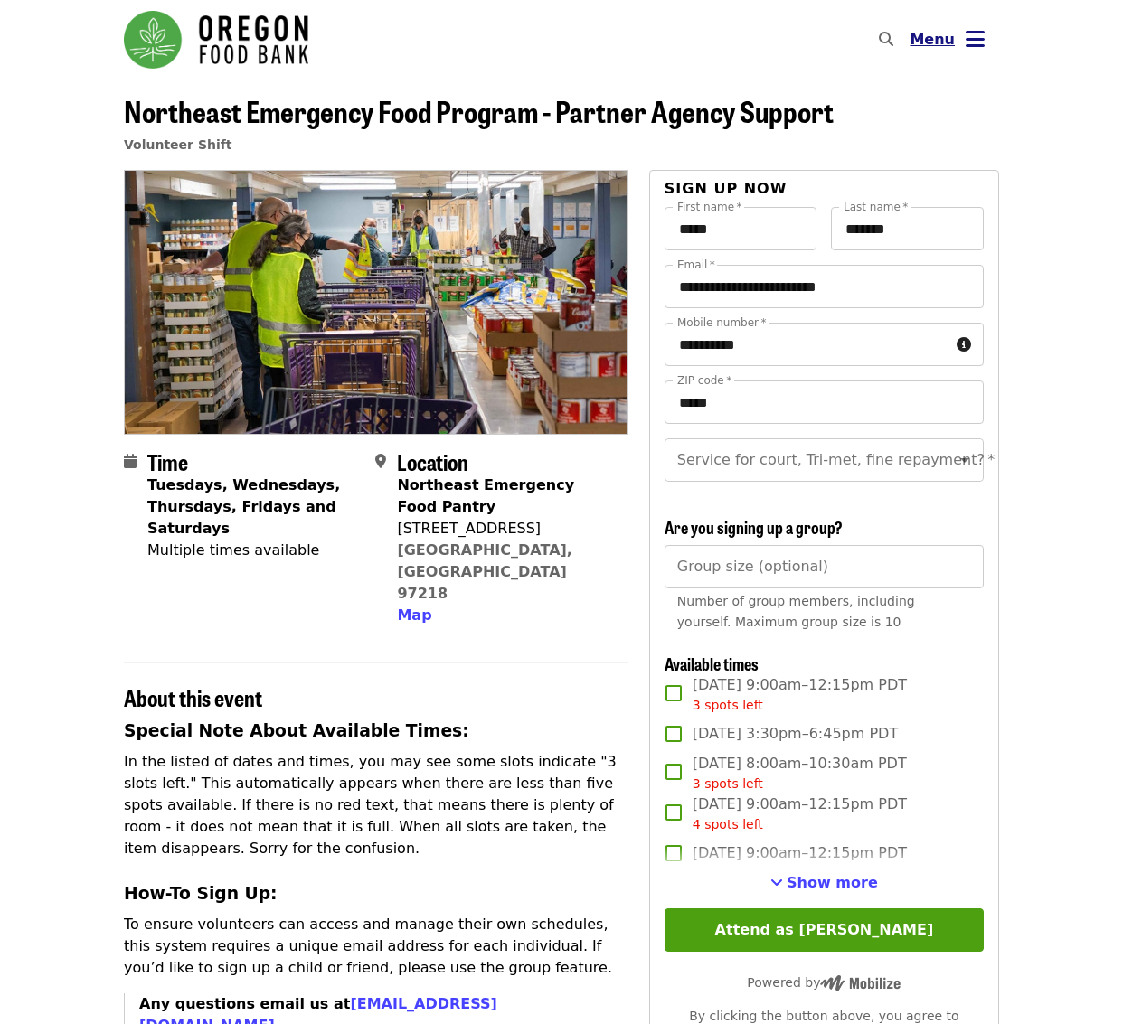
click at [957, 51] on button "Menu" at bounding box center [947, 39] width 104 height 43
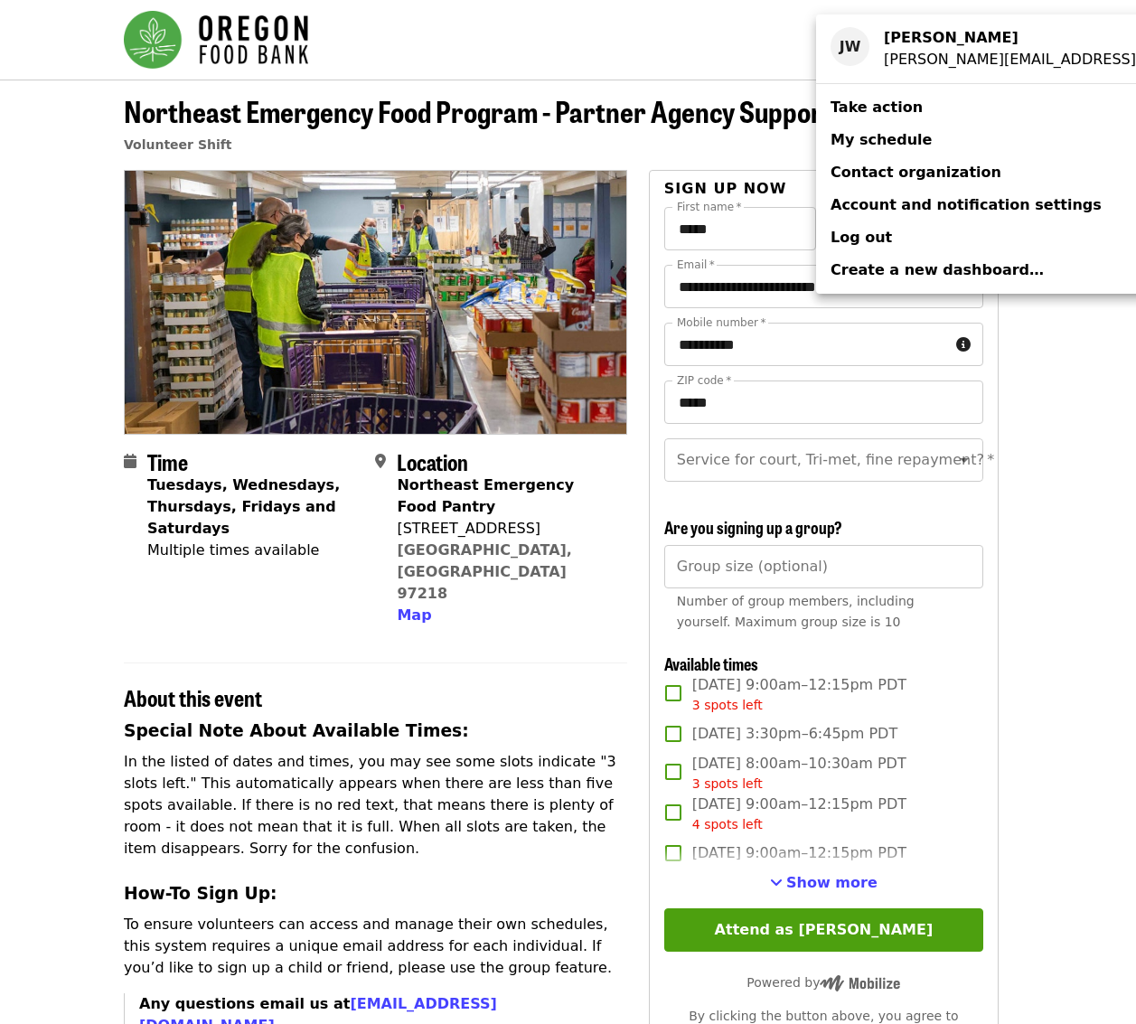
click at [881, 267] on span "Create a new dashboard…" at bounding box center [937, 269] width 213 height 17
click at [81, 385] on div "Account menu" at bounding box center [568, 512] width 1136 height 1024
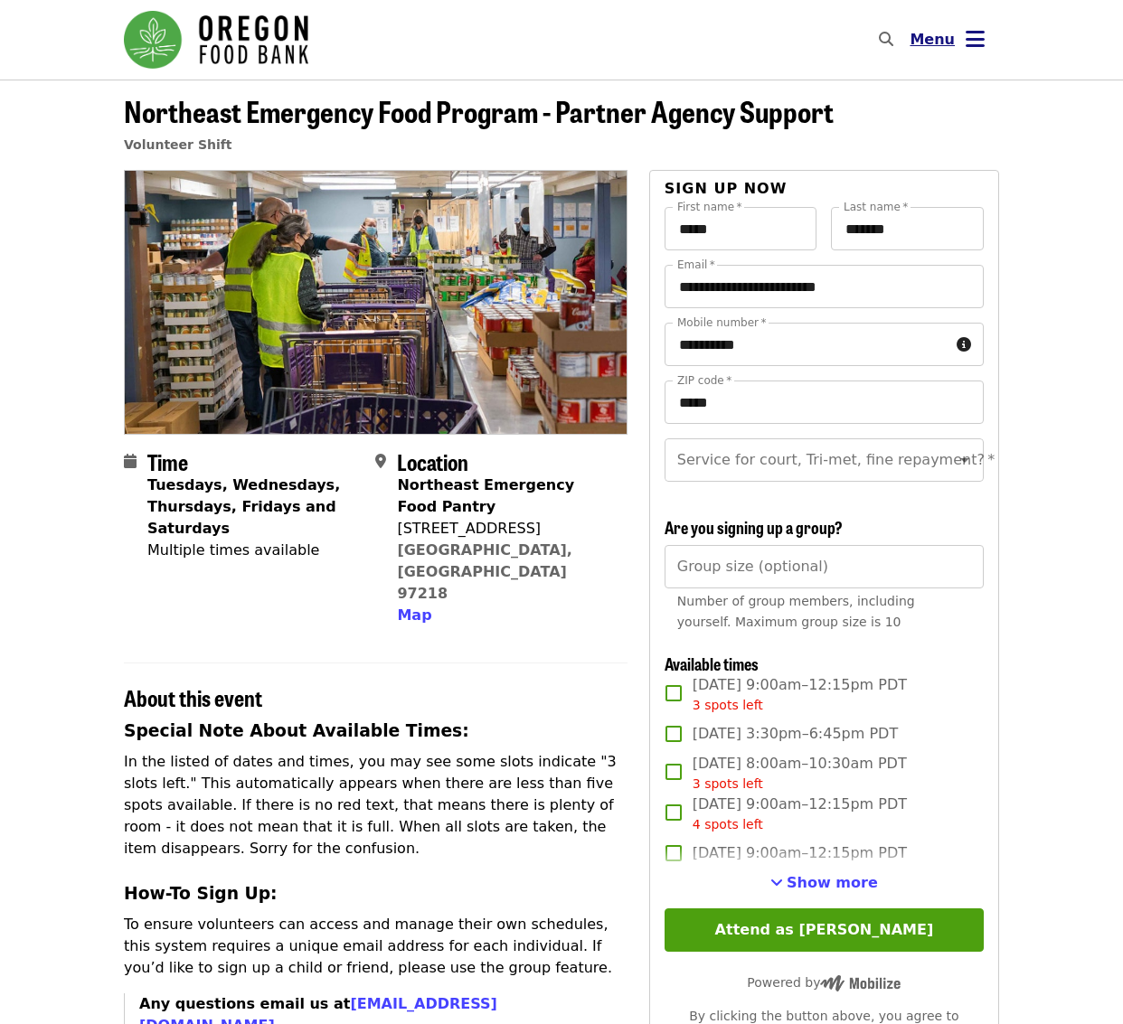
click at [963, 35] on button "Menu" at bounding box center [947, 39] width 104 height 43
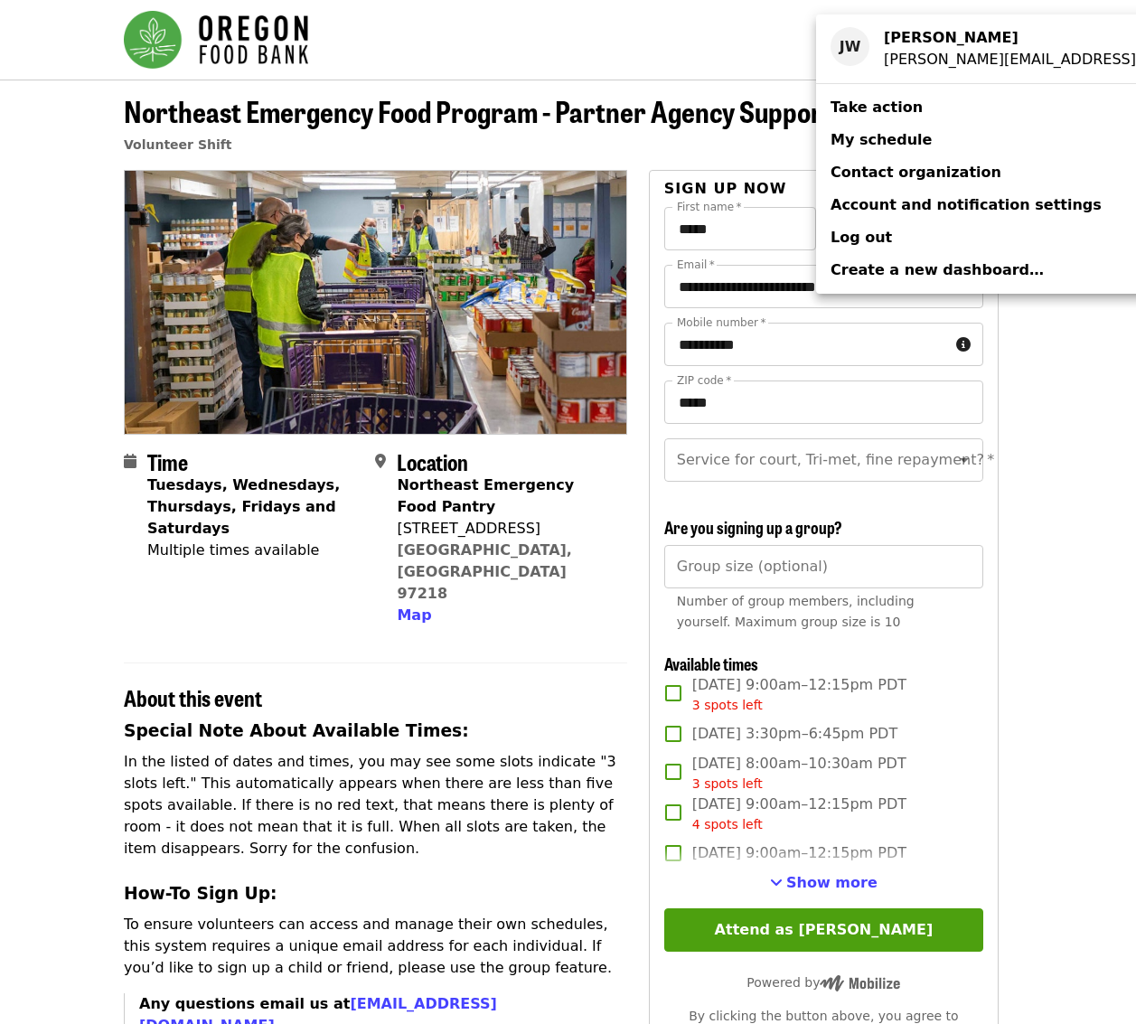
click at [896, 104] on span "Take action" at bounding box center [877, 107] width 92 height 17
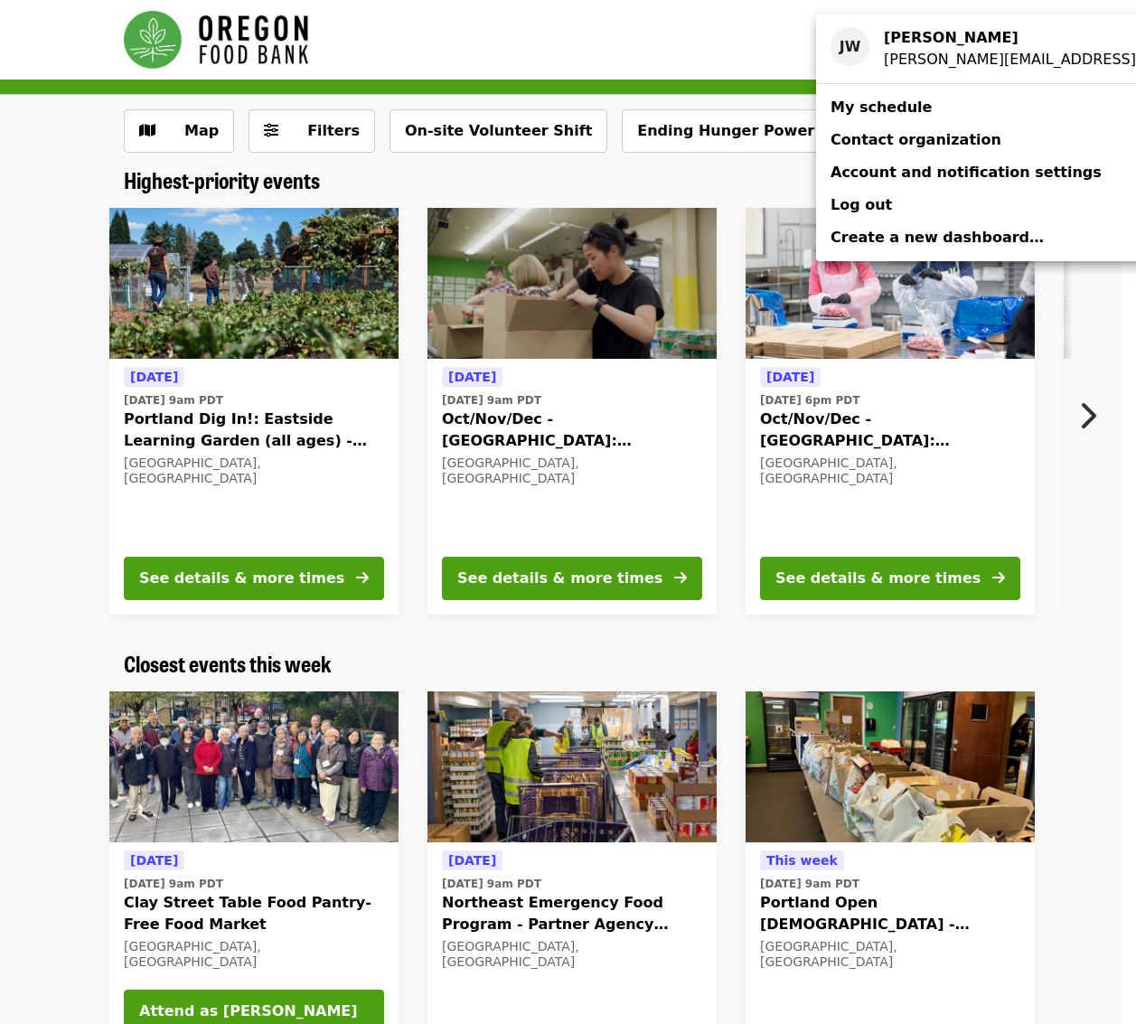
click at [191, 134] on div "Account menu" at bounding box center [568, 512] width 1136 height 1024
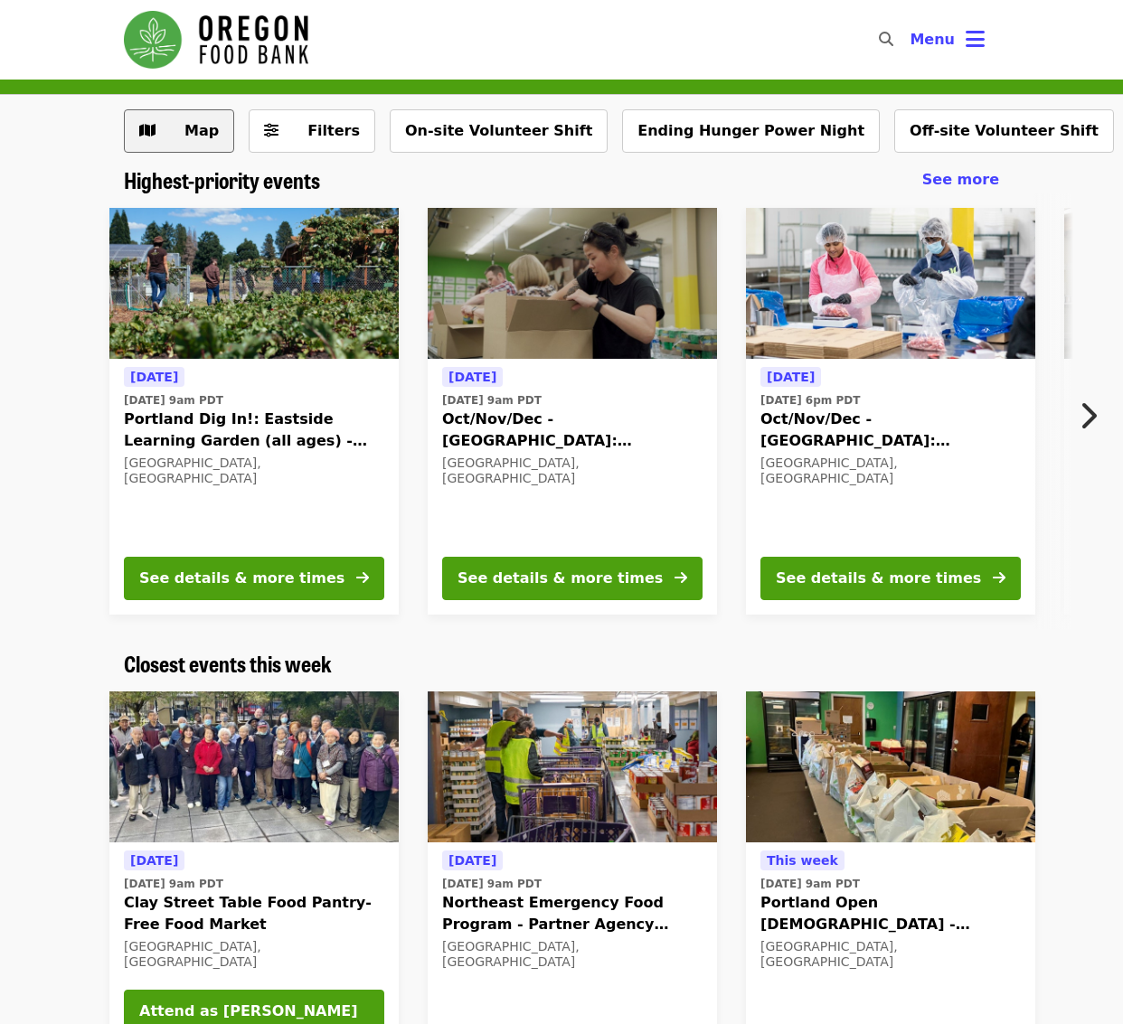
click at [207, 140] on span "Map" at bounding box center [192, 131] width 52 height 22
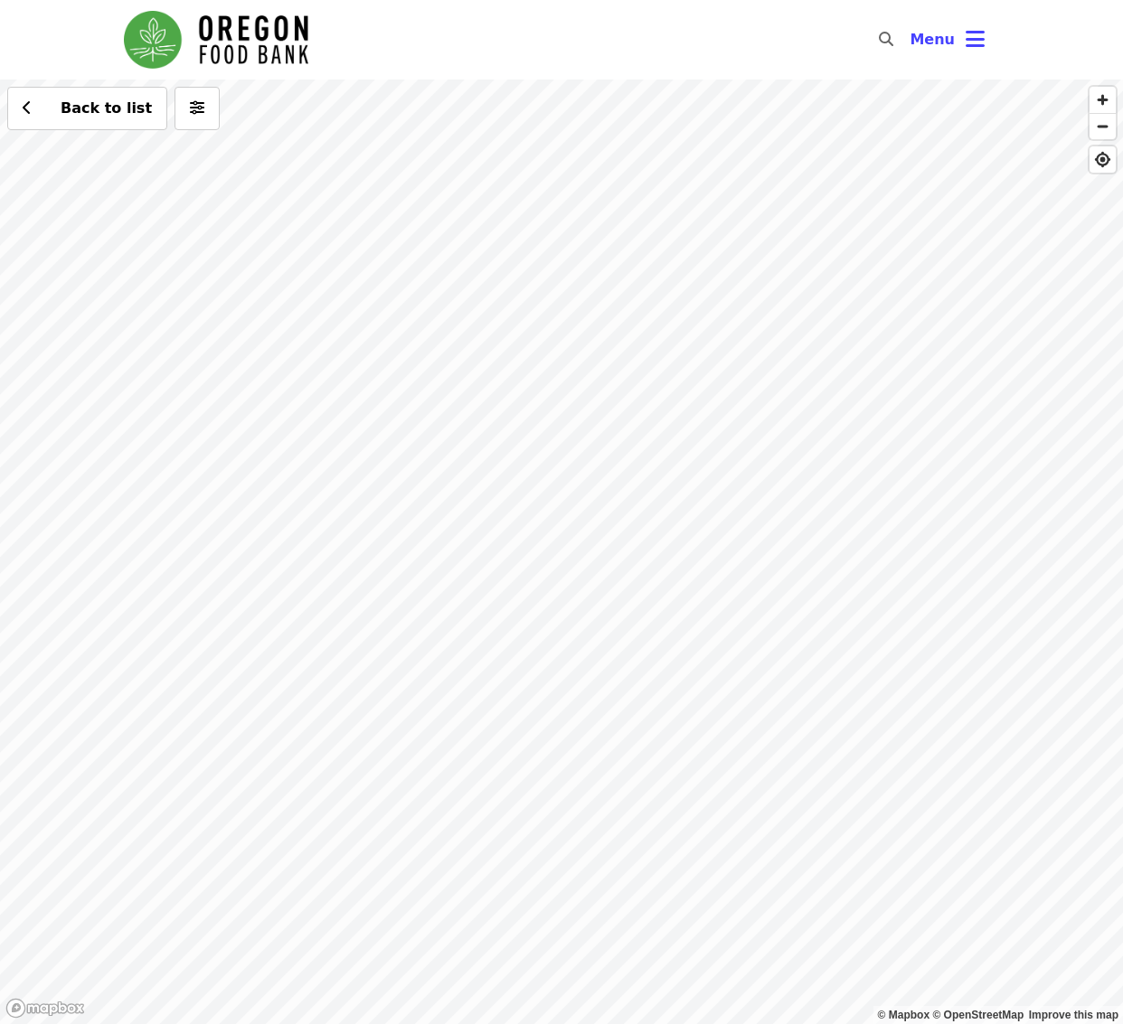
drag, startPoint x: 722, startPoint y: 456, endPoint x: 505, endPoint y: 443, distance: 217.3
click at [505, 443] on div "Back to list" at bounding box center [561, 552] width 1123 height 945
drag, startPoint x: 582, startPoint y: 406, endPoint x: 596, endPoint y: 500, distance: 95.0
click at [596, 500] on div "Back to list" at bounding box center [561, 552] width 1123 height 945
click at [721, 193] on div "Back to list" at bounding box center [561, 552] width 1123 height 945
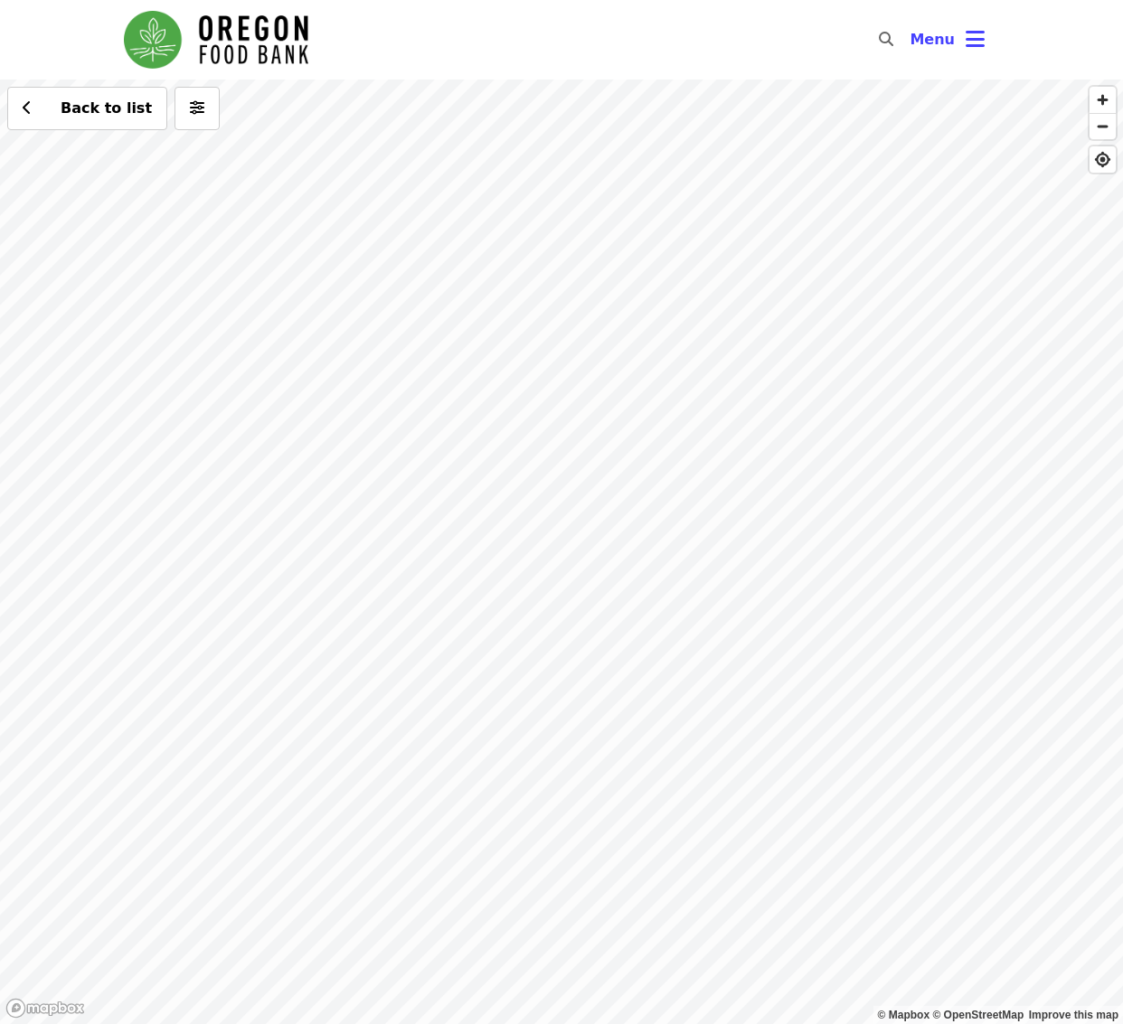
click at [799, 753] on div "Back to list" at bounding box center [561, 552] width 1123 height 945
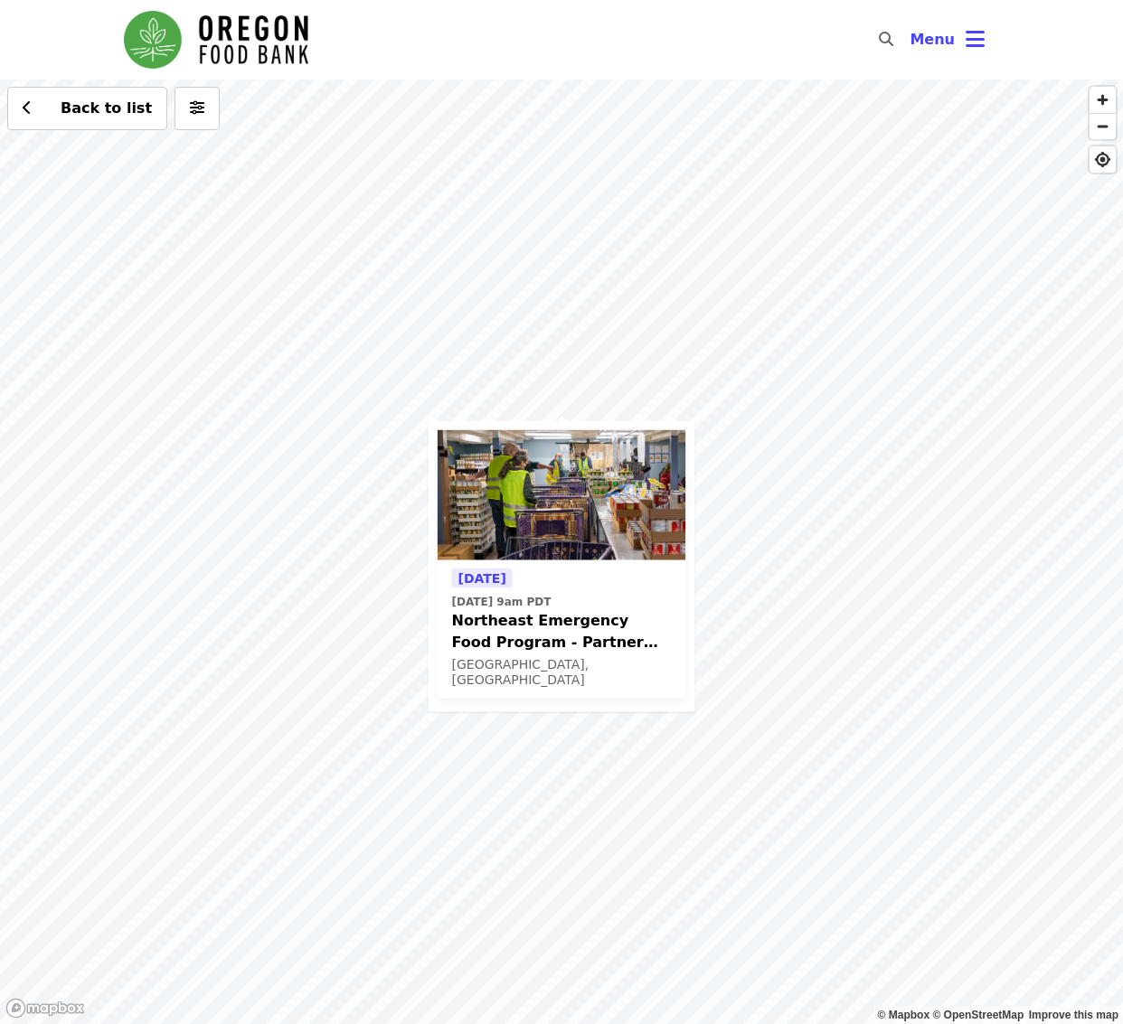
click at [799, 753] on div "Tomorrow Thu, Oct 9 @ 9am PDT Northeast Emergency Food Program - Partner Agency…" at bounding box center [561, 552] width 1123 height 945
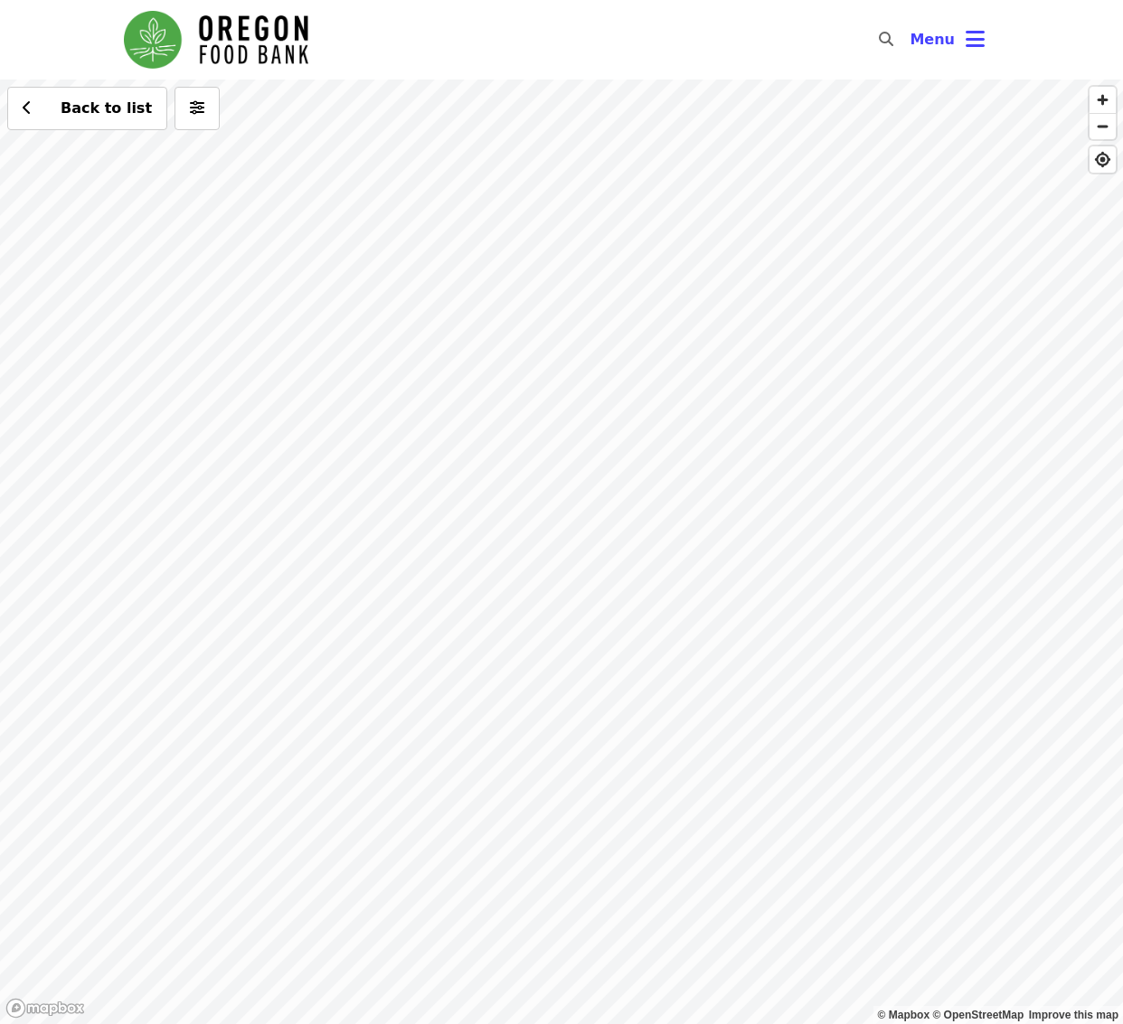
drag, startPoint x: 736, startPoint y: 555, endPoint x: 837, endPoint y: 692, distance: 170.0
click at [855, 711] on div "Back to list" at bounding box center [561, 552] width 1123 height 945
drag, startPoint x: 418, startPoint y: 328, endPoint x: 607, endPoint y: 642, distance: 366.2
click at [607, 642] on div "Back to list" at bounding box center [561, 552] width 1123 height 945
click at [485, 373] on div "Back to list" at bounding box center [561, 552] width 1123 height 945
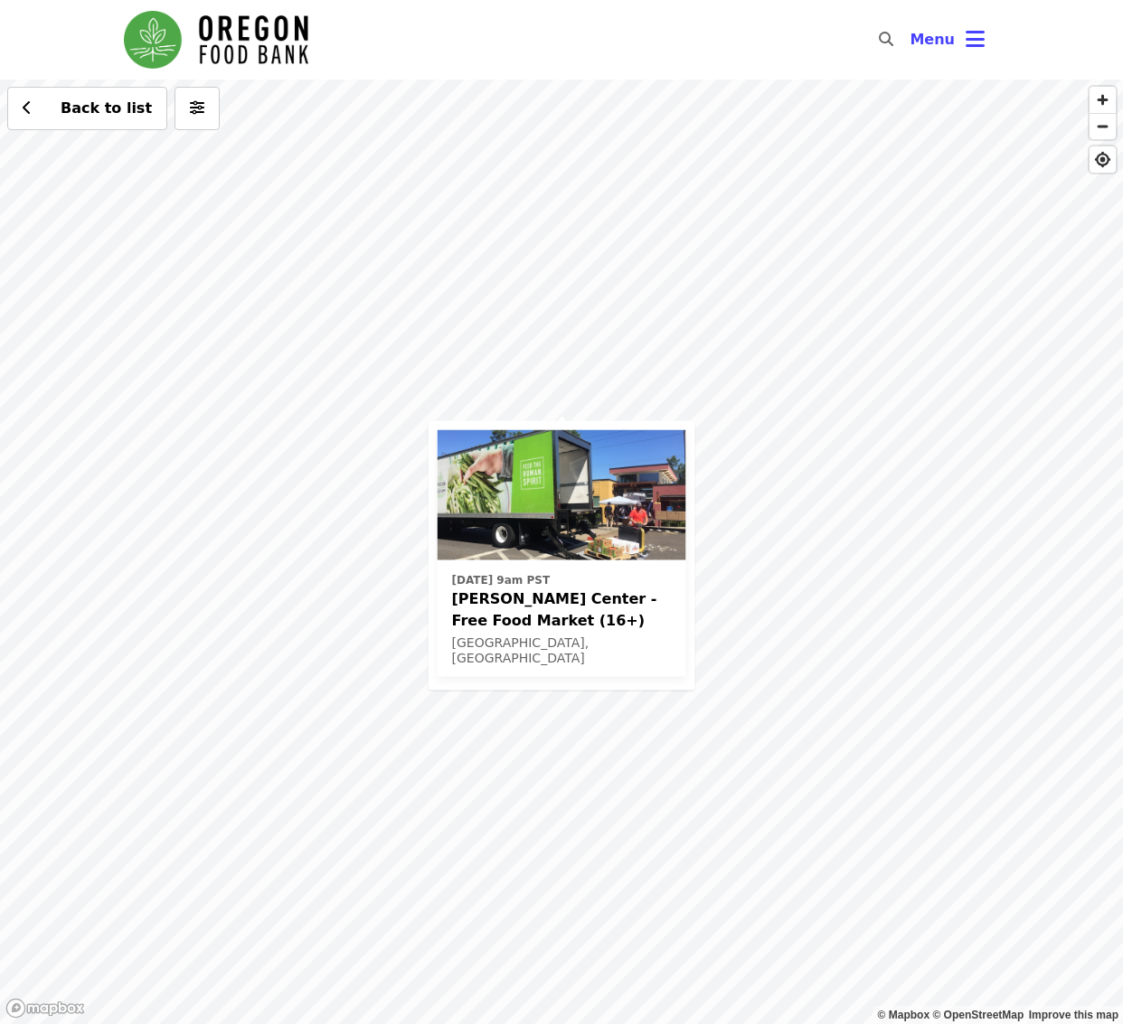
click at [507, 598] on span "Ortiz Center - Free Food Market (16+)" at bounding box center [562, 609] width 220 height 43
click at [547, 349] on div "Wed, Nov 5 @ 9am PST Ortiz Center - Free Food Market (16+) Portland, OR Back to…" at bounding box center [561, 552] width 1123 height 945
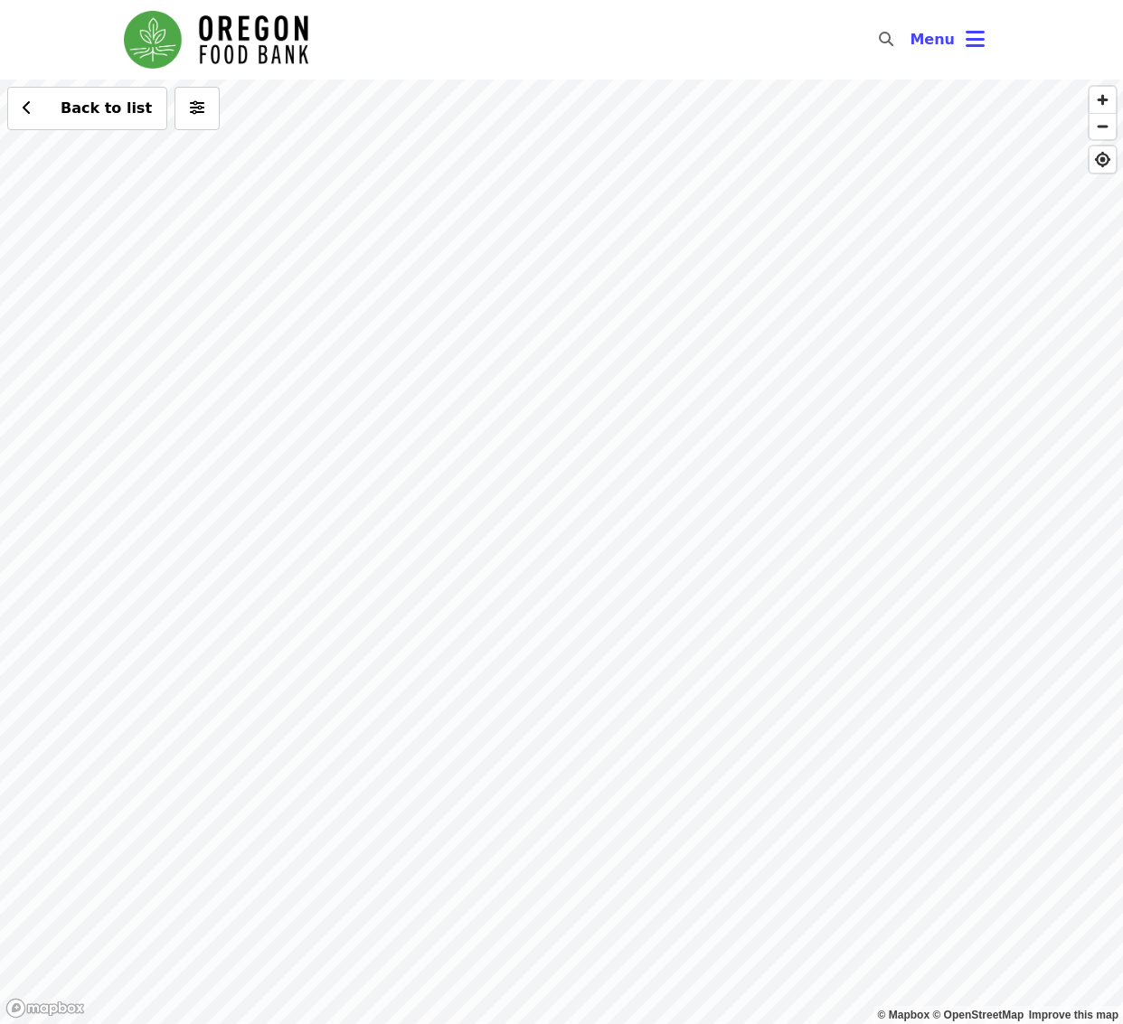
drag, startPoint x: 372, startPoint y: 416, endPoint x: 660, endPoint y: 364, distance: 293.0
click at [660, 364] on div "Back to list" at bounding box center [561, 552] width 1123 height 945
click at [542, 190] on div "Back to list" at bounding box center [561, 552] width 1123 height 945
click at [600, 609] on div "Back to list" at bounding box center [561, 552] width 1123 height 945
click at [598, 638] on span "See 2 actions at this location" at bounding box center [594, 642] width 237 height 17
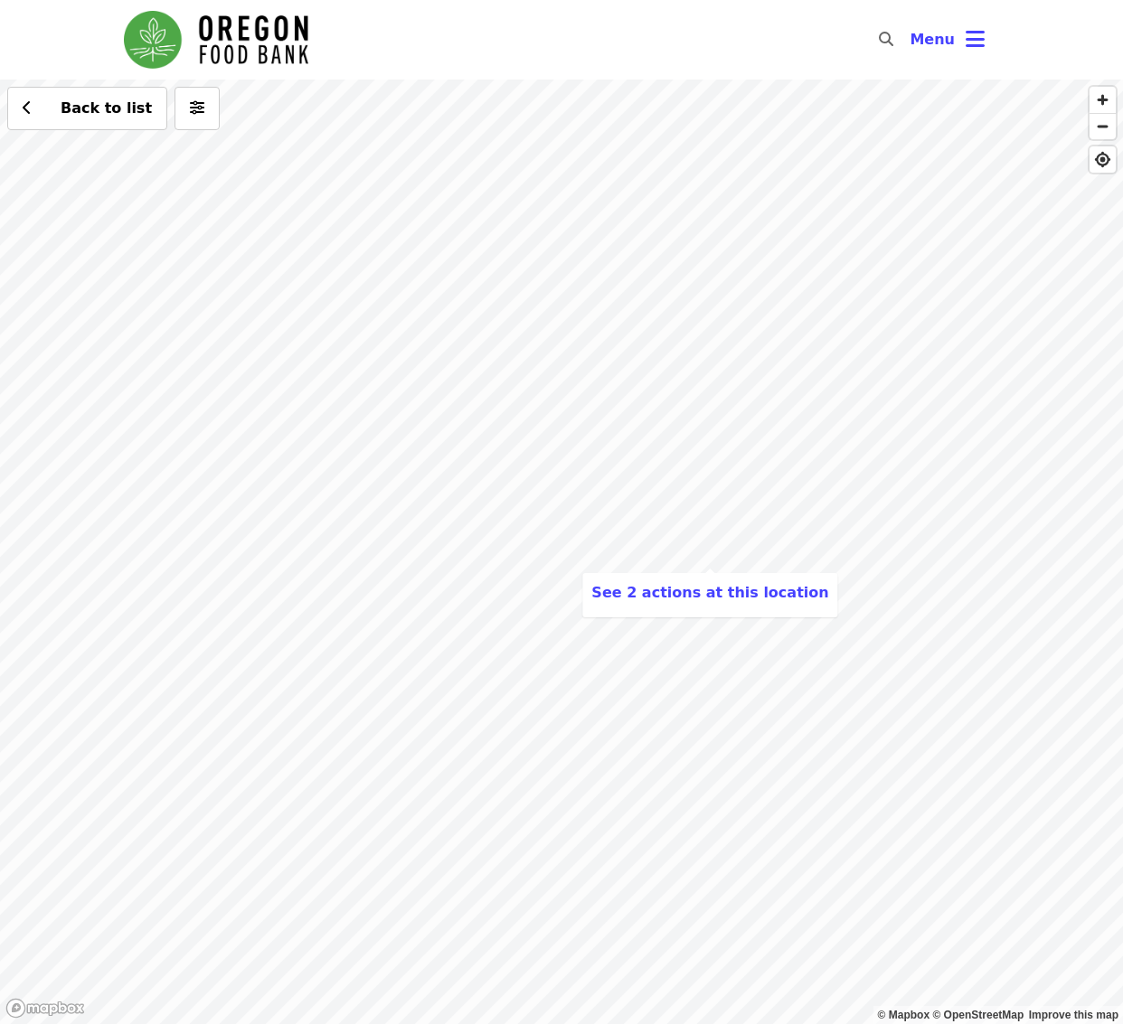
drag, startPoint x: 490, startPoint y: 712, endPoint x: 573, endPoint y: 459, distance: 266.4
click at [573, 459] on div "See 2 actions at this location Back to list" at bounding box center [561, 552] width 1123 height 945
click at [312, 359] on div "See 2 actions at this location Back to list" at bounding box center [561, 552] width 1123 height 945
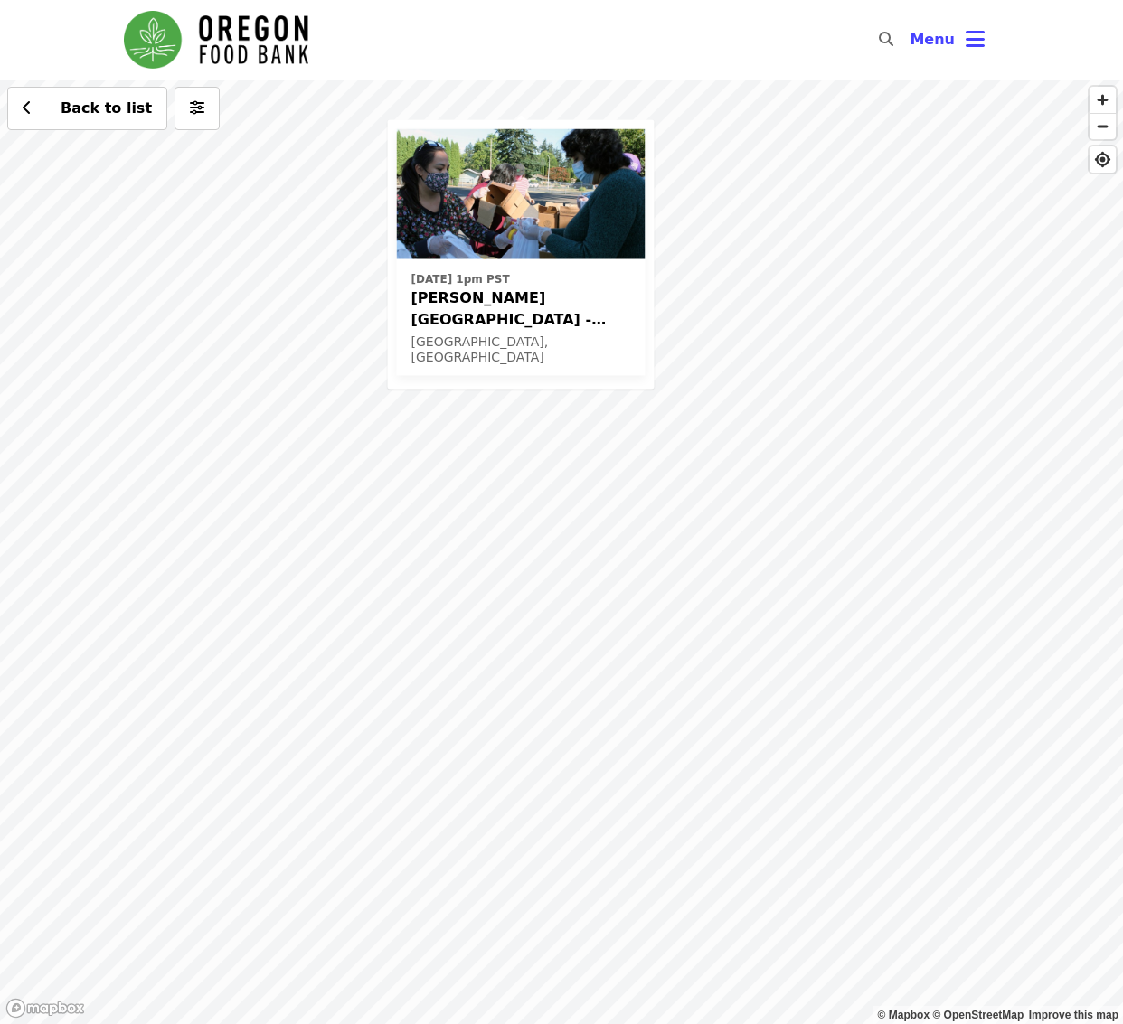
drag, startPoint x: 293, startPoint y: 535, endPoint x: 251, endPoint y: 249, distance: 289.6
click at [251, 249] on div "Fri, Nov 7 @ 1pm PST Sitton Elementary - Free Food Market (16+) Portland, OR Ba…" at bounding box center [561, 552] width 1123 height 945
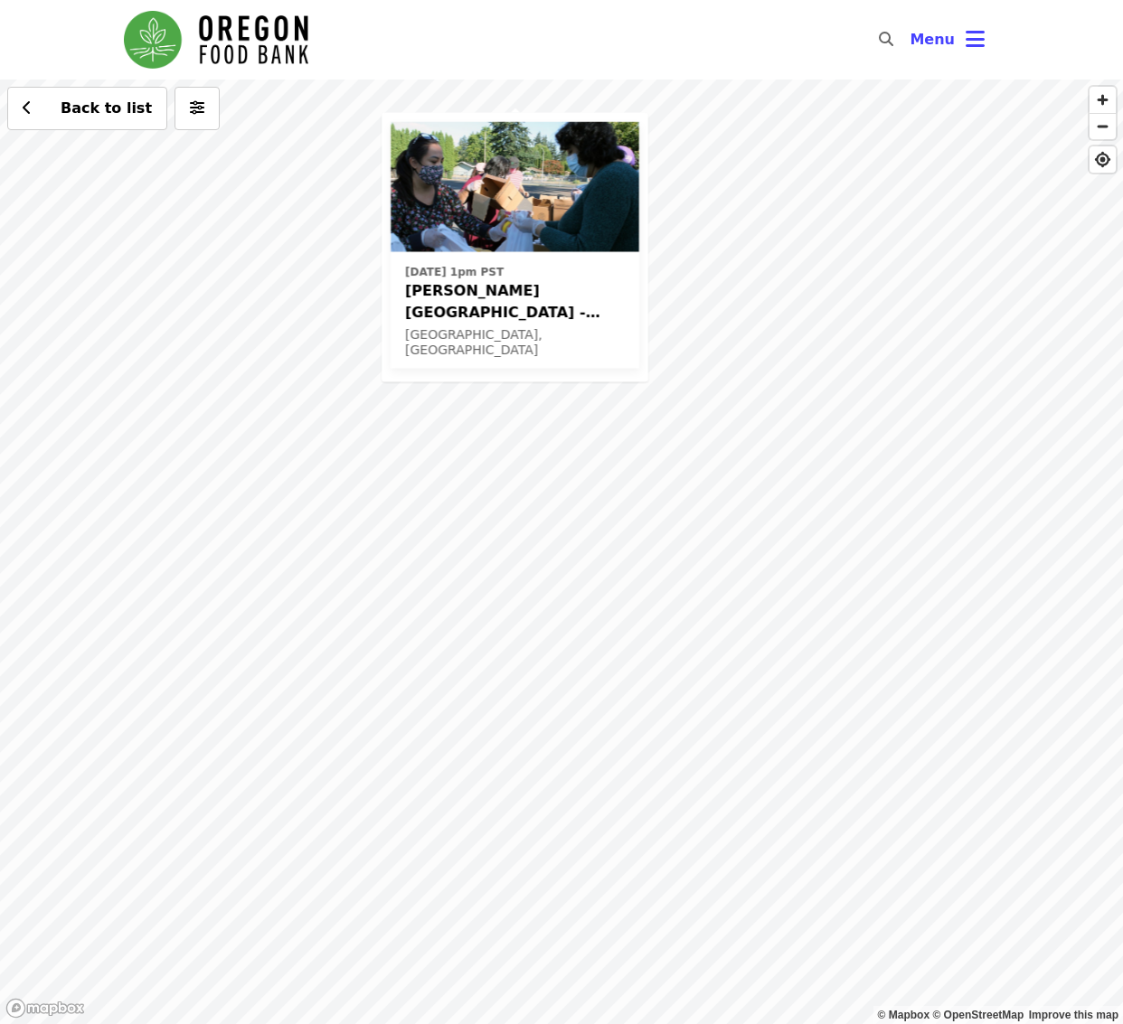
click at [769, 513] on div "Fri, Nov 7 @ 1pm PST Sitton Elementary - Free Food Market (16+) Portland, OR Ba…" at bounding box center [561, 552] width 1123 height 945
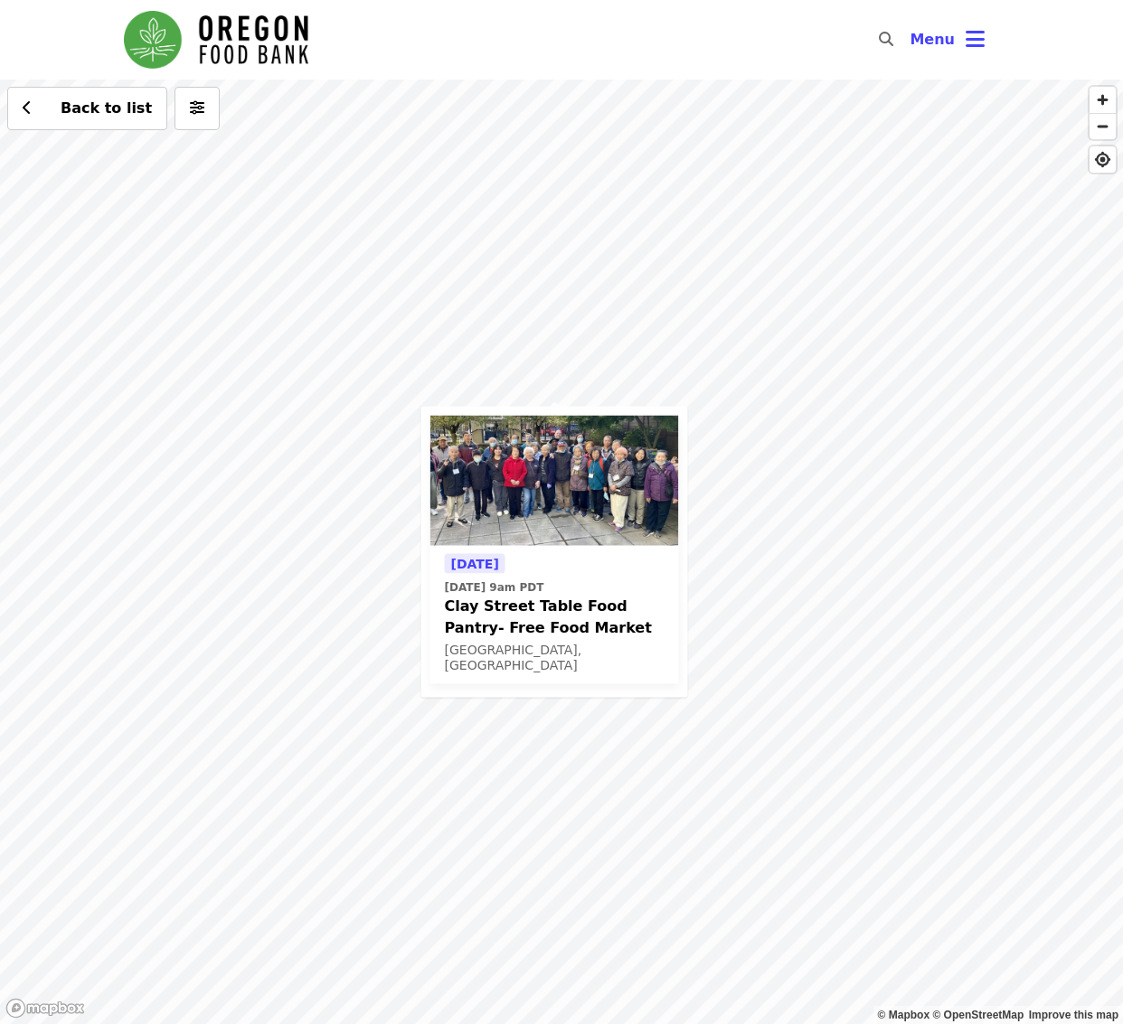
drag, startPoint x: 769, startPoint y: 513, endPoint x: 725, endPoint y: 457, distance: 71.4
click at [725, 457] on div "Tomorrow Thu, Oct 9 @ 9am PDT Clay Street Table Food Pantry- Free Food Market P…" at bounding box center [561, 552] width 1123 height 945
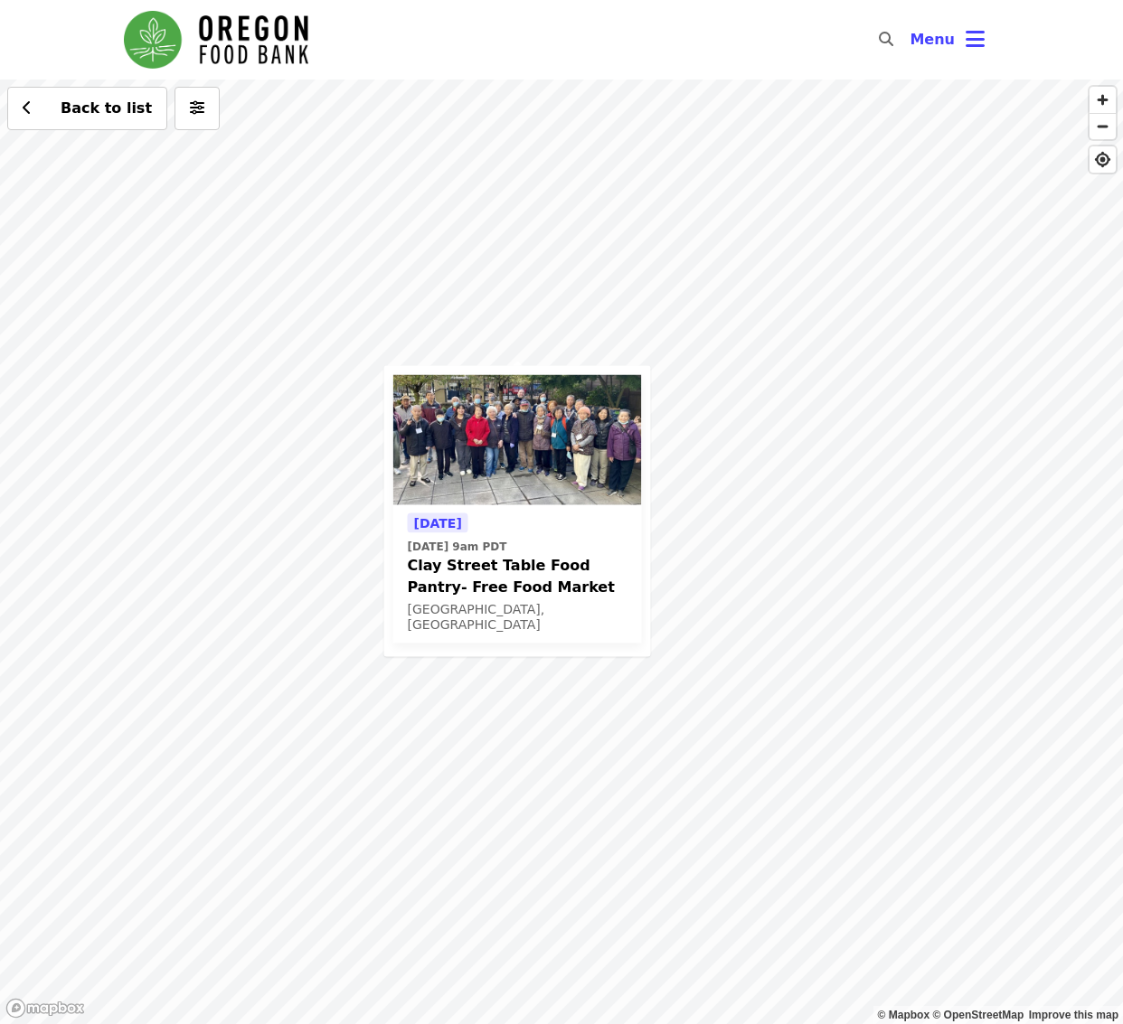
click at [901, 440] on div "Tomorrow Thu, Oct 9 @ 9am PDT Clay Street Table Food Pantry- Free Food Market P…" at bounding box center [561, 552] width 1123 height 945
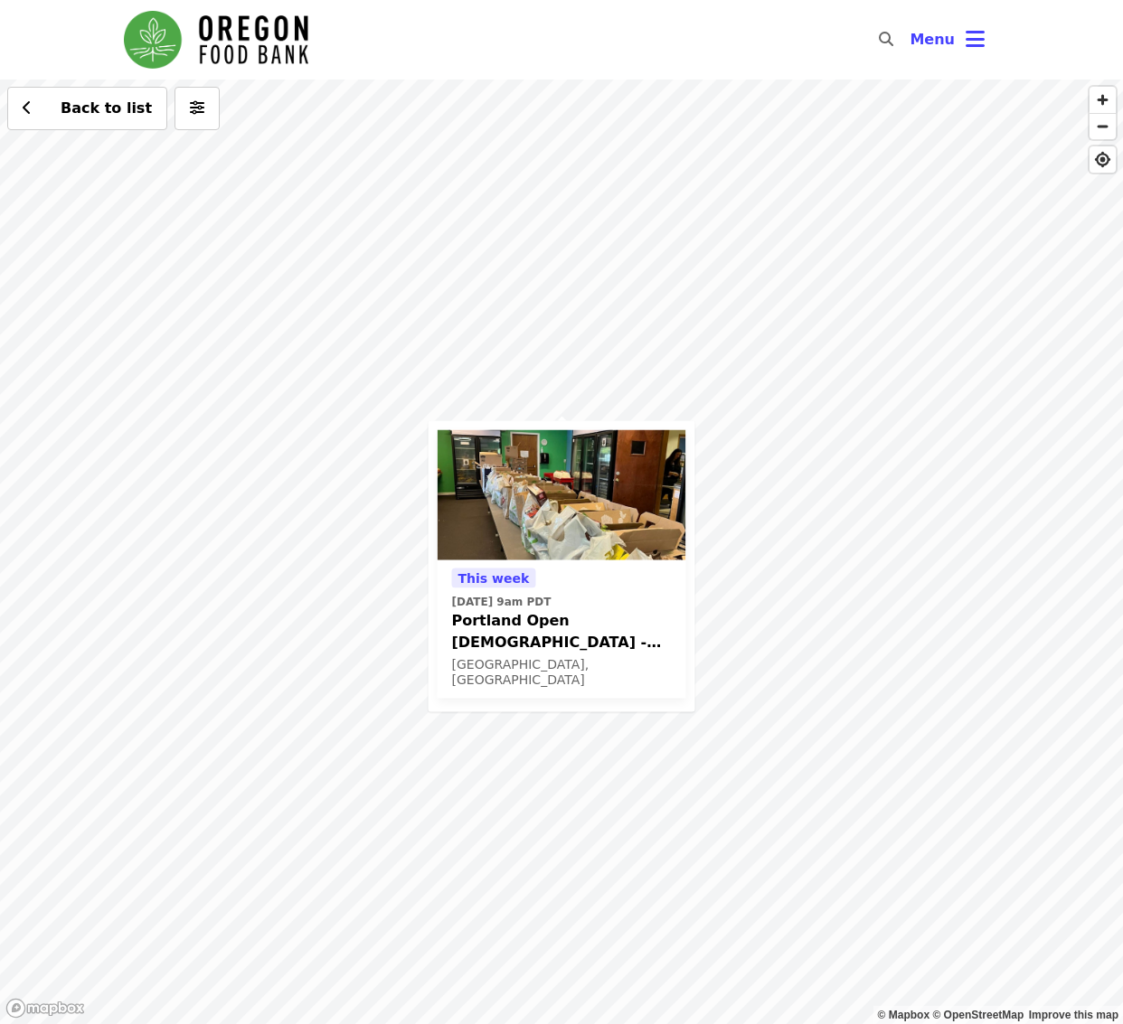
click at [887, 501] on div "This week Fri, Oct 10 @ 9am PDT Portland Open Bible - Partner Agency Support (1…" at bounding box center [561, 552] width 1123 height 945
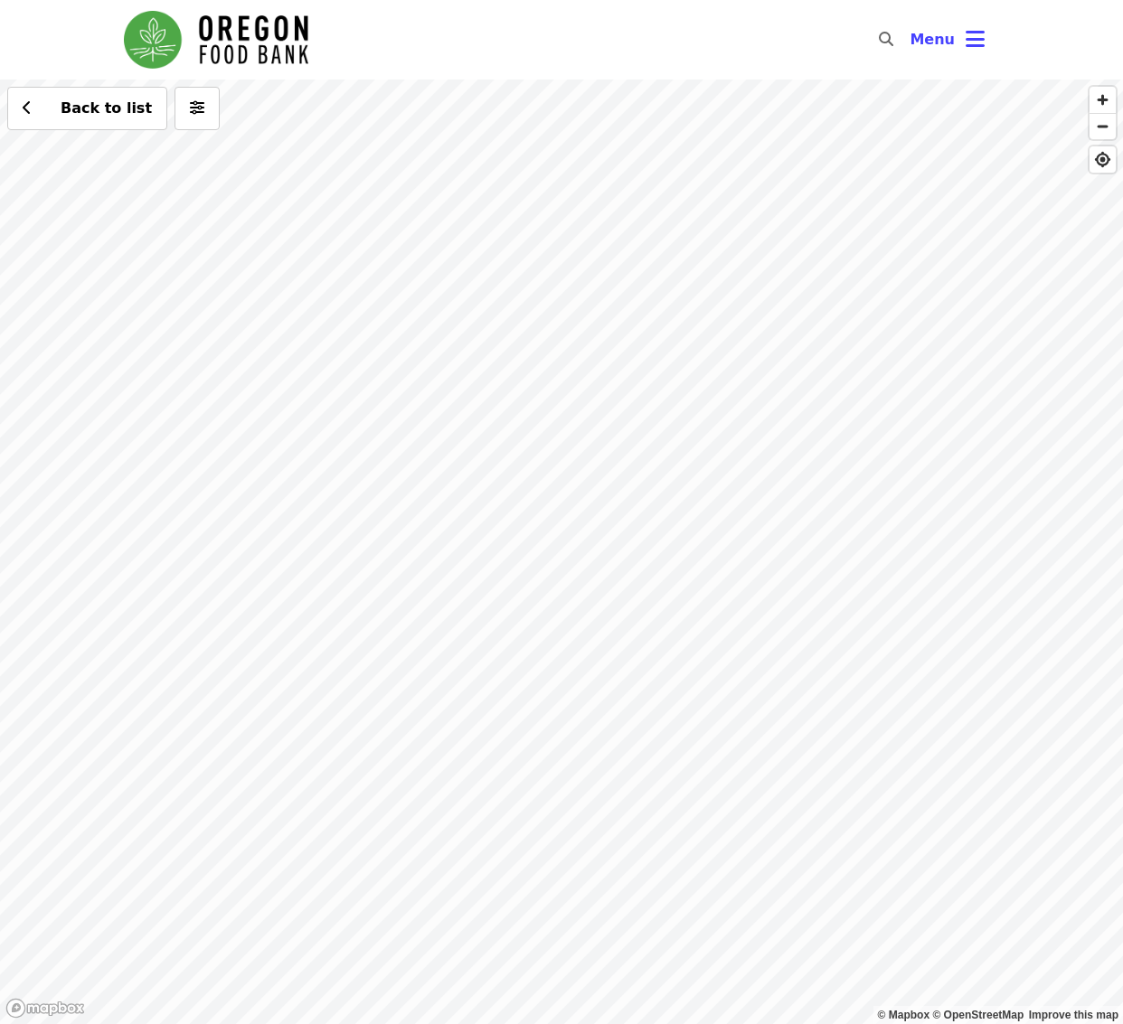
click at [943, 259] on div "Back to list" at bounding box center [561, 552] width 1123 height 945
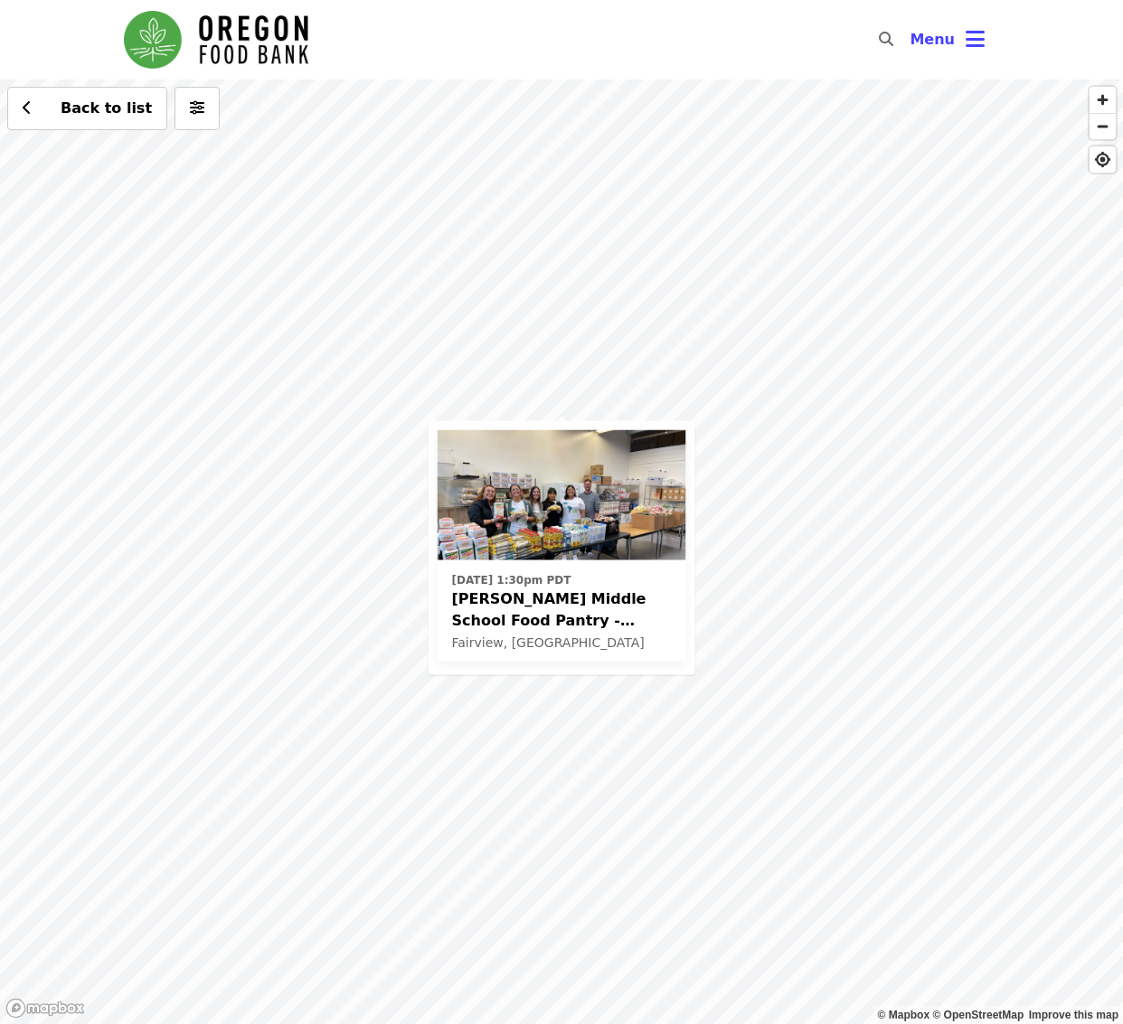
click at [890, 400] on div "Fri, Oct 17 @ 1:30pm PDT Reynolds Middle School Food Pantry - Partner Agency Su…" at bounding box center [561, 552] width 1123 height 945
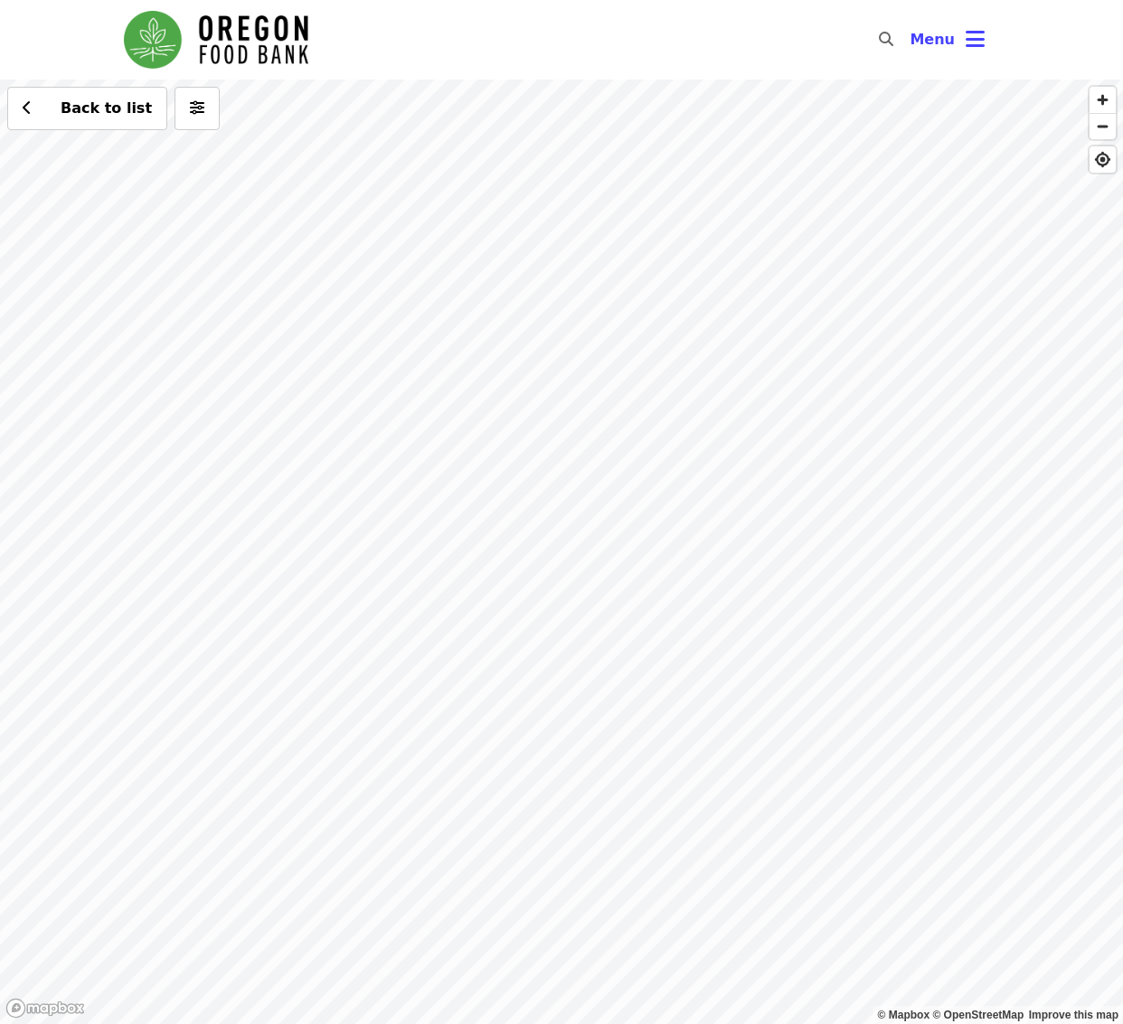
click at [182, 697] on div "Back to list" at bounding box center [561, 552] width 1123 height 945
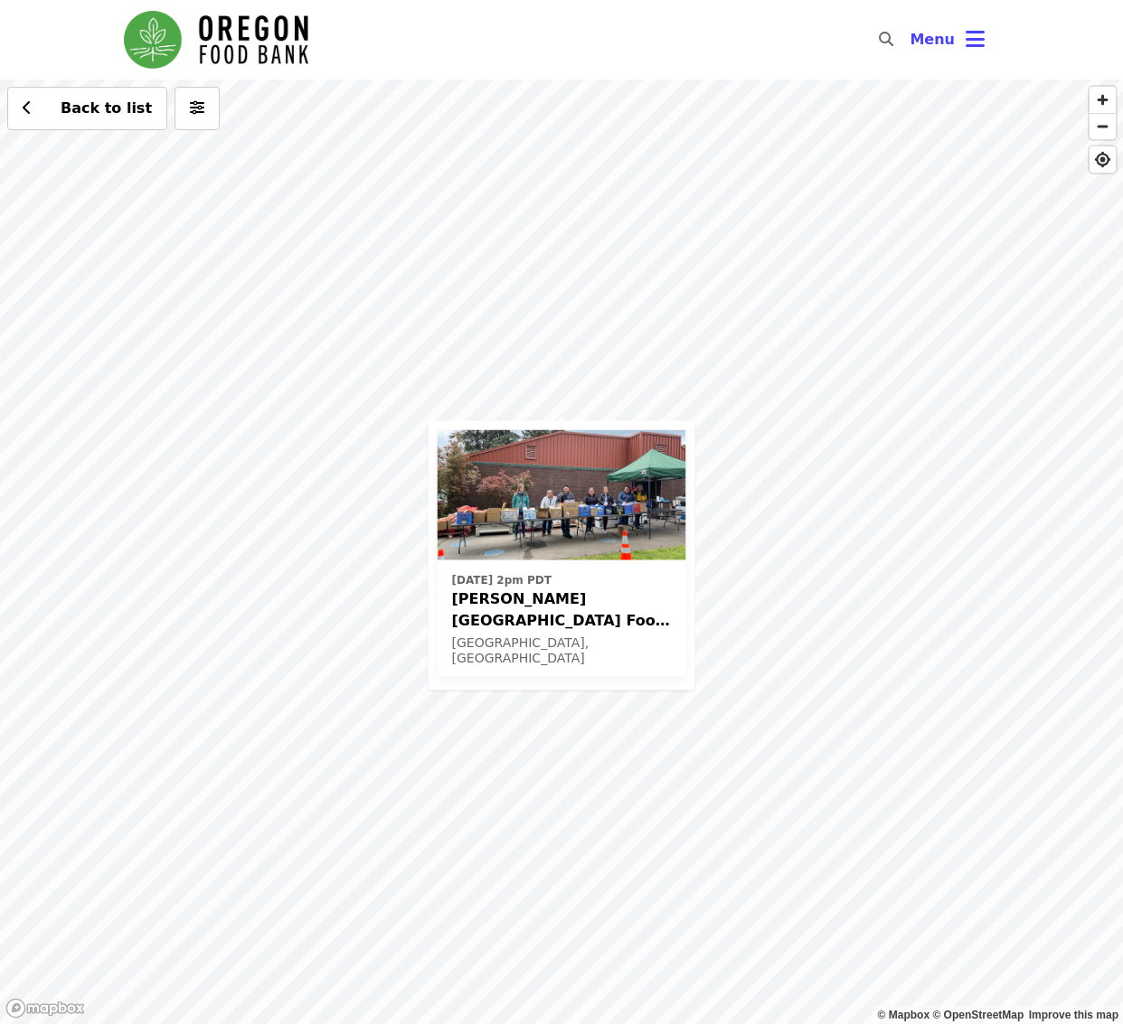
click at [574, 735] on div "Wed, Oct 15 @ 2pm PDT Kelly Elementary School Food Pantry - Partner Agency Supp…" at bounding box center [561, 552] width 1123 height 945
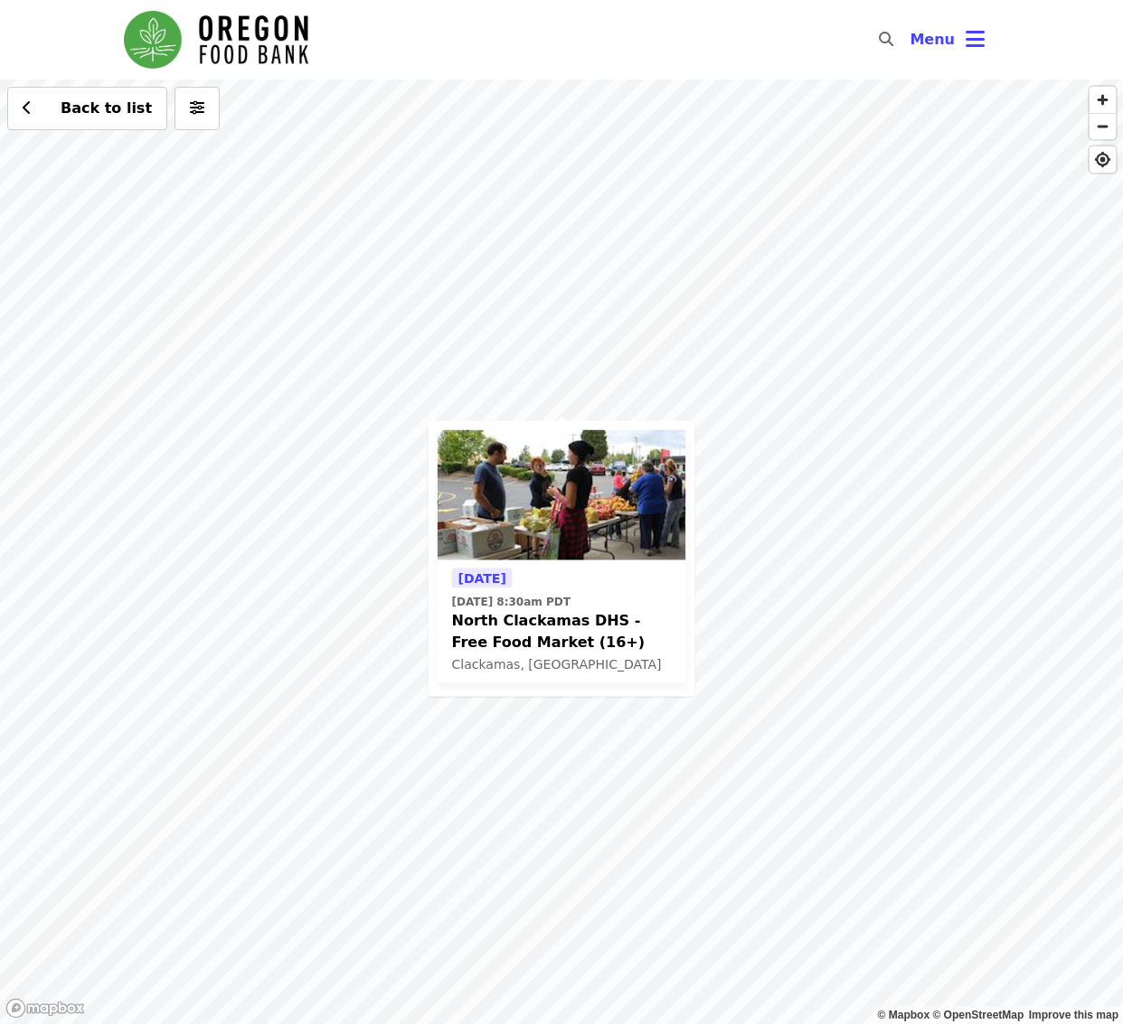
click at [321, 236] on div "Tomorrow Thu, Oct 9 @ 8:30am PDT North Clackamas DHS - Free Food Market (16+) C…" at bounding box center [561, 552] width 1123 height 945
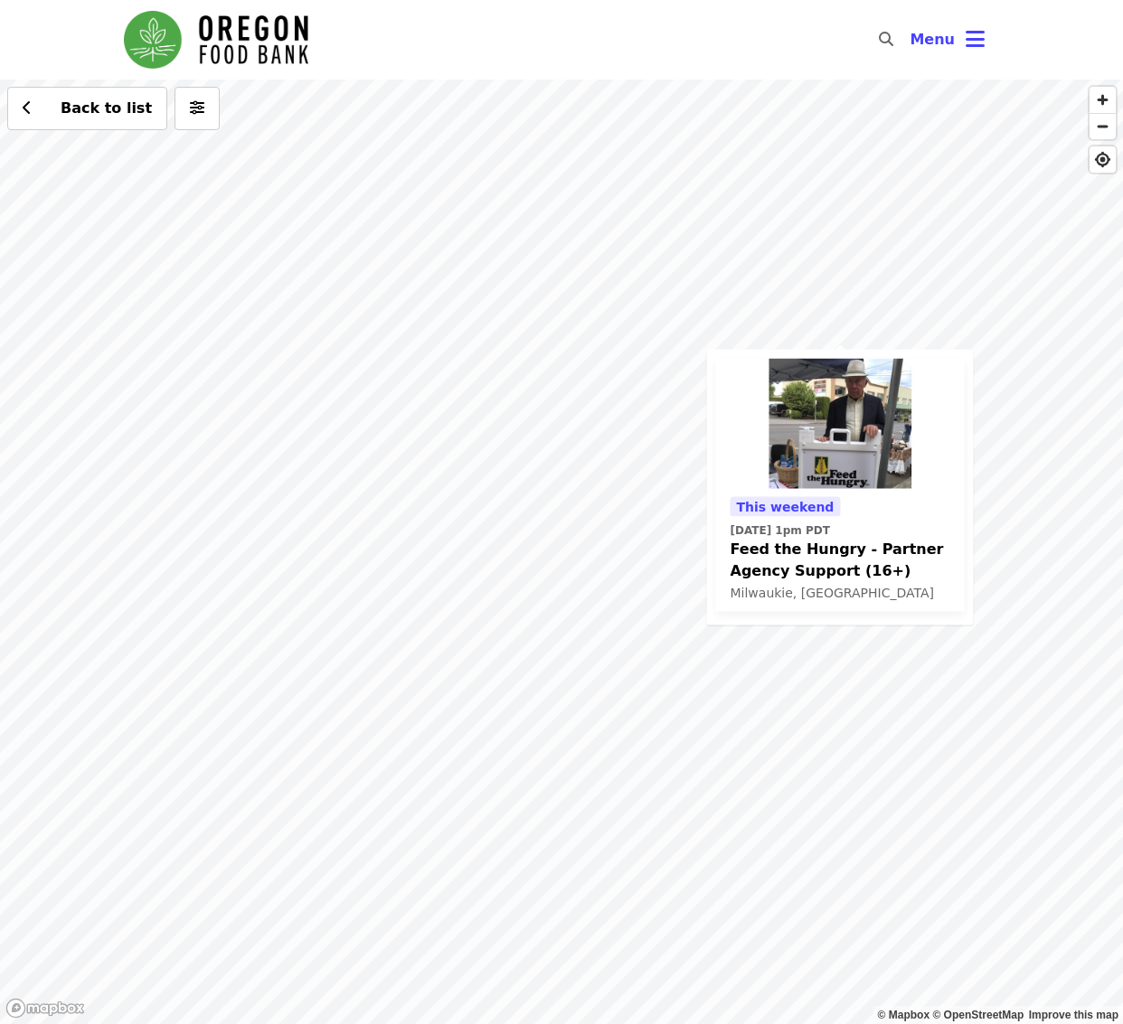
drag, startPoint x: 330, startPoint y: 425, endPoint x: 610, endPoint y: 353, distance: 289.2
click at [610, 353] on div "This weekend Sun, Oct 12 @ 1pm PDT Feed the Hungry - Partner Agency Support (16…" at bounding box center [561, 552] width 1123 height 945
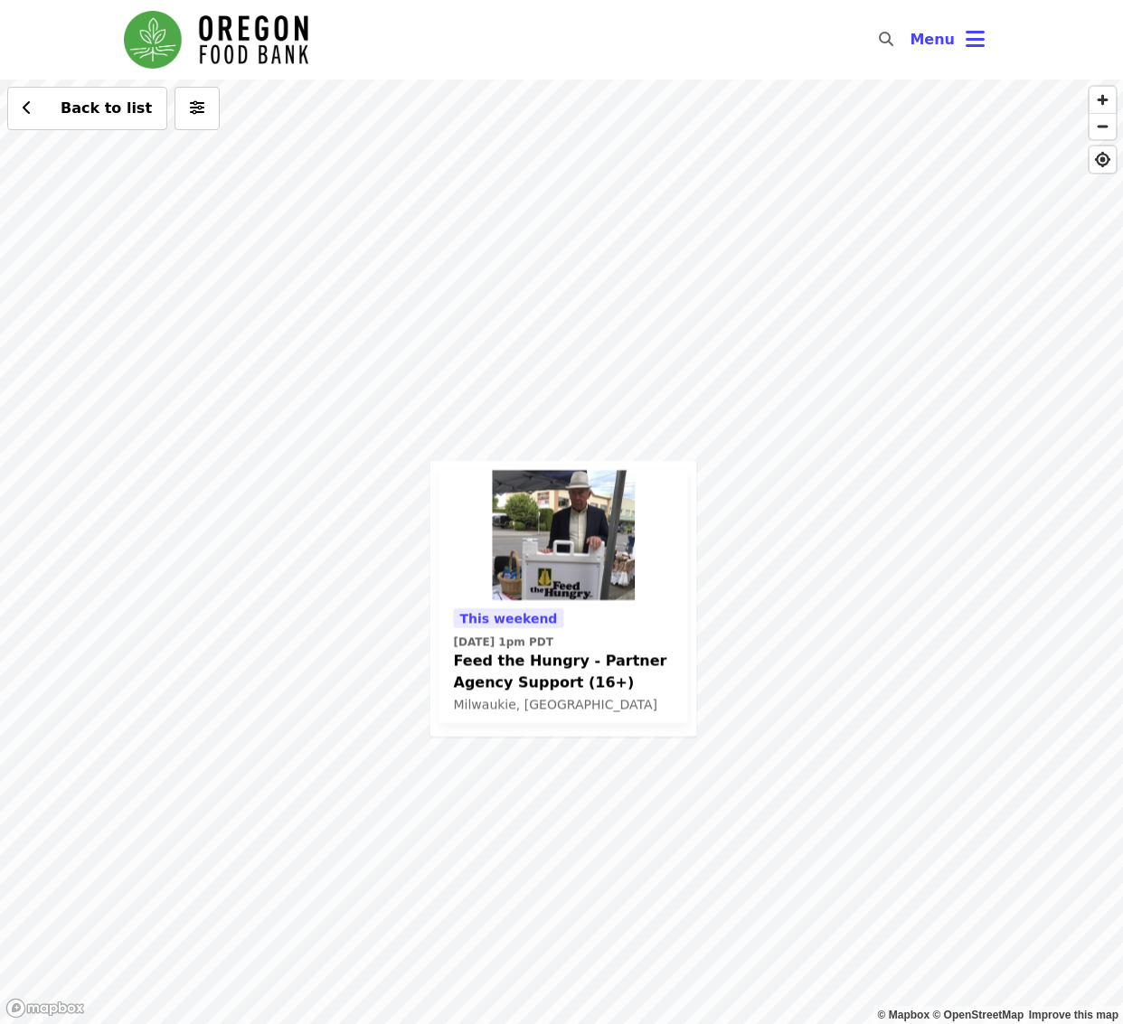
click at [47, 319] on div "This weekend Sun, Oct 12 @ 1pm PDT Feed the Hungry - Partner Agency Support (16…" at bounding box center [561, 552] width 1123 height 945
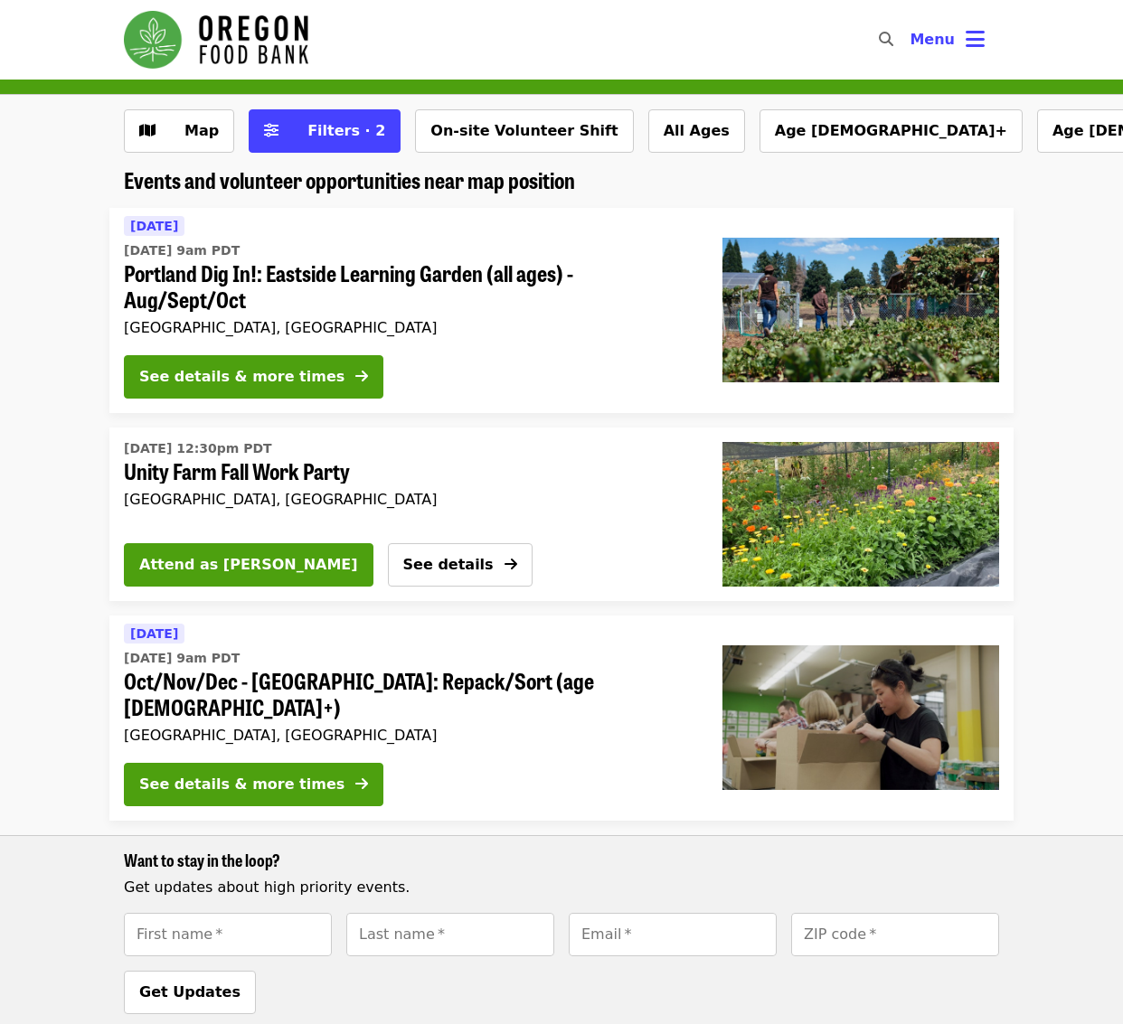
click at [299, 469] on span "Unity Farm Fall Work Party" at bounding box center [401, 471] width 555 height 26
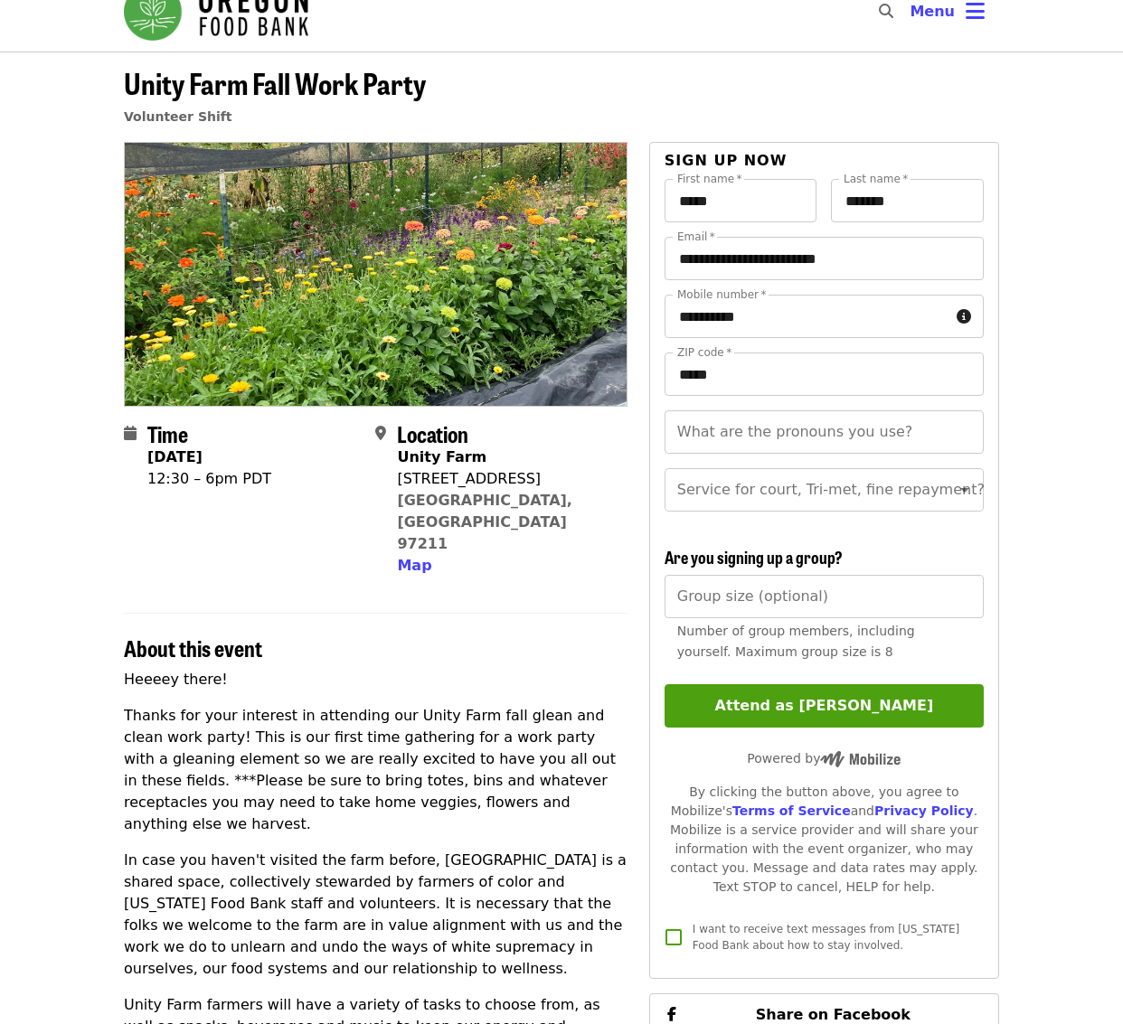
scroll to position [123, 0]
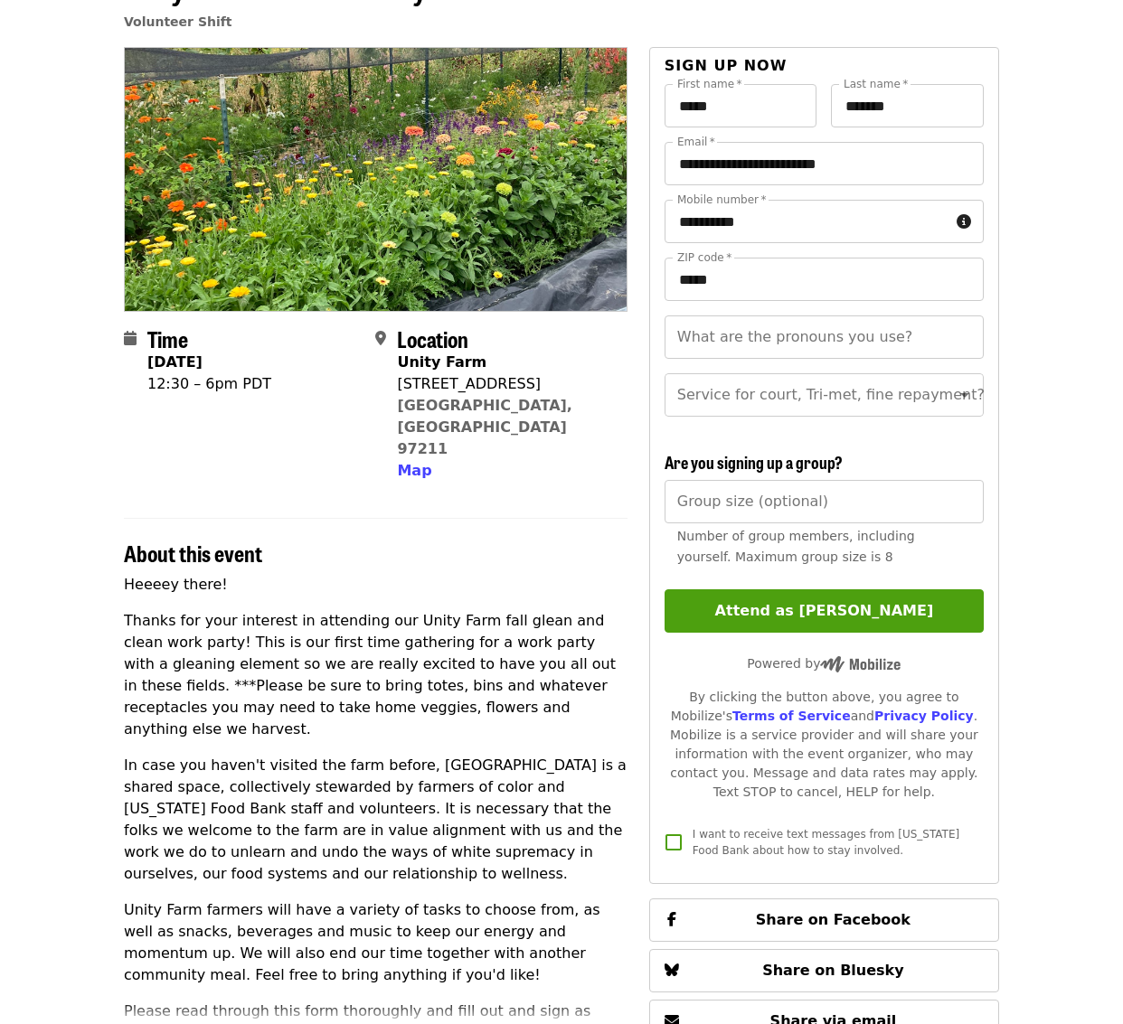
click at [352, 767] on p "In case you haven't visited the farm before, [GEOGRAPHIC_DATA] is a shared spac…" at bounding box center [376, 820] width 504 height 130
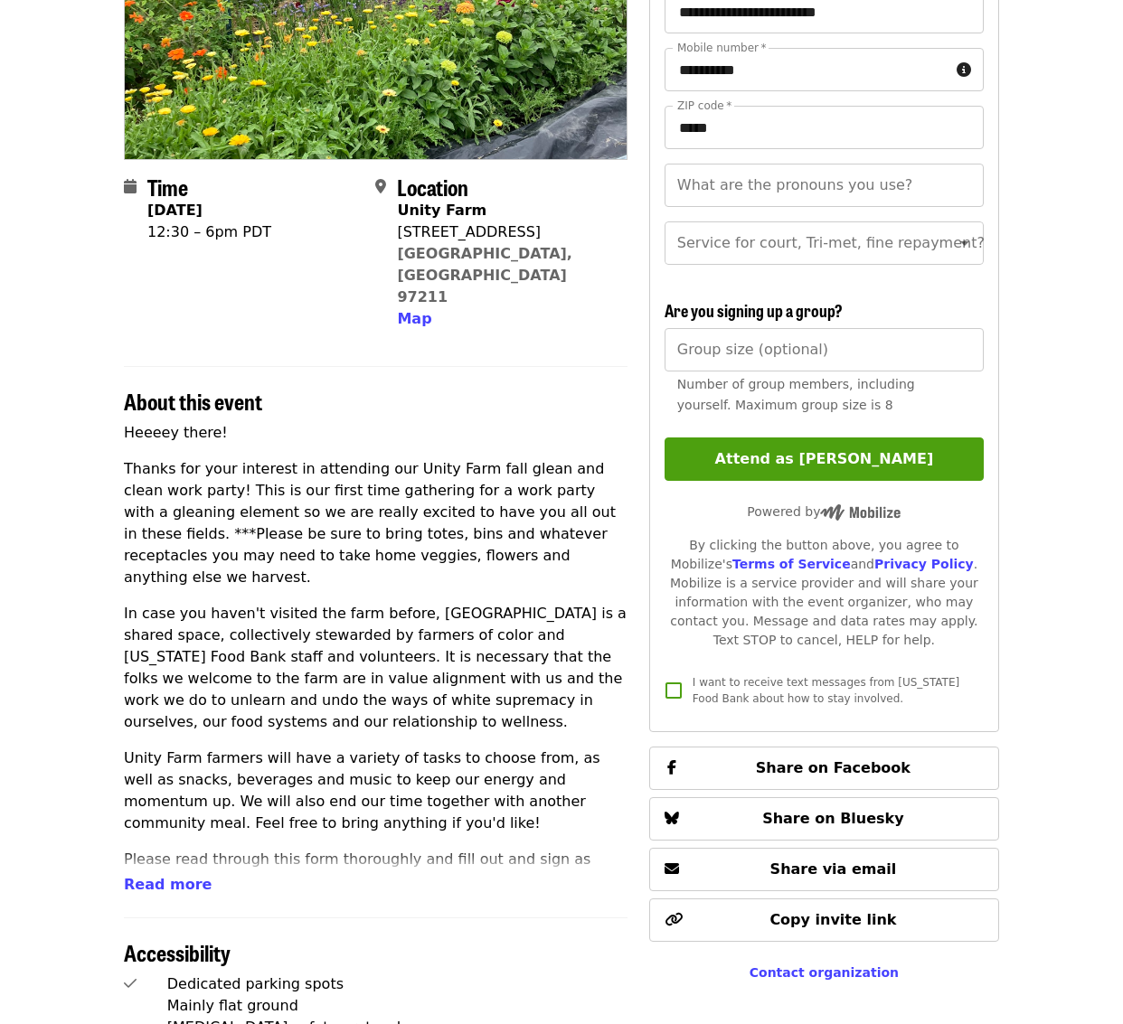
scroll to position [336, 0]
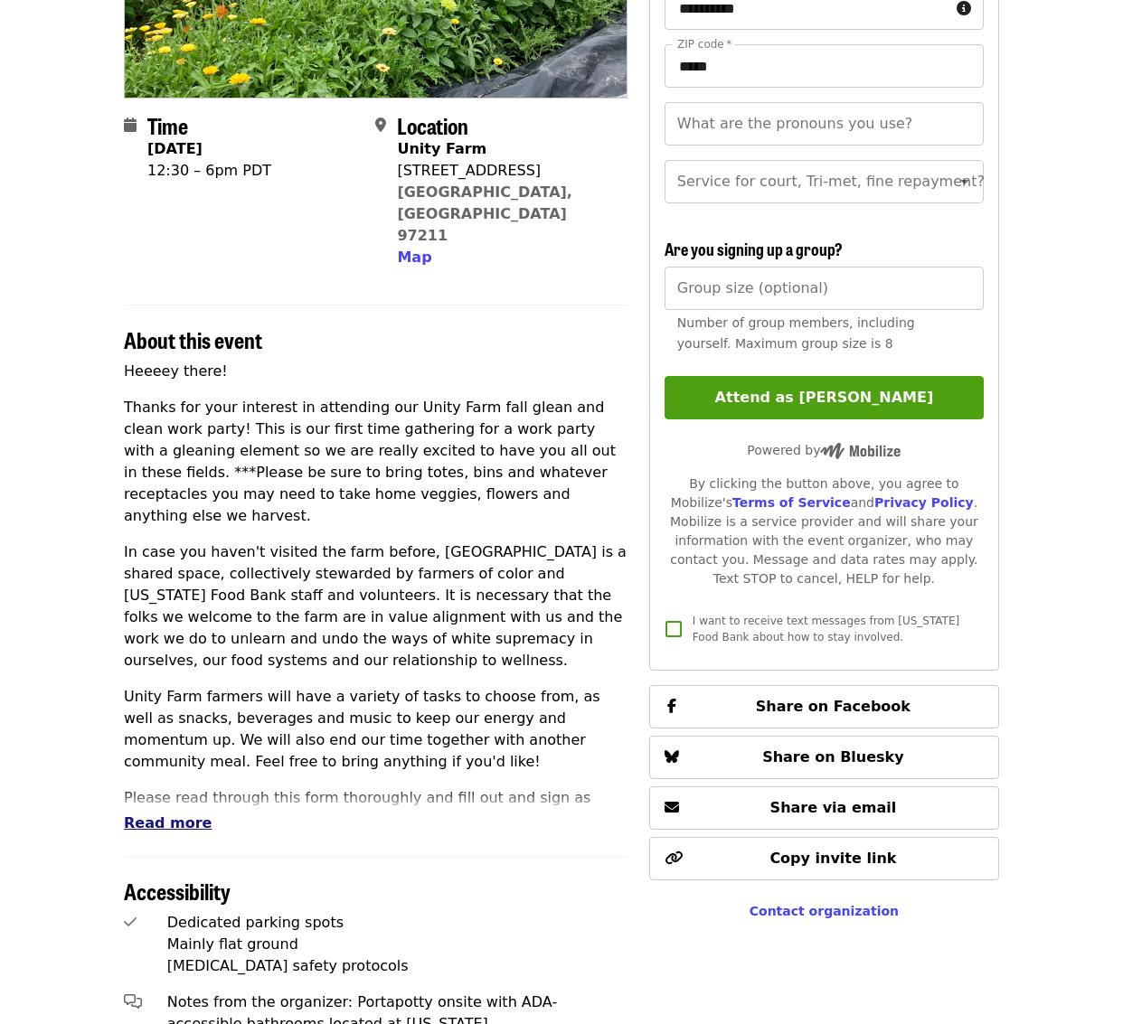
click at [184, 815] on span "Read more" at bounding box center [168, 823] width 88 height 17
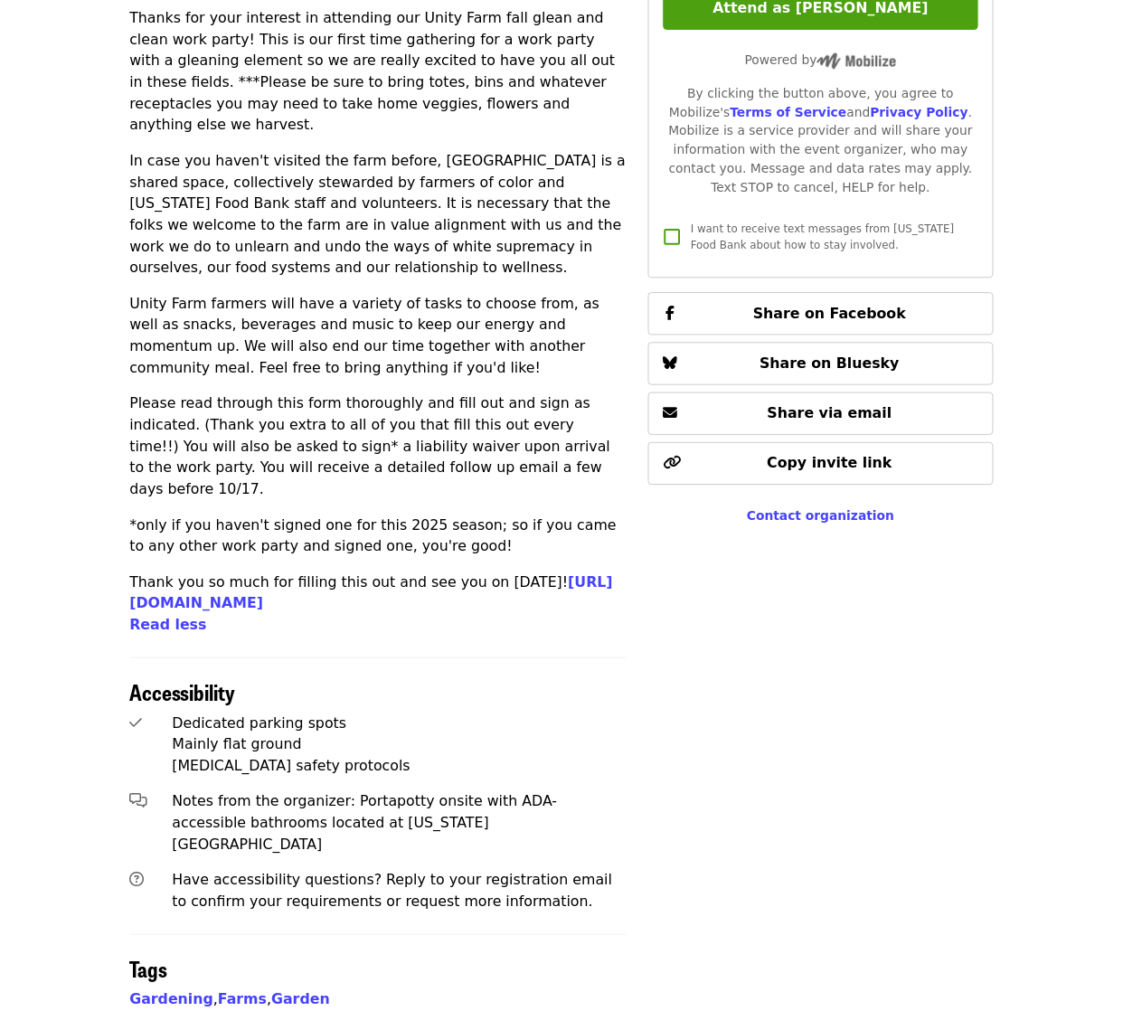
scroll to position [1083, 0]
